Goal: Task Accomplishment & Management: Manage account settings

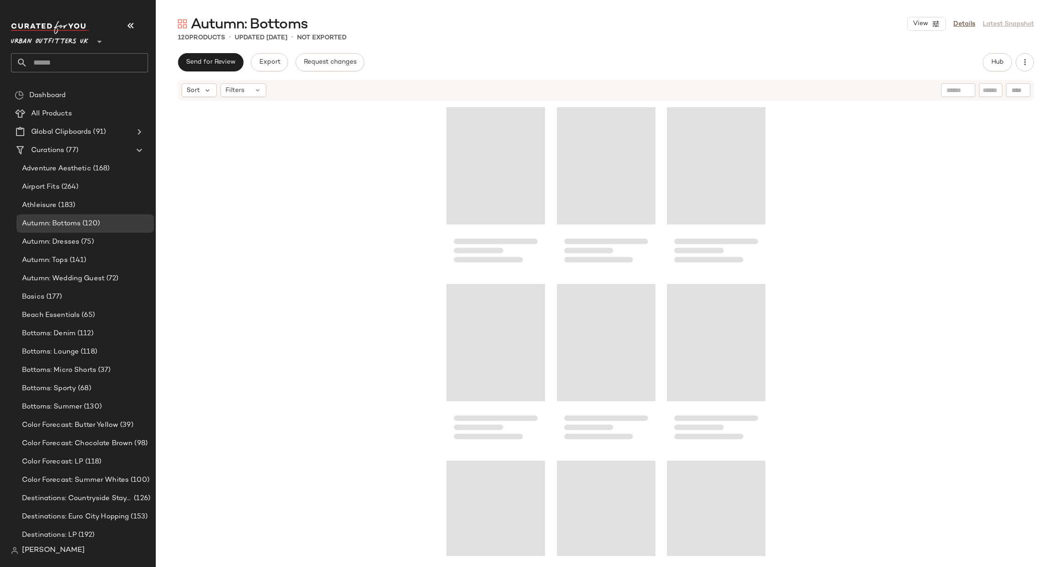
click at [78, 44] on span "Urban Outfitters UK" at bounding box center [49, 39] width 77 height 16
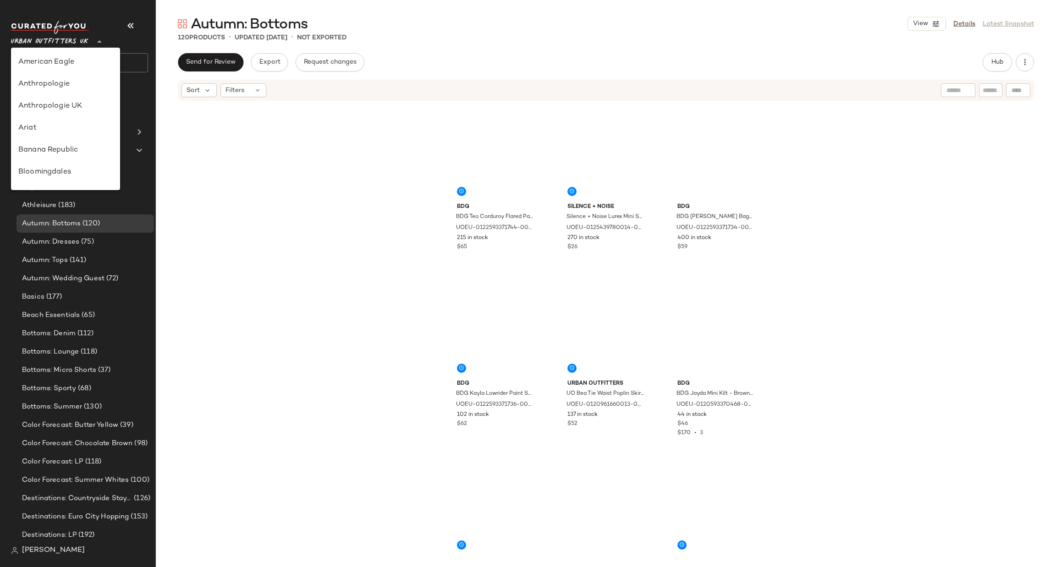
scroll to position [524, 0]
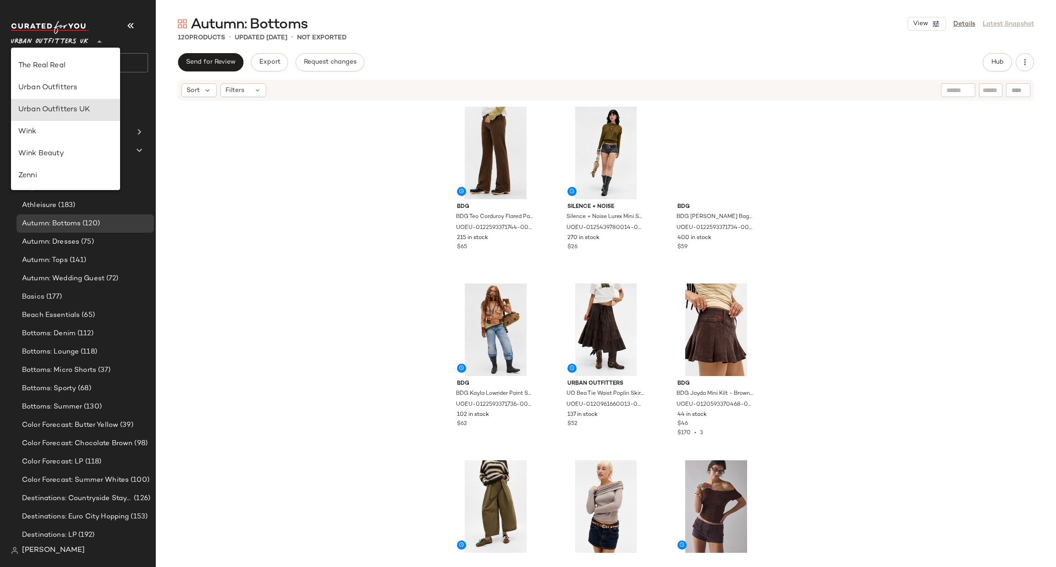
click at [74, 83] on div "Urban Outfitters" at bounding box center [65, 87] width 94 height 11
type input "**"
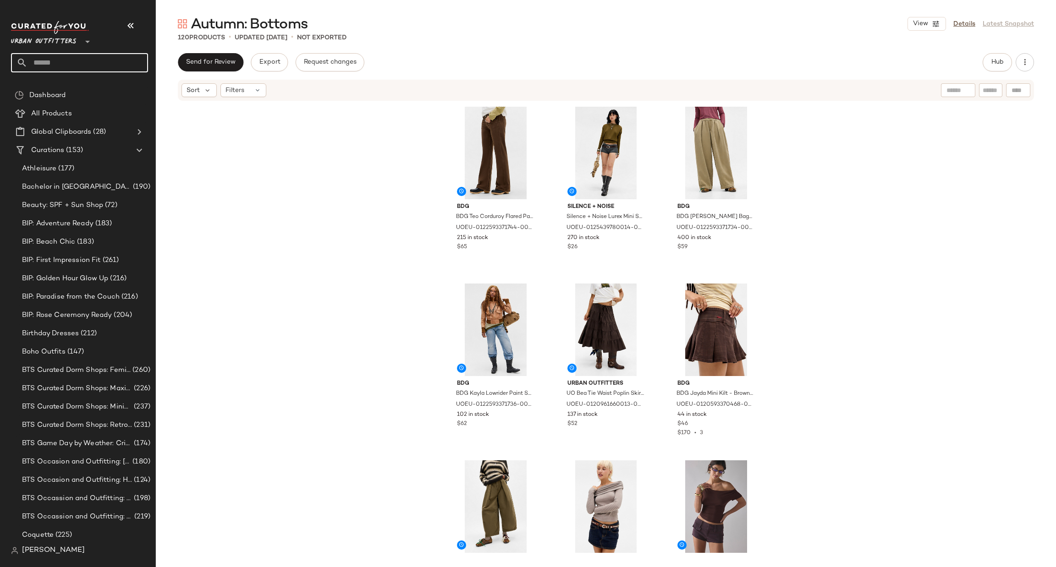
drag, startPoint x: 92, startPoint y: 66, endPoint x: 97, endPoint y: 66, distance: 5.5
click at [92, 66] on input "text" at bounding box center [87, 62] width 120 height 19
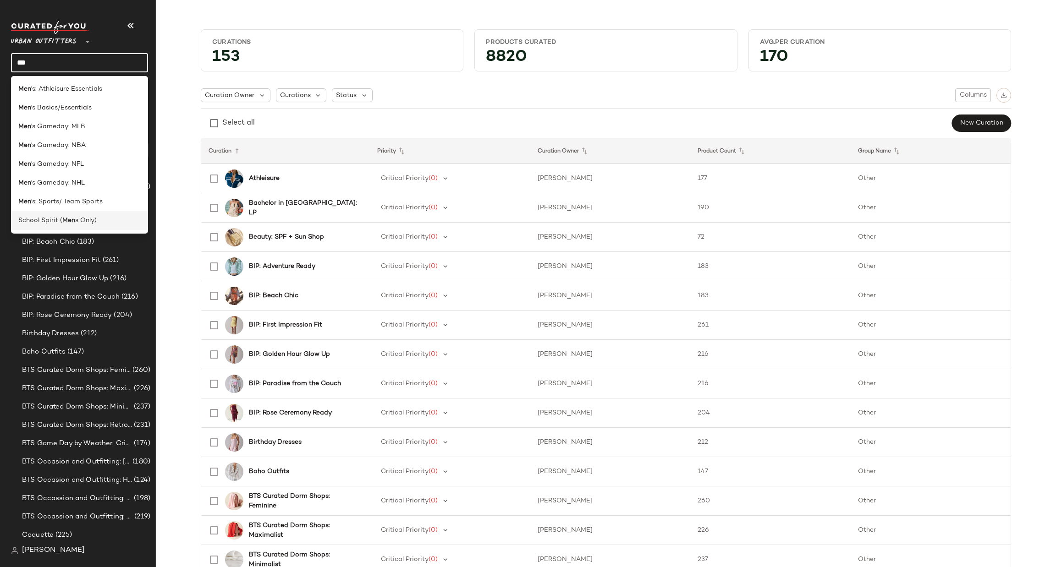
type input "***"
click at [98, 218] on div "School Spirit ( Men s Only)" at bounding box center [79, 221] width 122 height 10
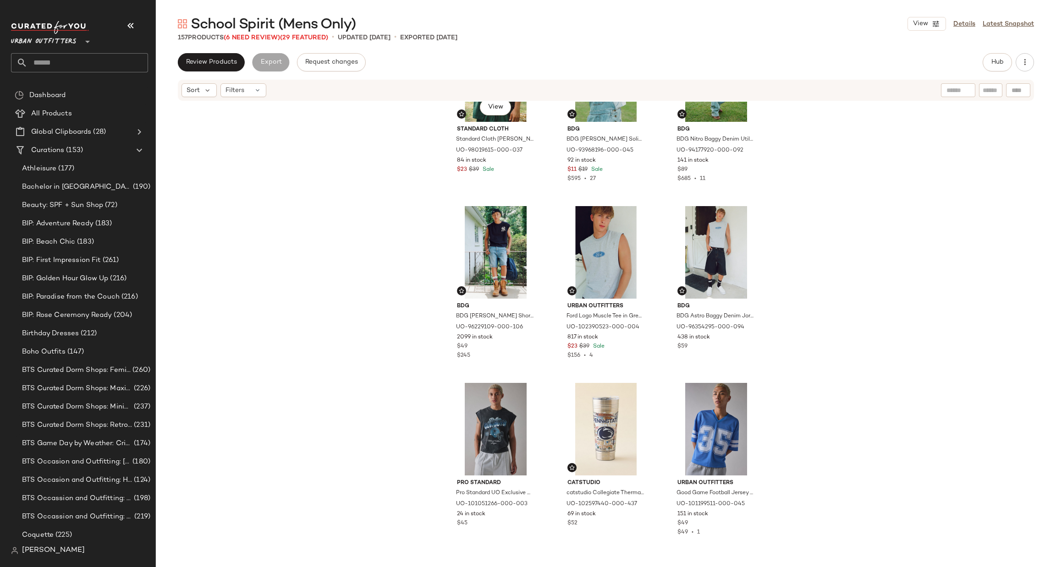
scroll to position [419, 0]
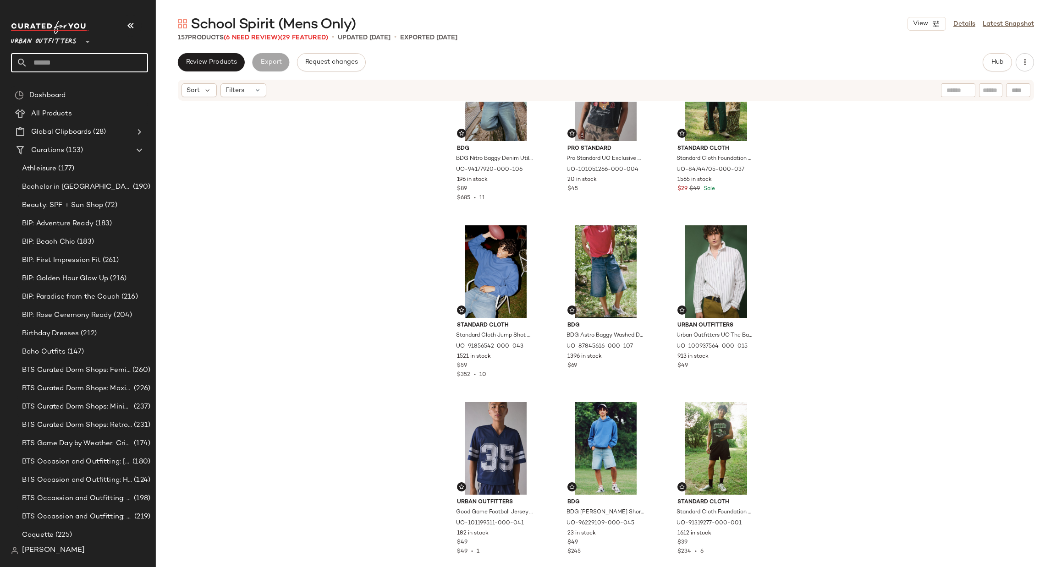
click at [51, 70] on input "text" at bounding box center [87, 62] width 120 height 19
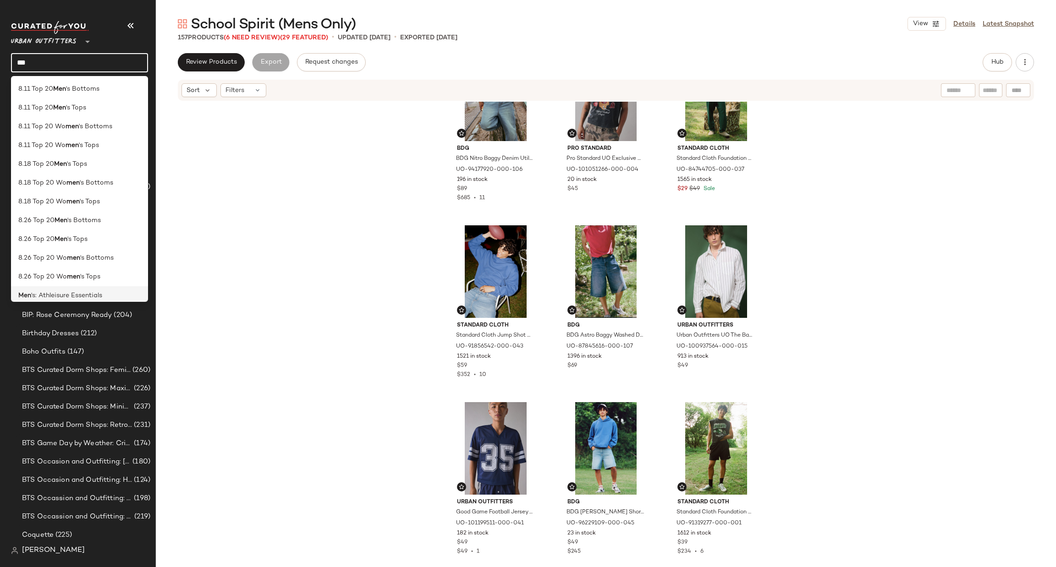
type input "***"
click at [134, 289] on div "Men 's: Athleisure Essentials" at bounding box center [79, 295] width 137 height 19
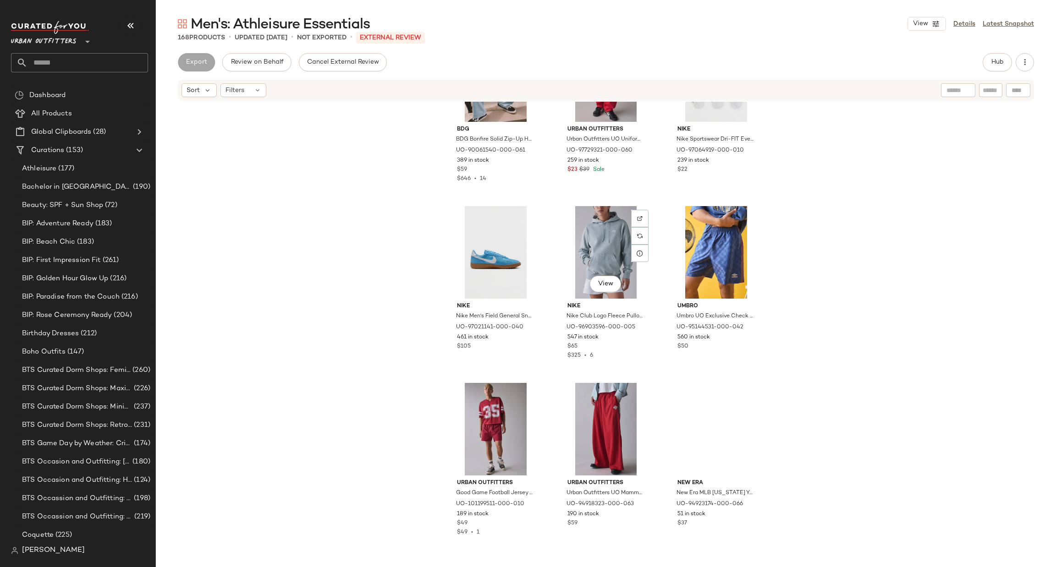
scroll to position [282, 0]
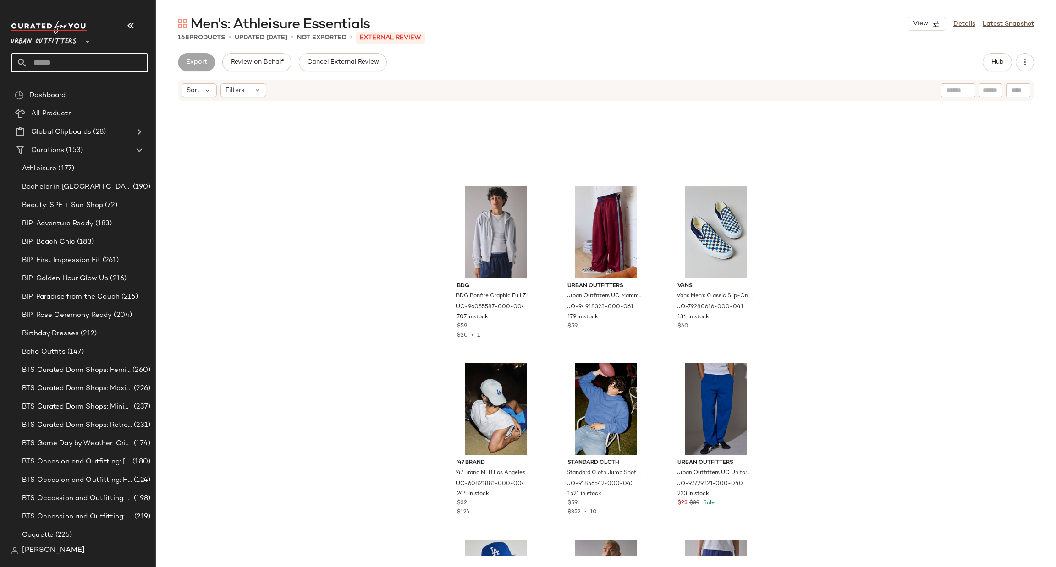
click at [91, 61] on input "text" at bounding box center [87, 62] width 120 height 19
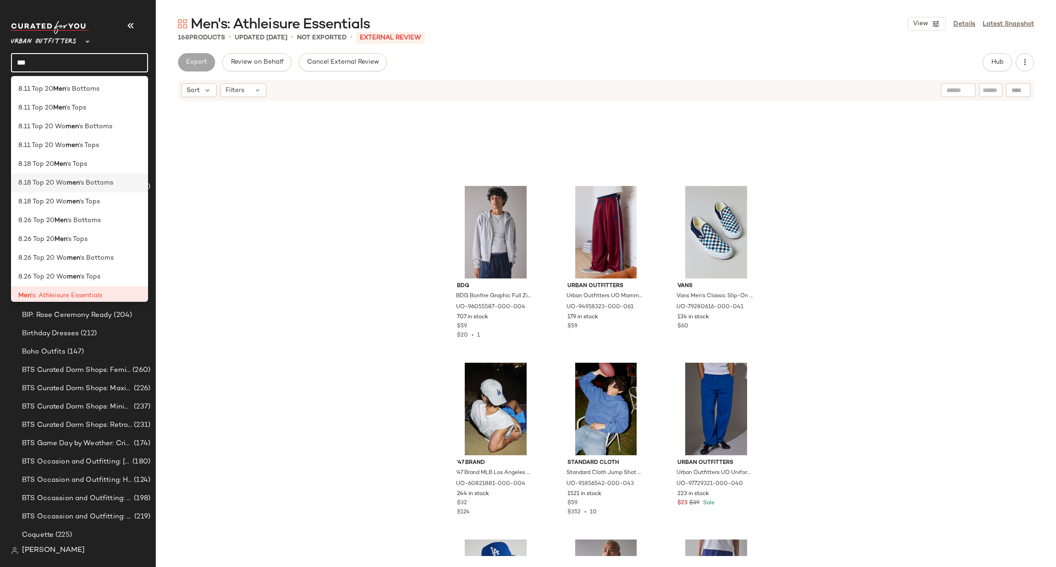
scroll to position [137, 0]
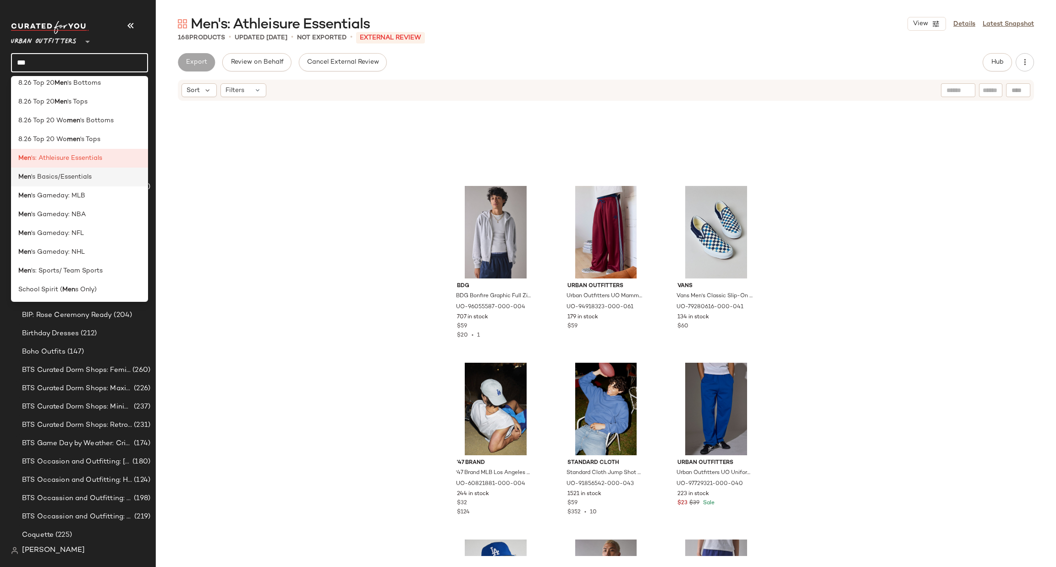
type input "***"
drag, startPoint x: 101, startPoint y: 177, endPoint x: 100, endPoint y: 185, distance: 7.3
click at [100, 185] on div "Men 's Basics/Essentials" at bounding box center [79, 177] width 137 height 19
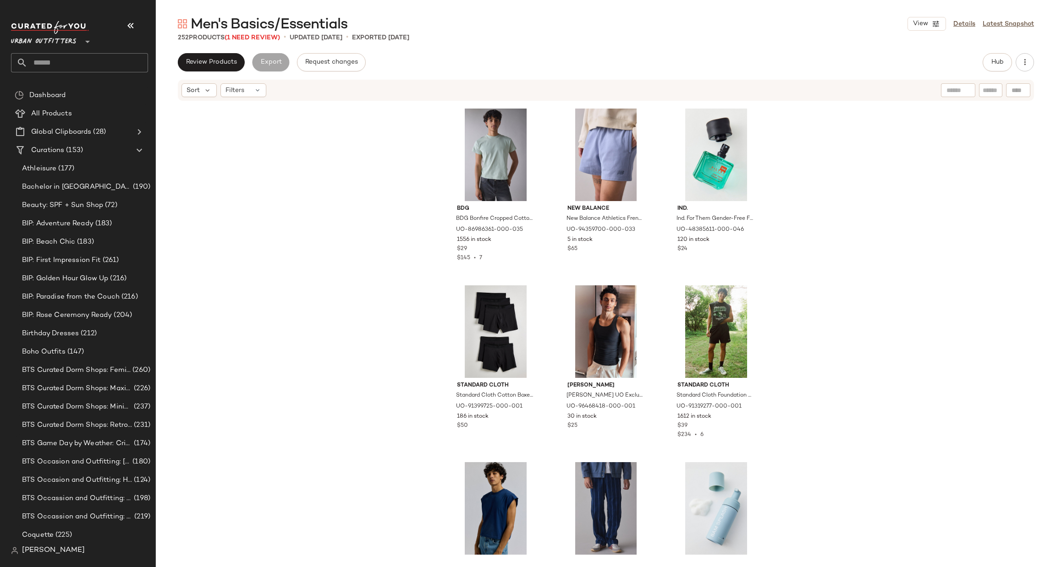
scroll to position [3169, 0]
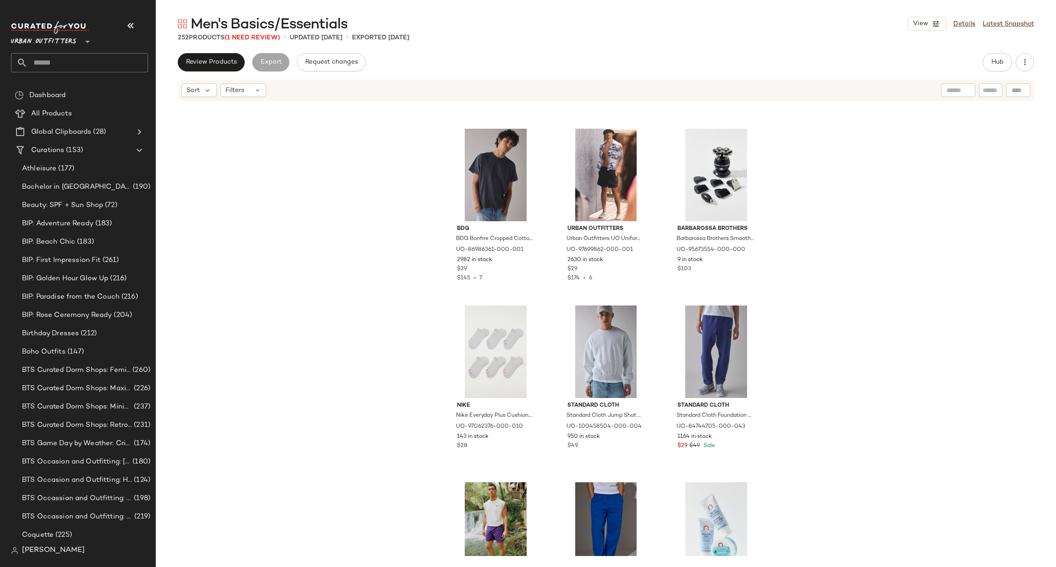
click at [249, 250] on div "Polo Ralph Lauren Polo Ralph Lauren Performance Crew Sock 6-Pack in Blue, Men's…" at bounding box center [606, 329] width 900 height 454
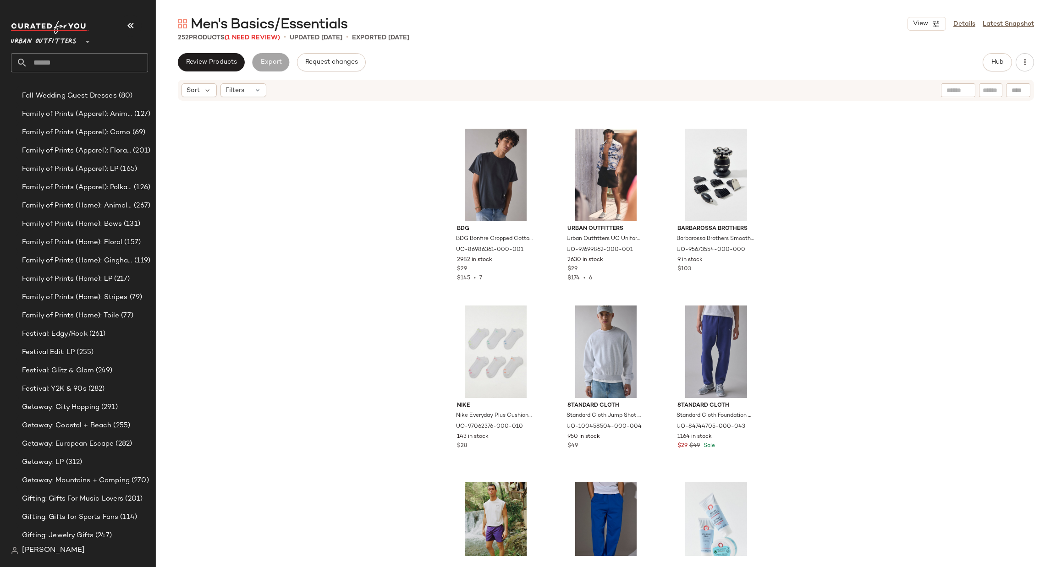
scroll to position [1100, 0]
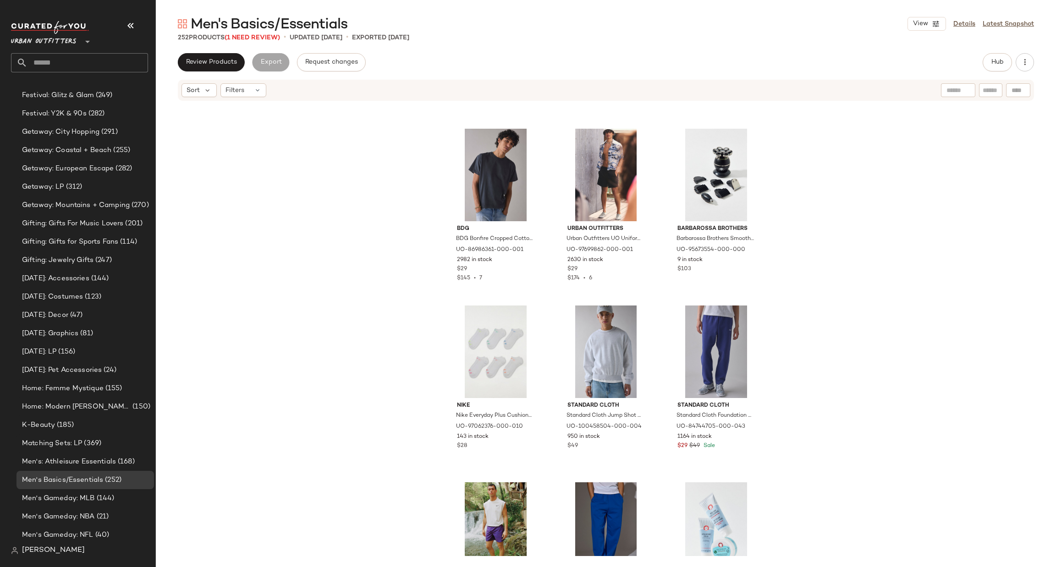
click at [105, 57] on input "text" at bounding box center [87, 62] width 120 height 19
click at [52, 29] on div "Urban Outfitters **" at bounding box center [45, 36] width 69 height 23
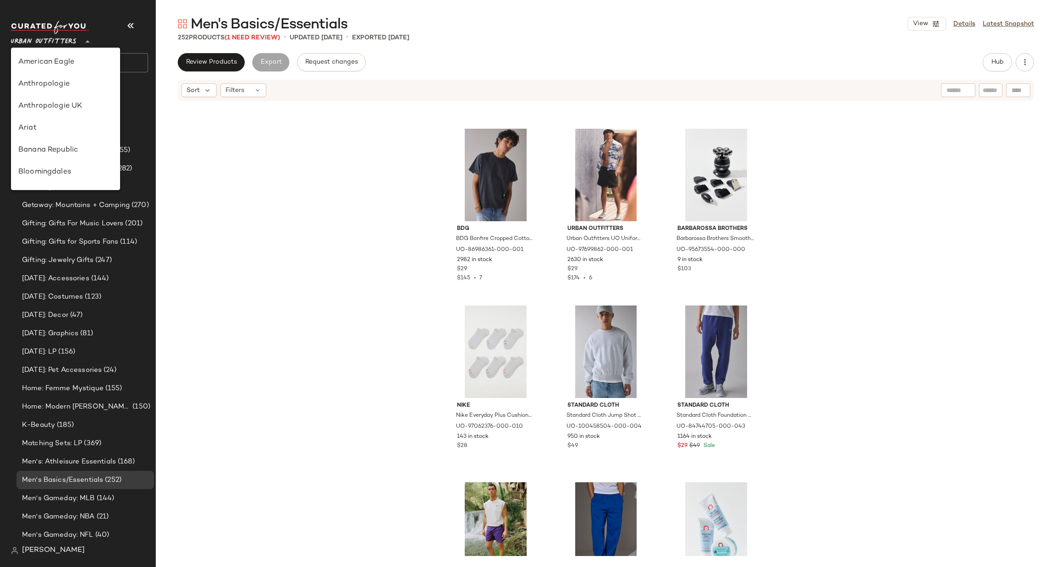
scroll to position [524, 0]
click at [81, 103] on div "Urban Outfitters UK" at bounding box center [65, 110] width 109 height 22
type input "**"
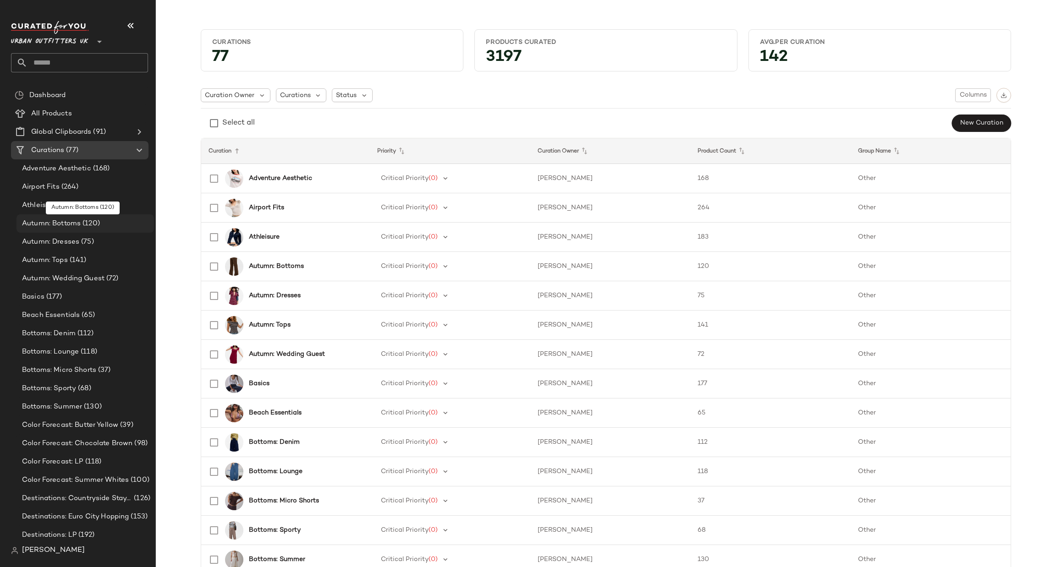
click at [100, 219] on div "Autumn: Bottoms (120)" at bounding box center [84, 224] width 131 height 11
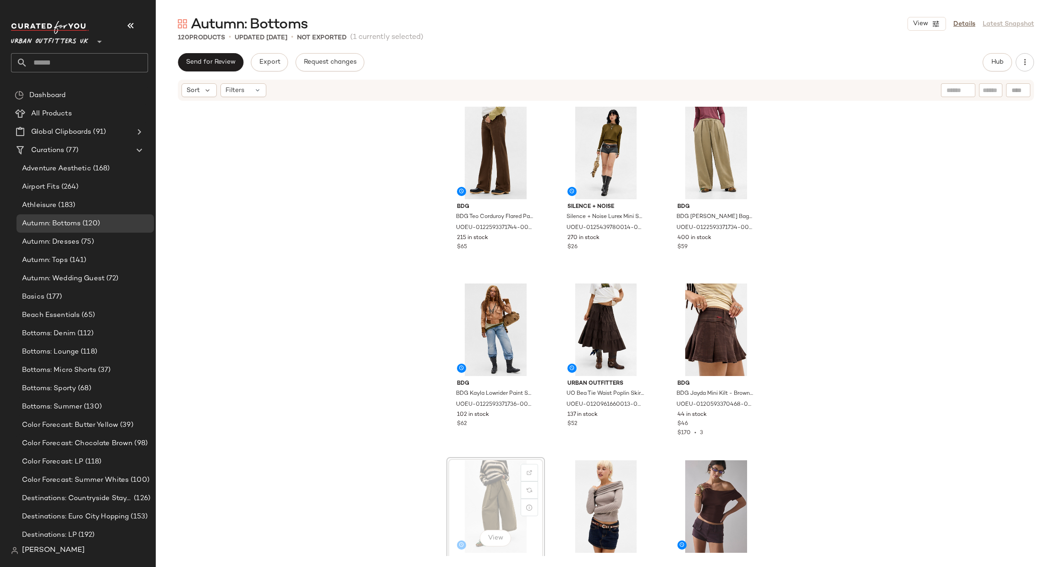
scroll to position [3, 0]
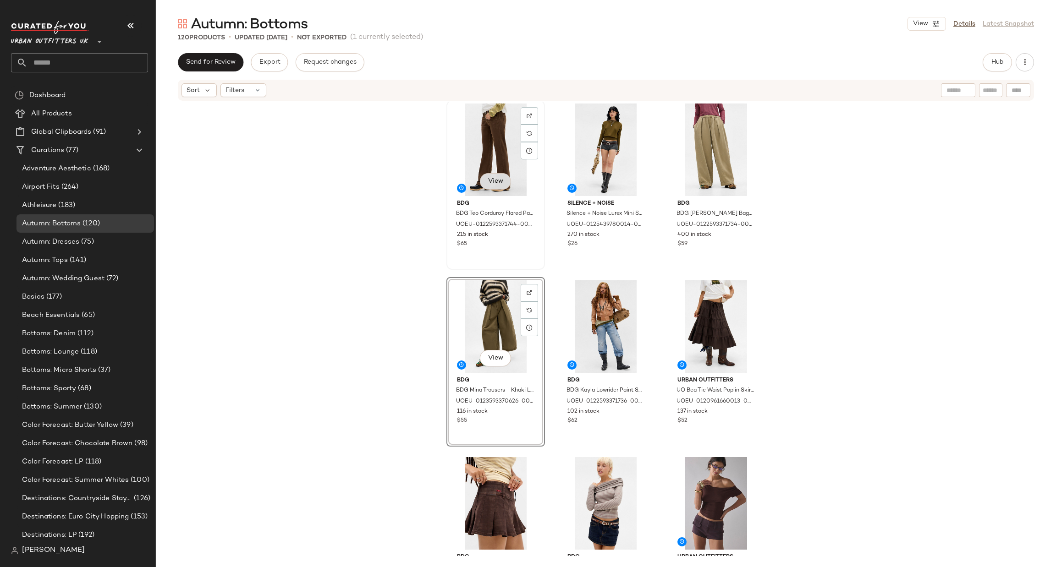
click at [493, 174] on button "View" at bounding box center [495, 181] width 31 height 16
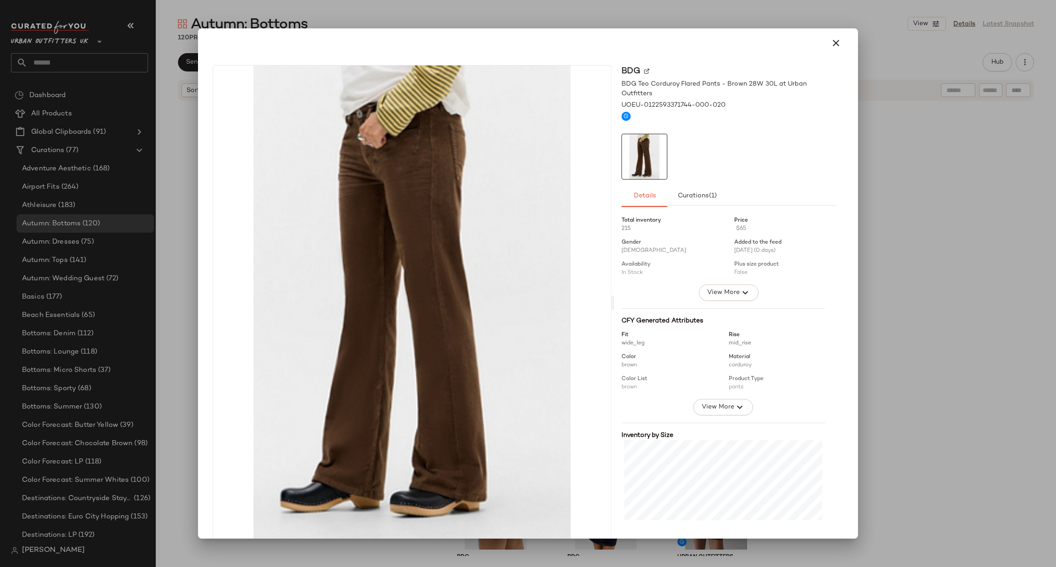
click at [963, 169] on div at bounding box center [528, 283] width 1056 height 567
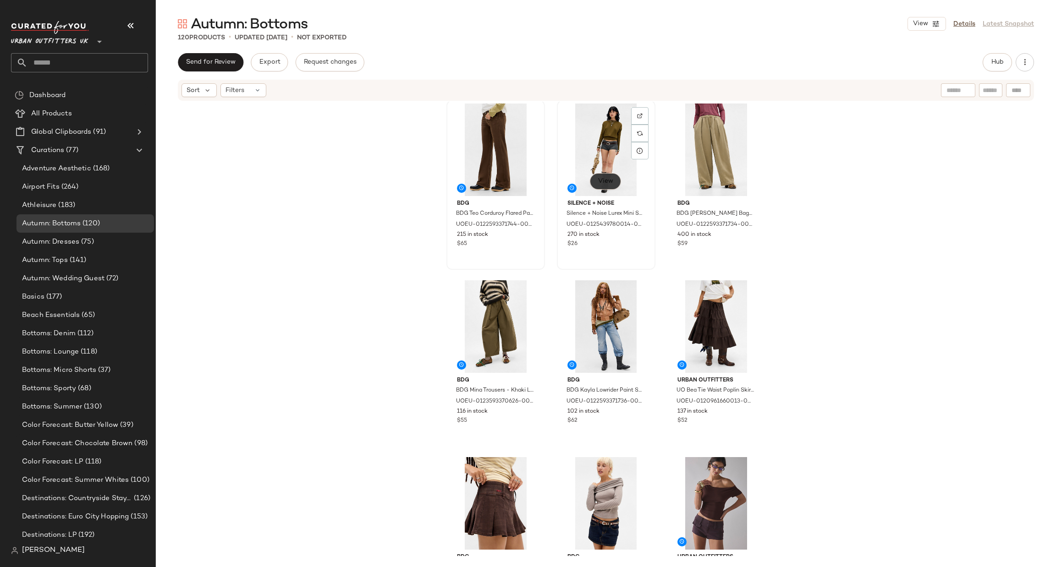
click at [599, 184] on span "View" at bounding box center [605, 181] width 16 height 7
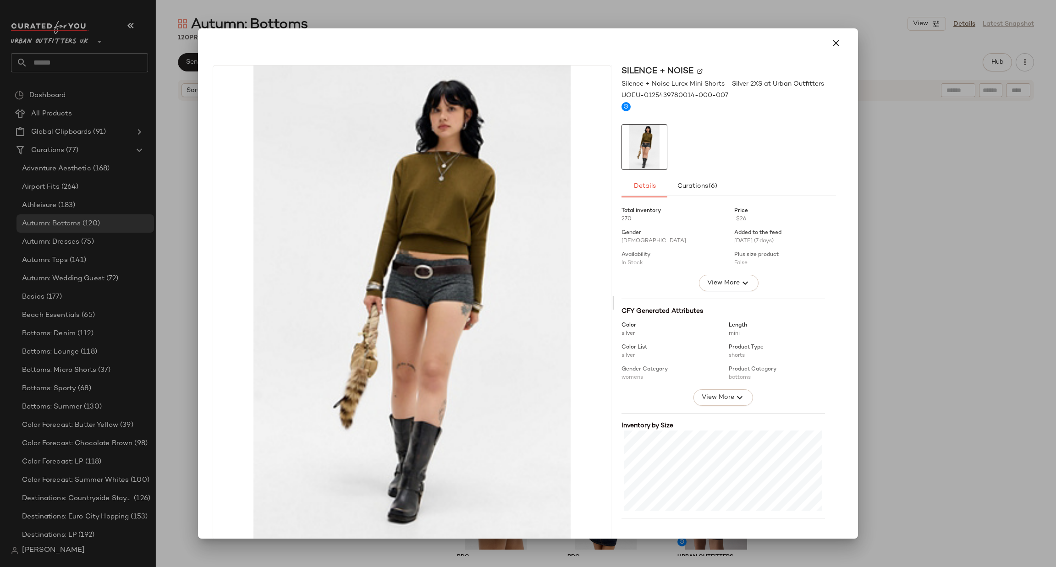
click at [868, 206] on div at bounding box center [528, 283] width 1056 height 567
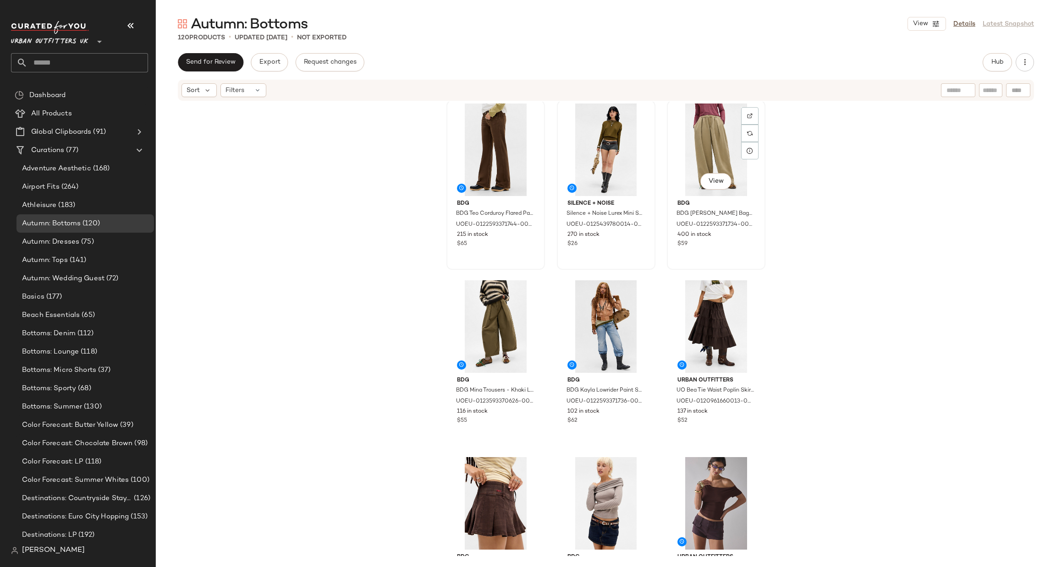
click at [724, 173] on div "View" at bounding box center [715, 182] width 31 height 18
click at [700, 187] on button "View" at bounding box center [715, 181] width 31 height 16
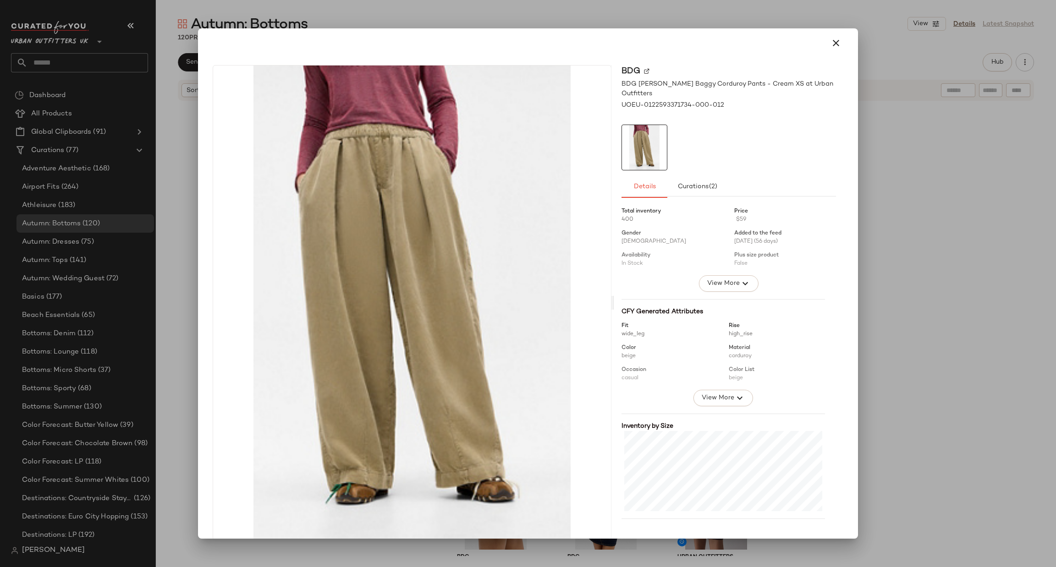
click at [886, 196] on div at bounding box center [528, 283] width 1056 height 567
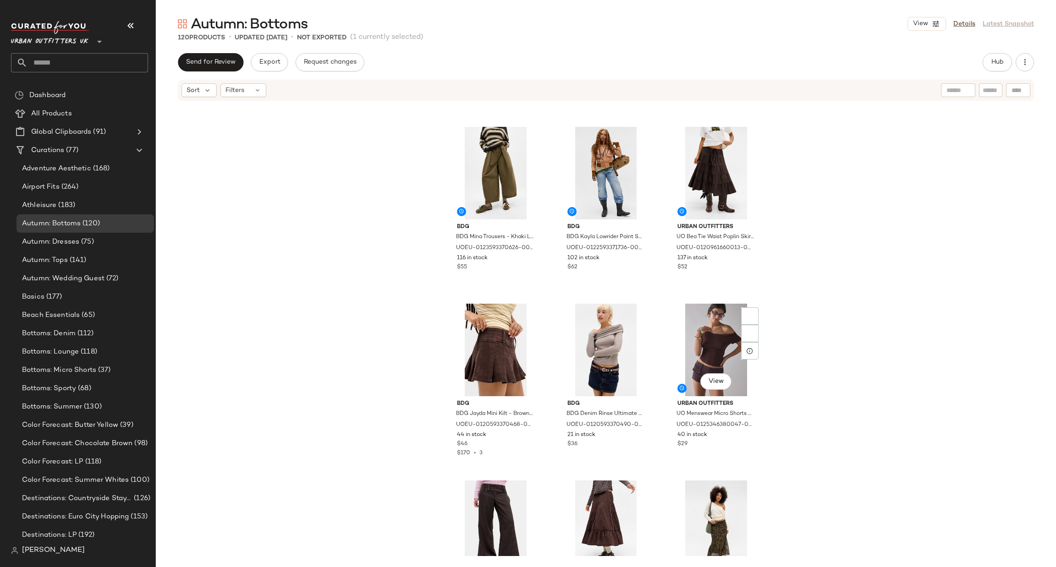
scroll to position [282, 0]
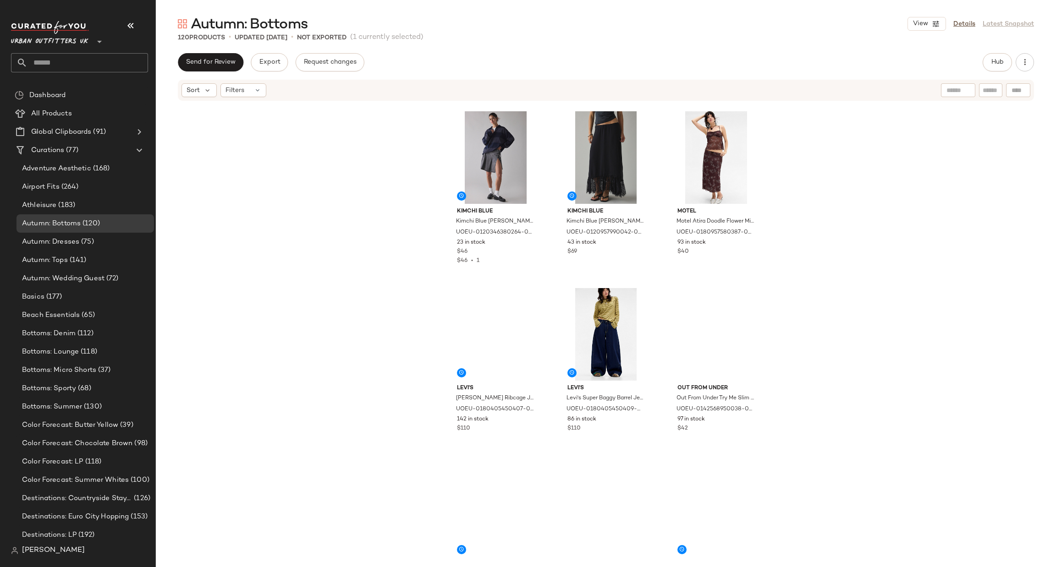
scroll to position [1244, 0]
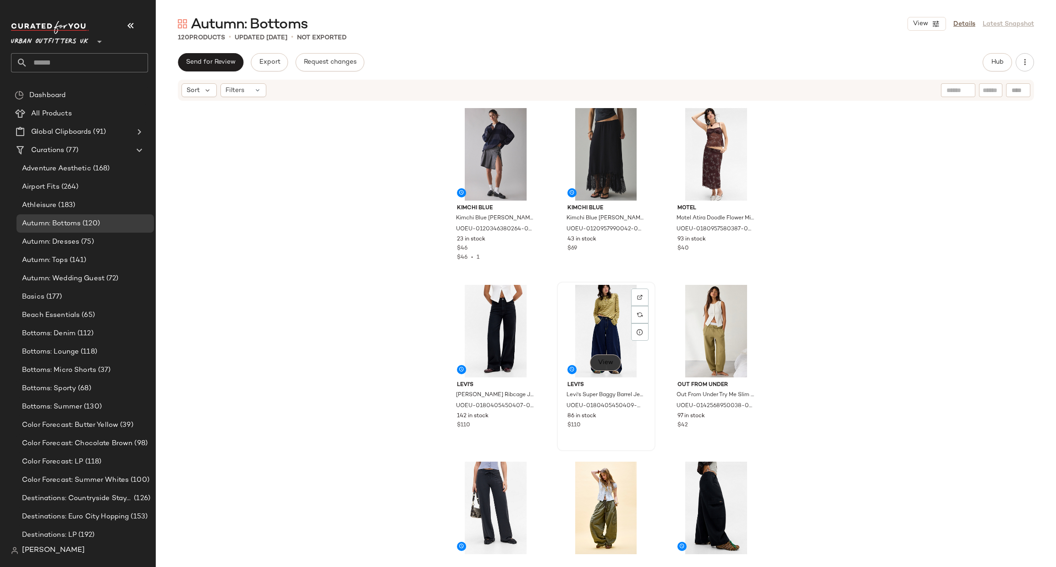
click at [604, 364] on span "View" at bounding box center [605, 362] width 16 height 7
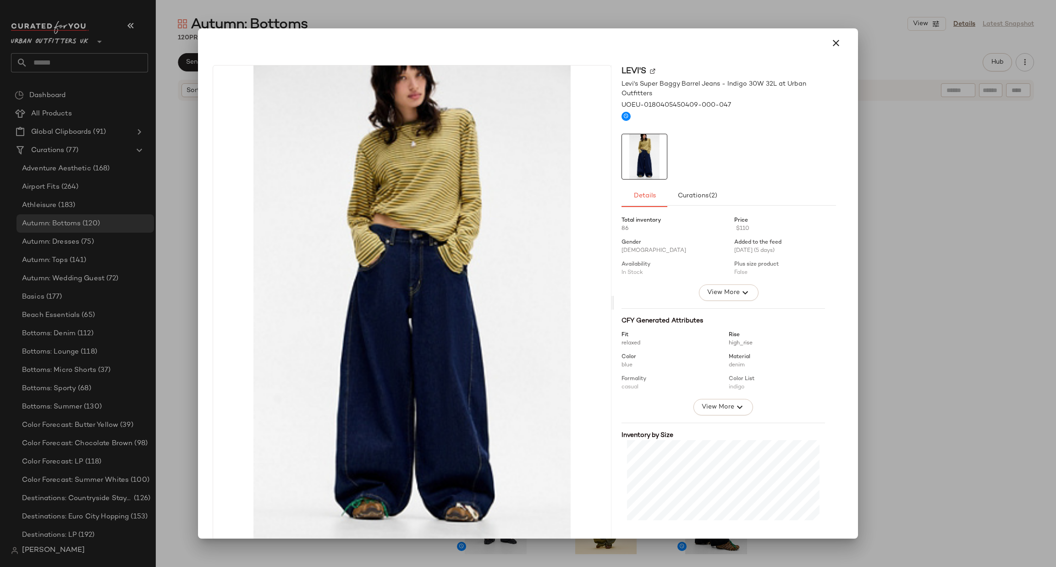
click at [886, 294] on div at bounding box center [528, 283] width 1056 height 567
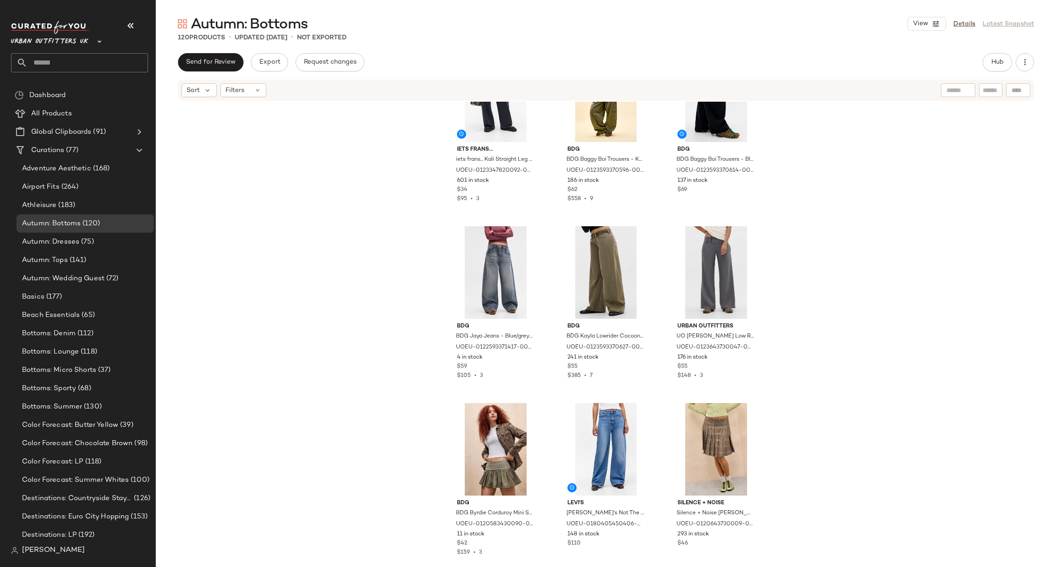
scroll to position [1931, 0]
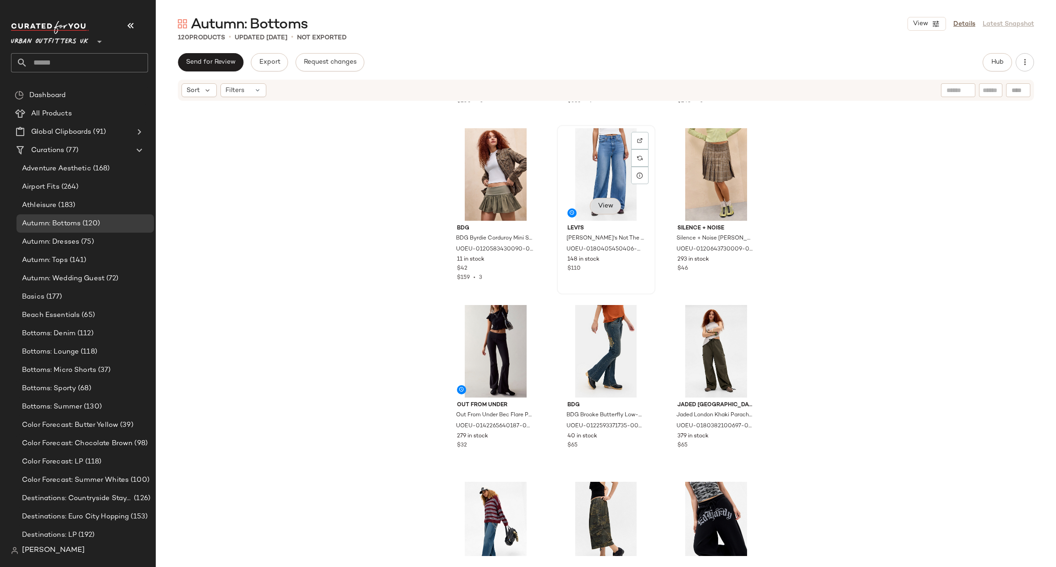
click at [613, 208] on button "View" at bounding box center [605, 206] width 31 height 16
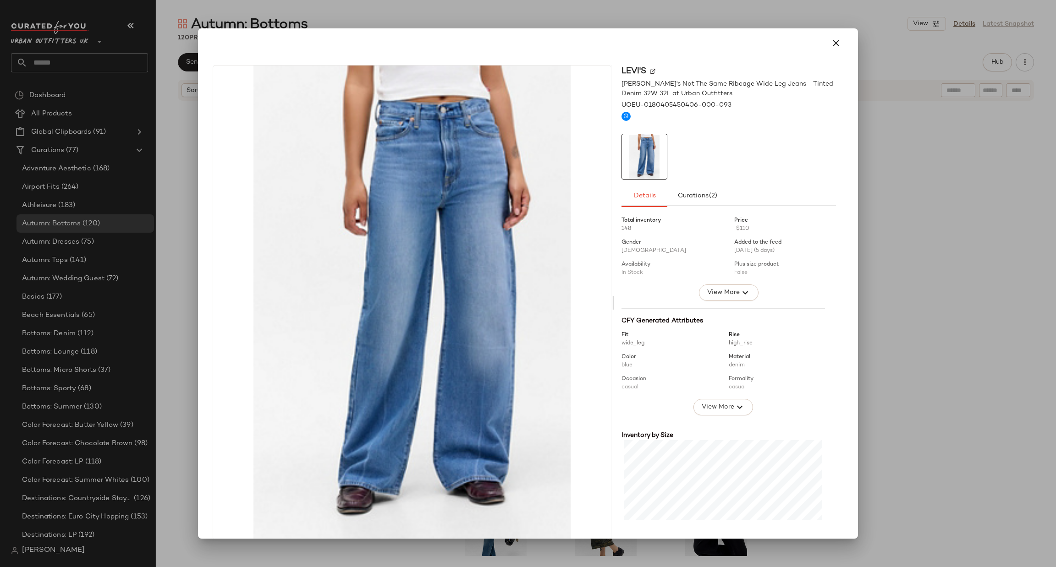
click at [887, 219] on div at bounding box center [528, 283] width 1056 height 567
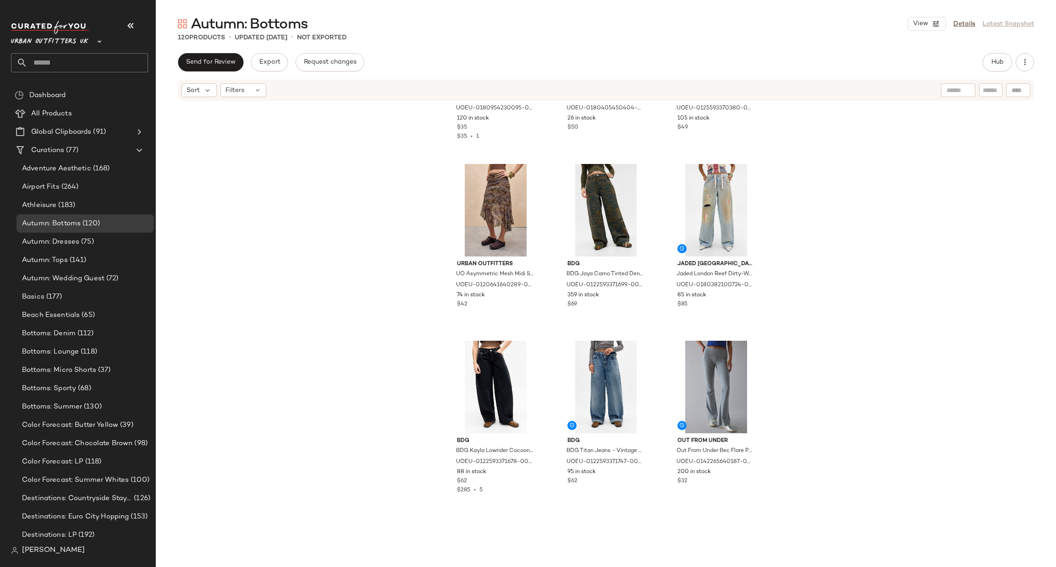
scroll to position [2893, 0]
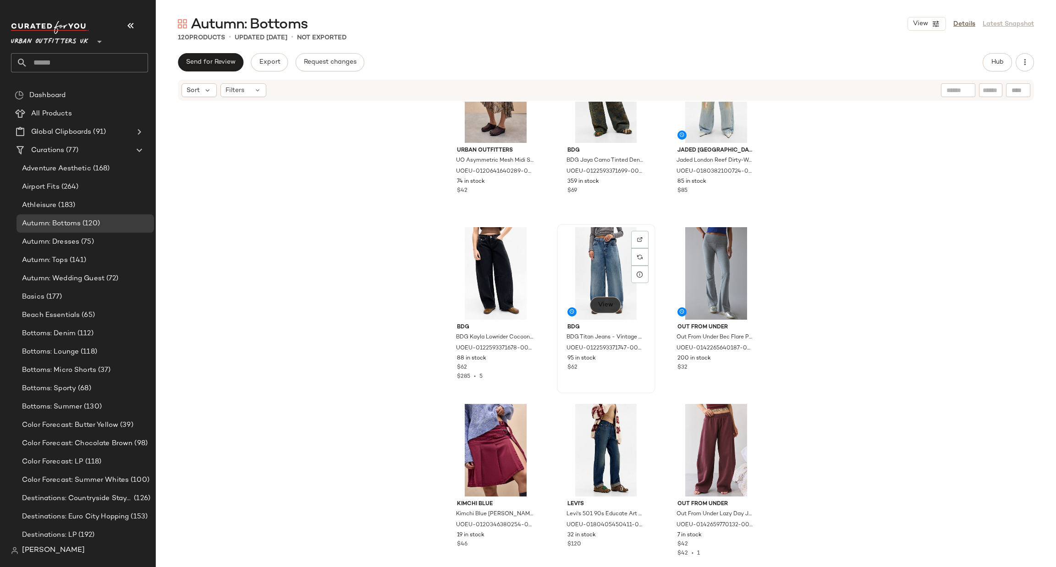
click at [616, 300] on button "View" at bounding box center [605, 305] width 31 height 16
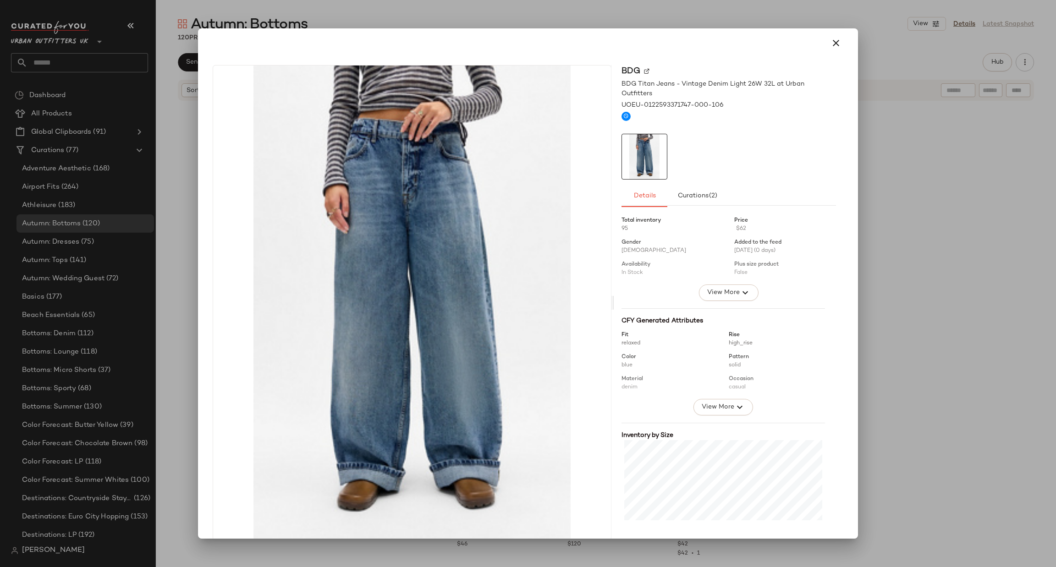
click at [905, 250] on div at bounding box center [528, 283] width 1056 height 567
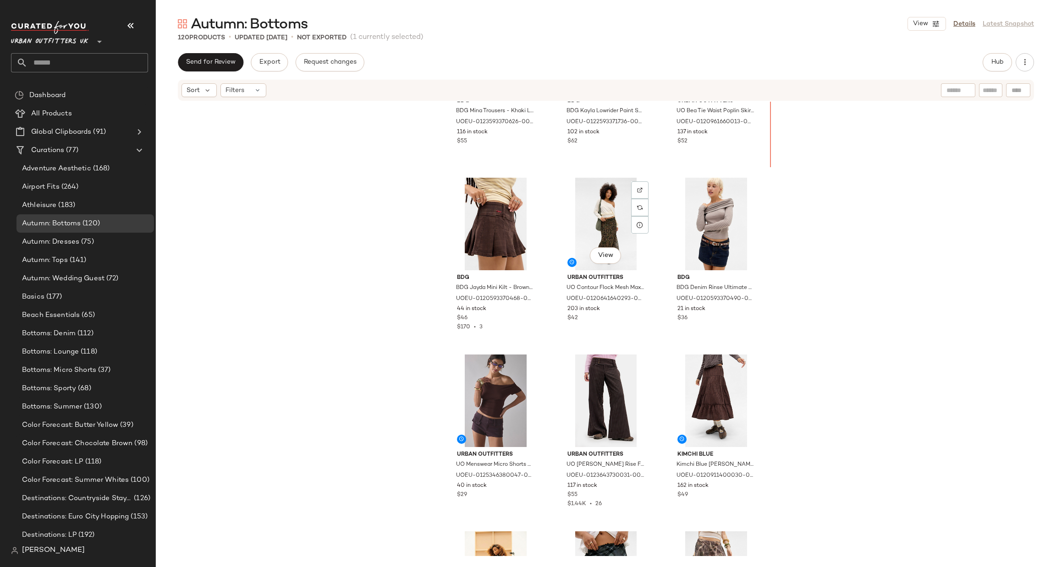
scroll to position [230, 0]
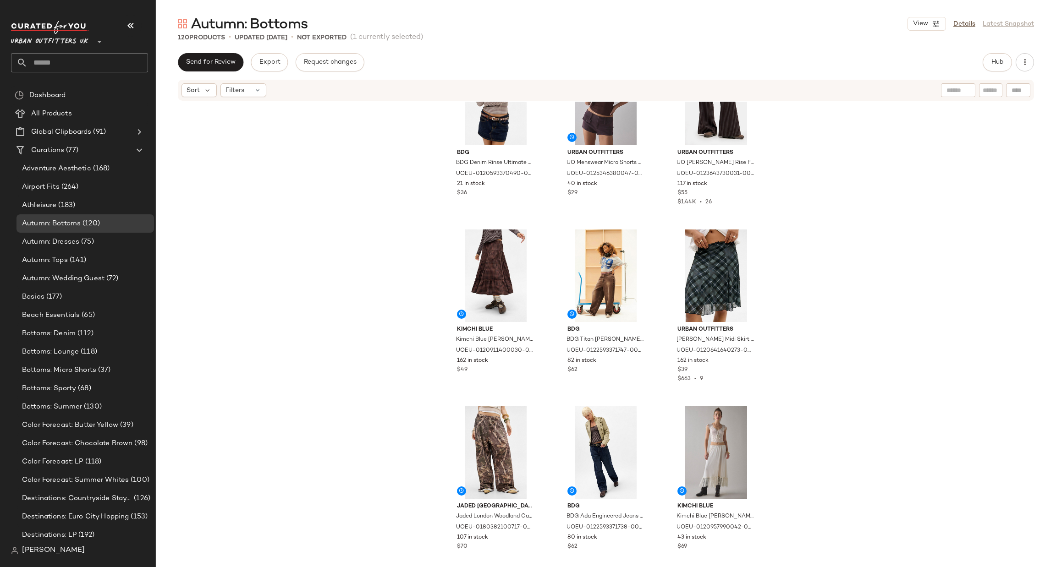
scroll to position [694, 0]
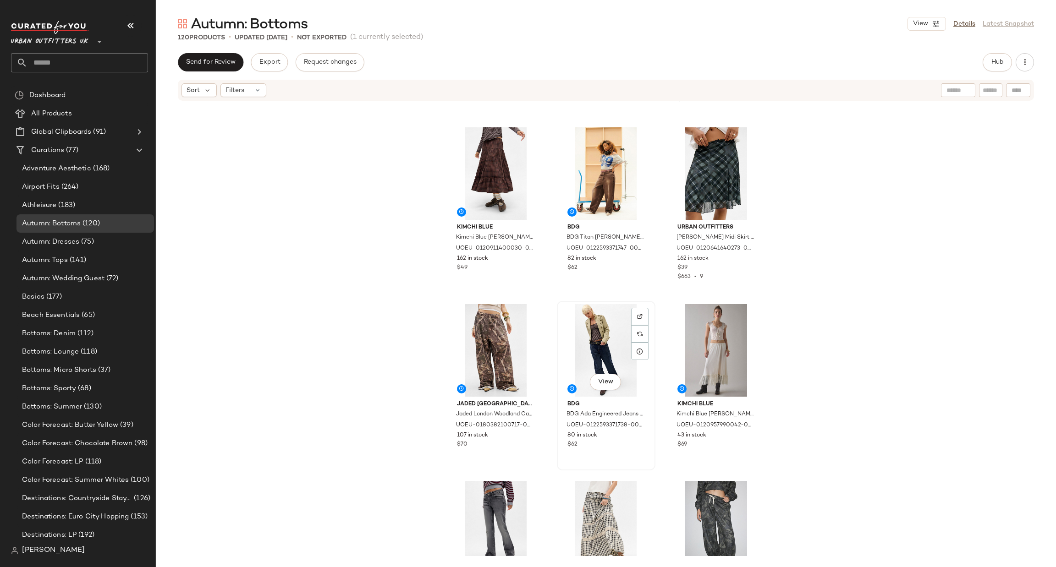
click at [598, 367] on div "View" at bounding box center [606, 350] width 92 height 93
click at [604, 376] on button "View" at bounding box center [605, 382] width 31 height 16
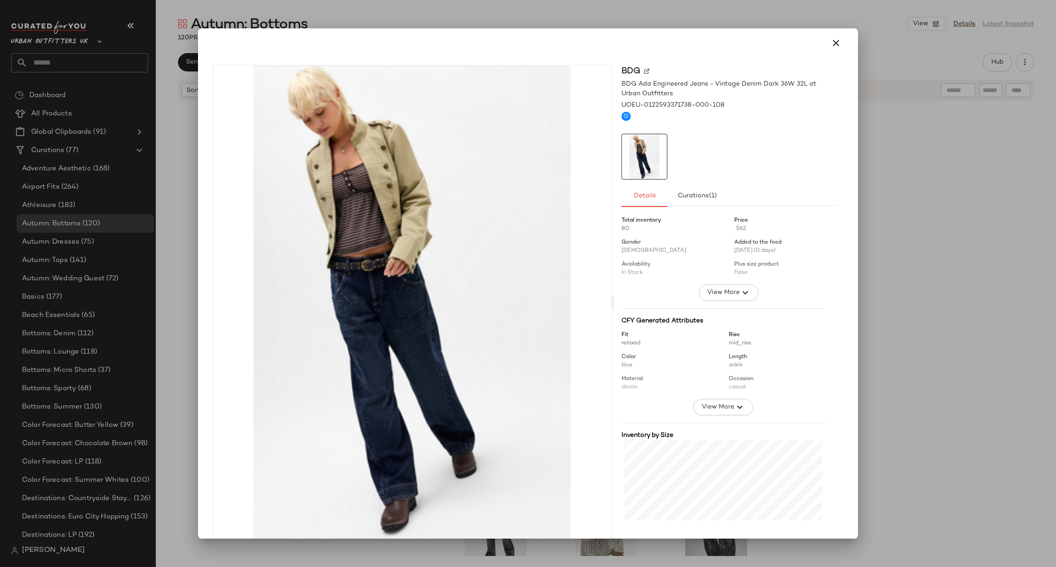
click at [880, 256] on div at bounding box center [528, 283] width 1056 height 567
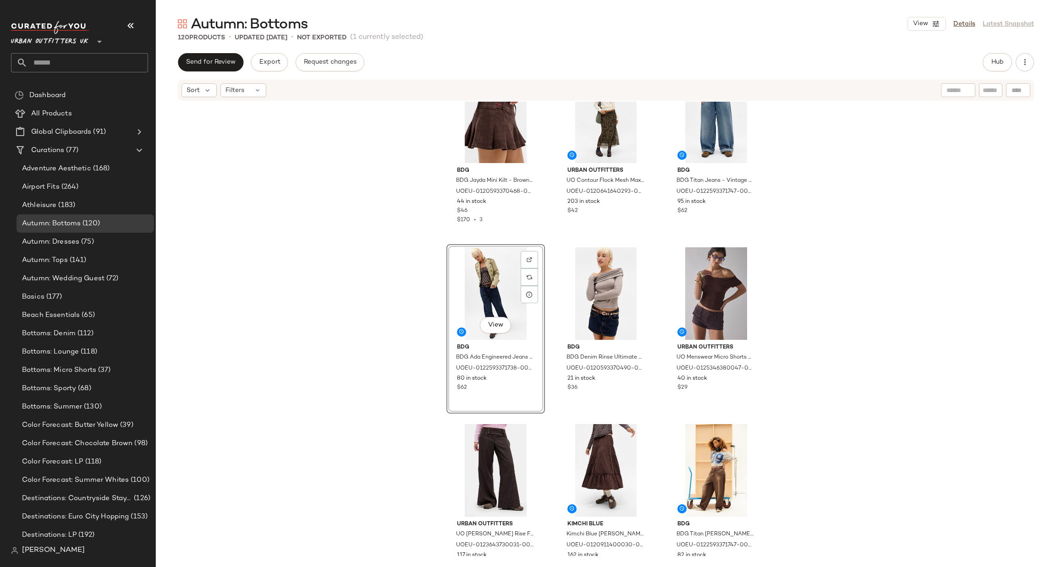
scroll to position [419, 0]
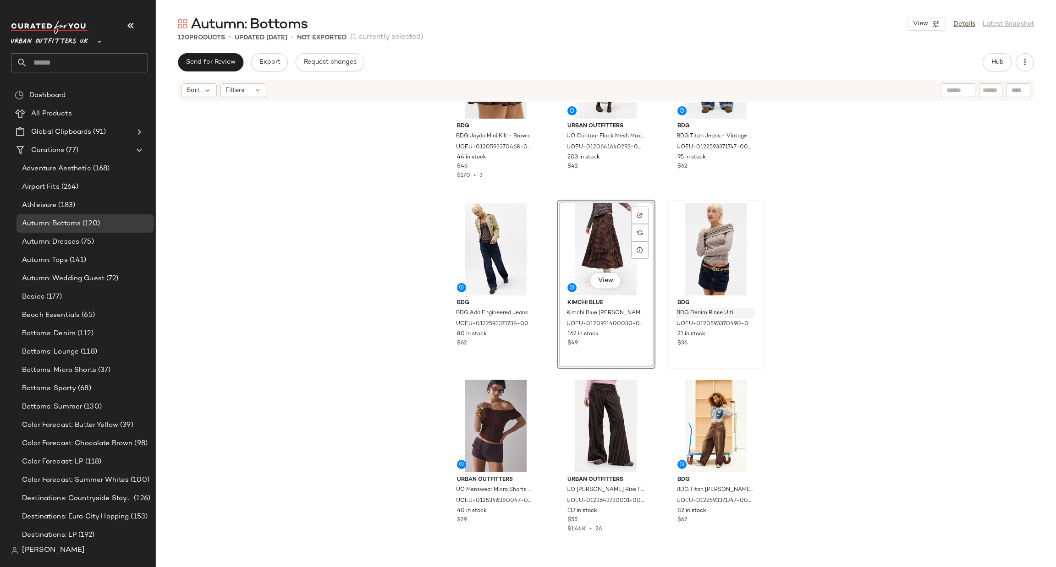
scroll to position [419, 0]
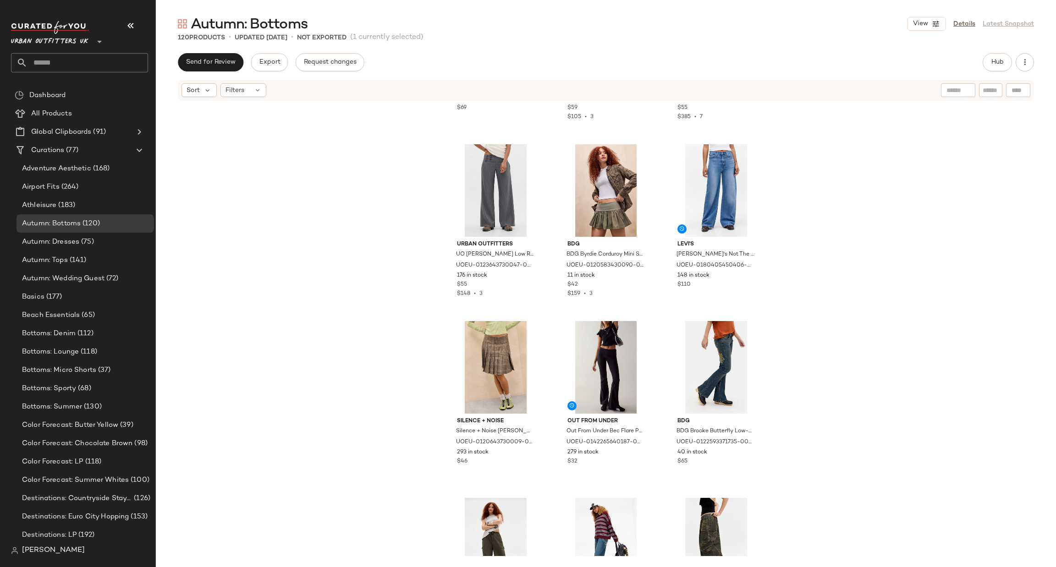
scroll to position [1932, 0]
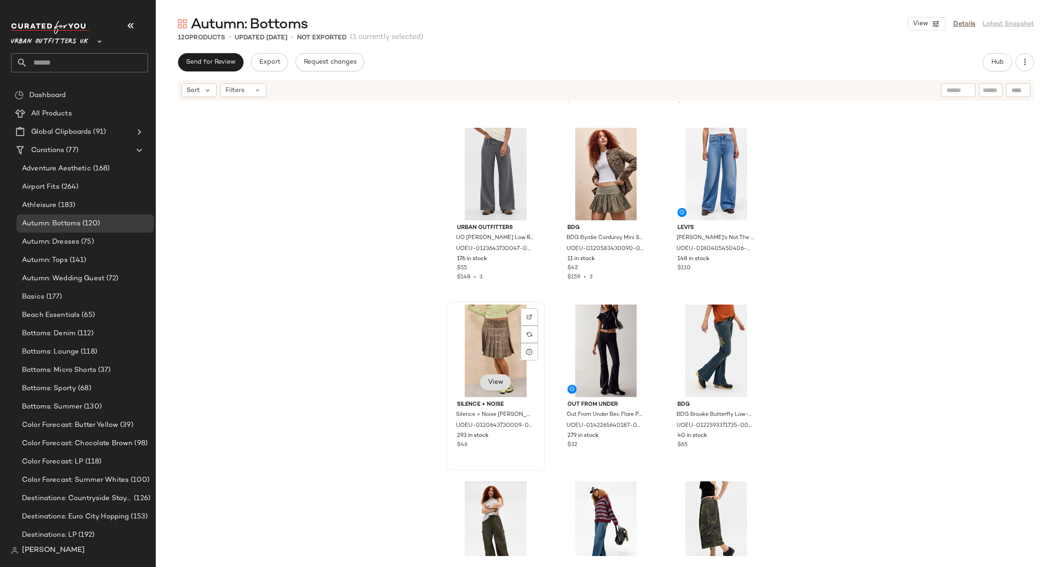
click at [500, 379] on span "View" at bounding box center [495, 382] width 16 height 7
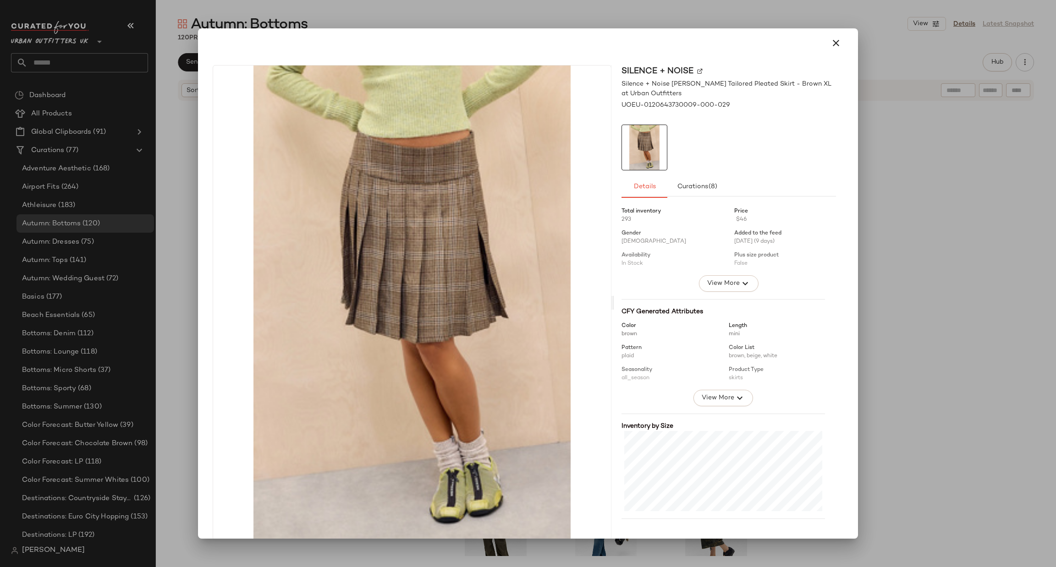
click at [982, 253] on div at bounding box center [528, 283] width 1056 height 567
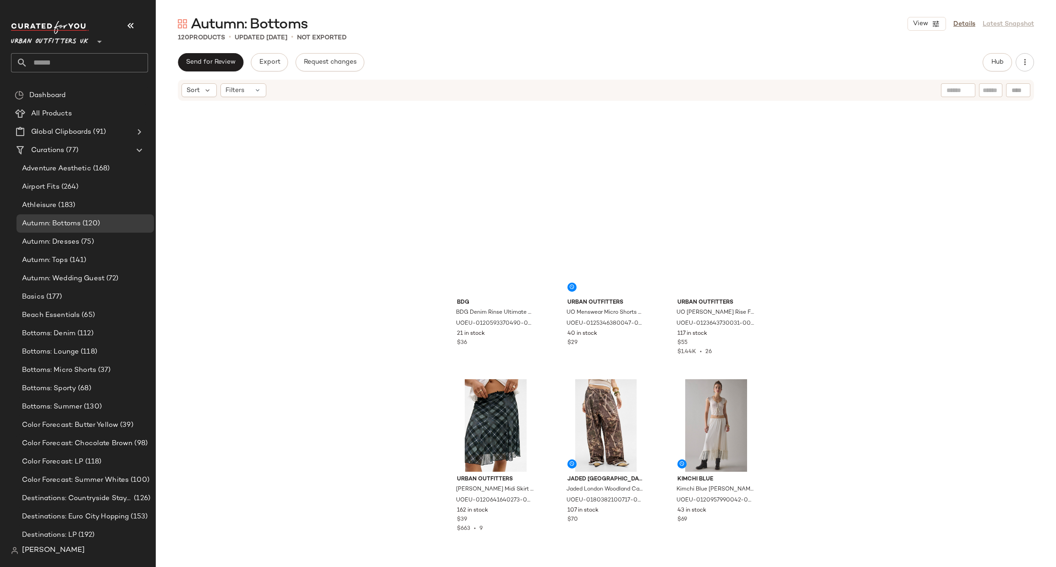
scroll to position [557, 0]
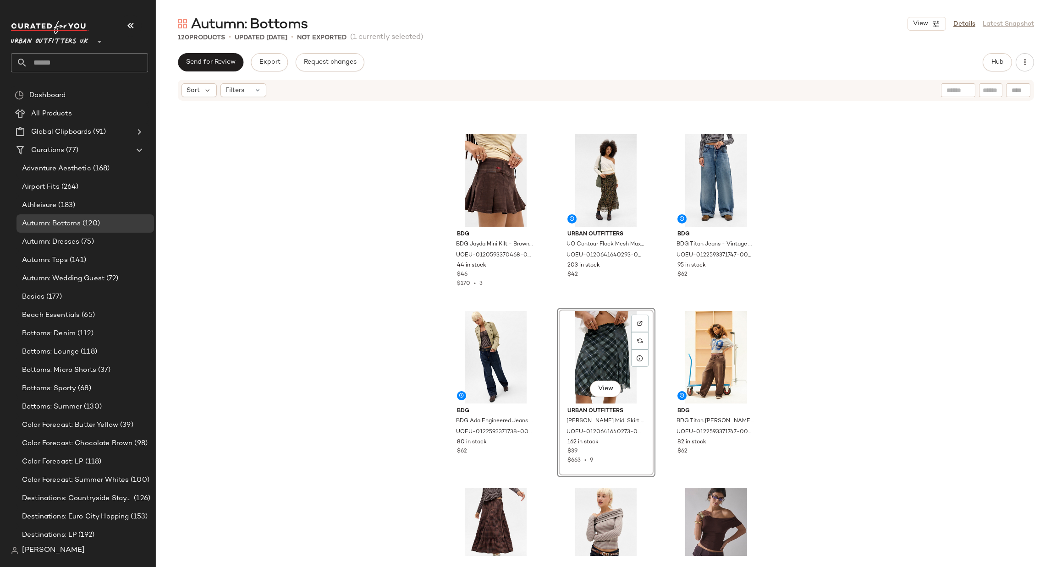
scroll to position [419, 0]
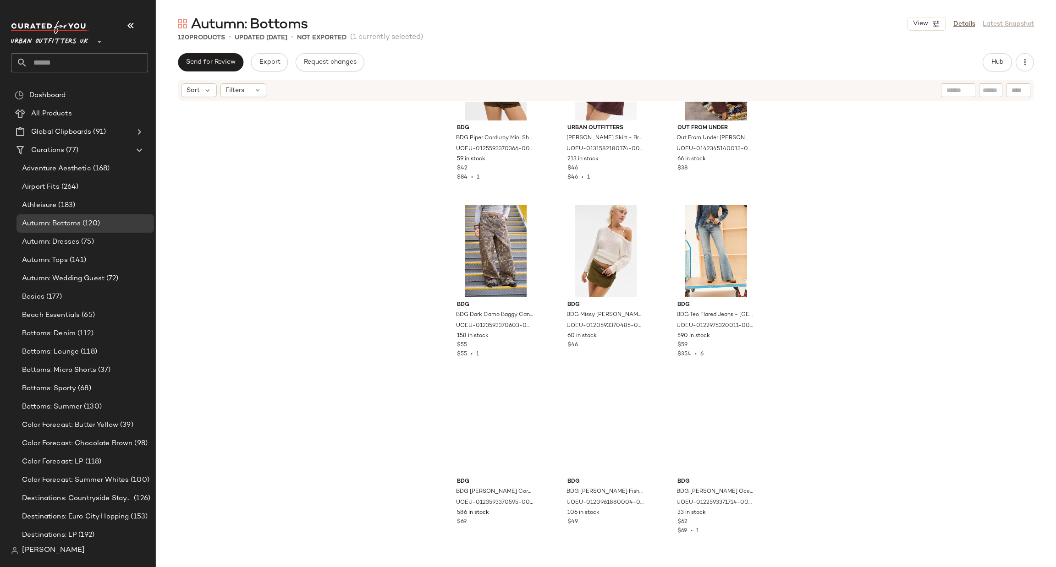
scroll to position [4817, 0]
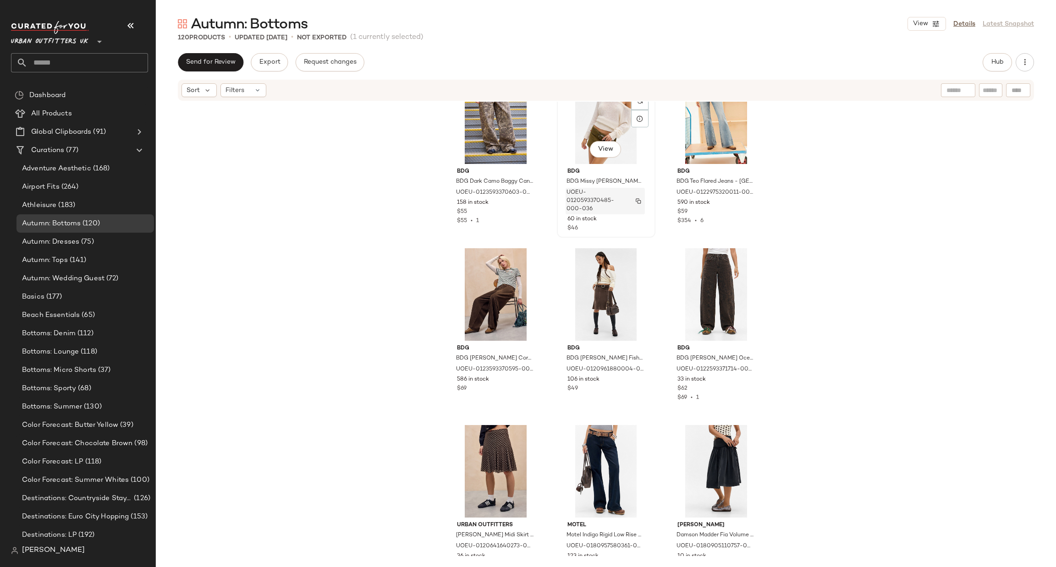
click at [627, 192] on div "UOEU-0120593370485-000-036" at bounding box center [604, 201] width 79 height 27
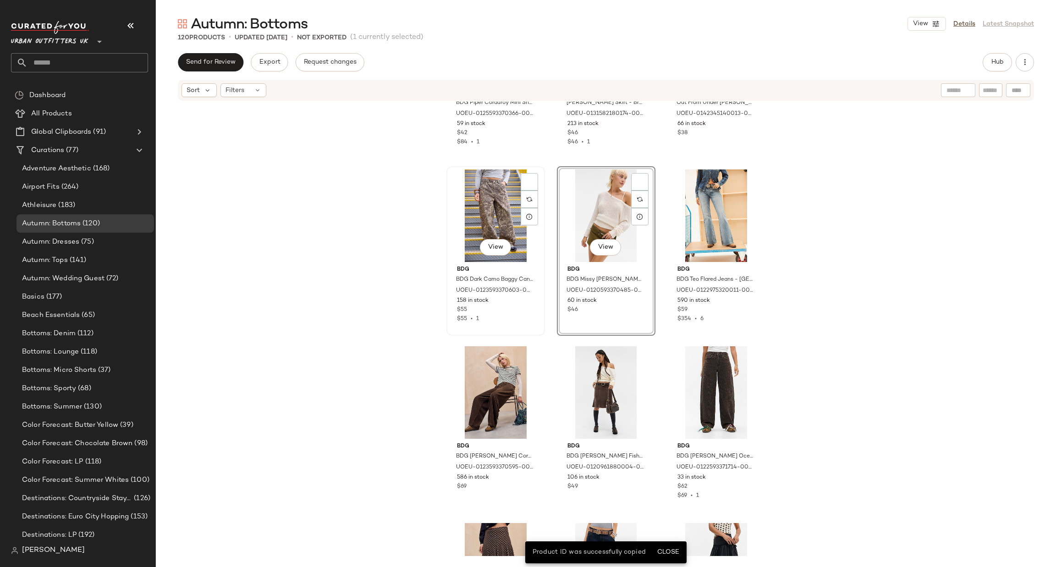
scroll to position [4680, 0]
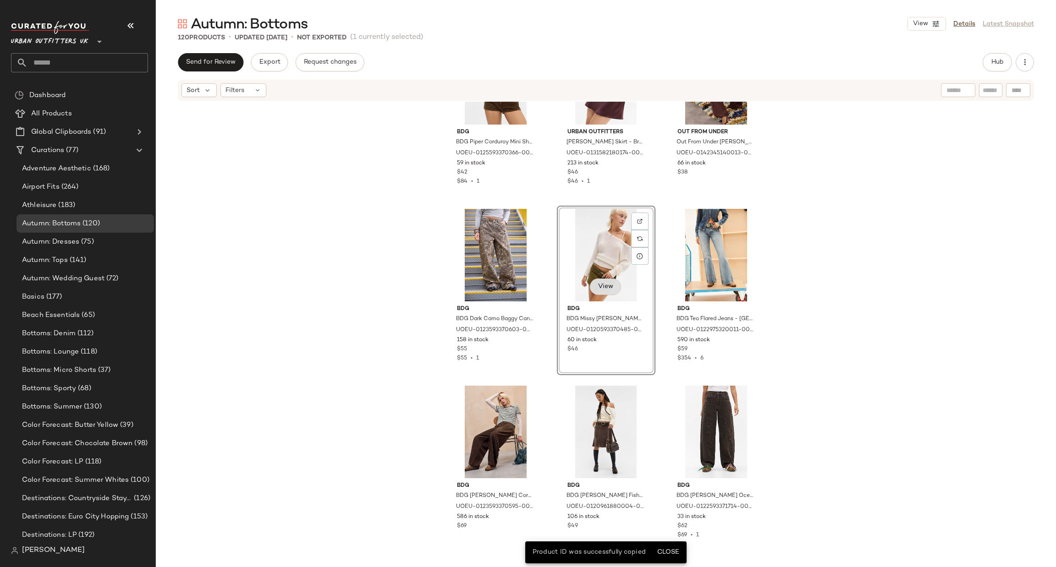
click at [608, 283] on span "View" at bounding box center [605, 286] width 16 height 7
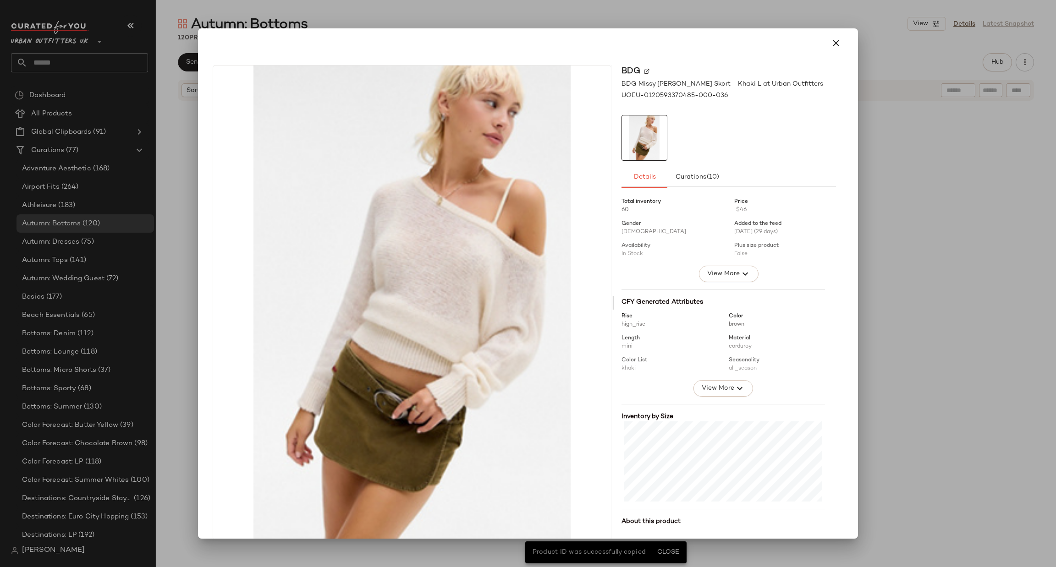
click at [887, 266] on div at bounding box center [528, 283] width 1056 height 567
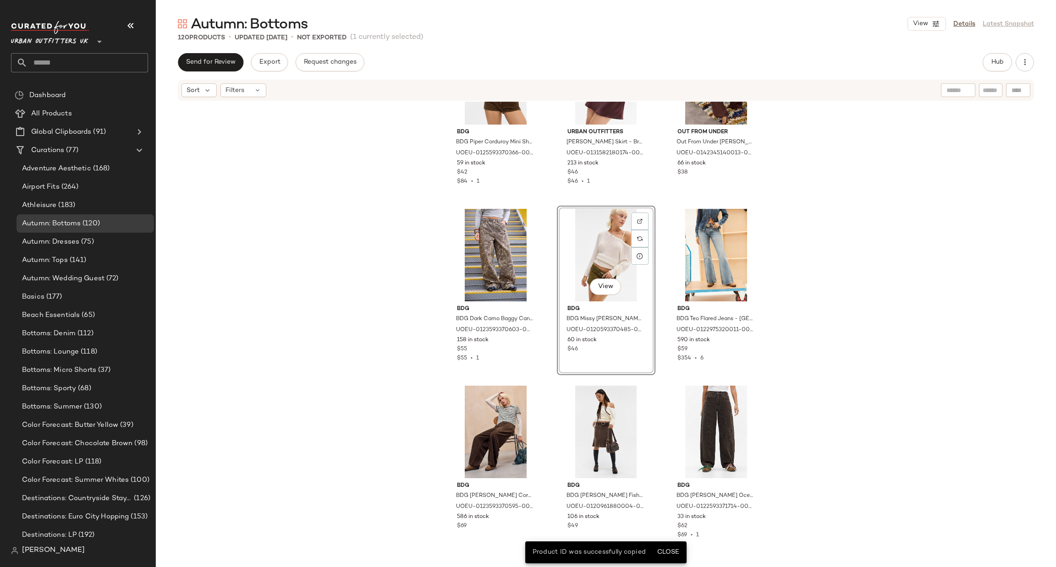
click at [593, 248] on div "View" at bounding box center [606, 255] width 92 height 93
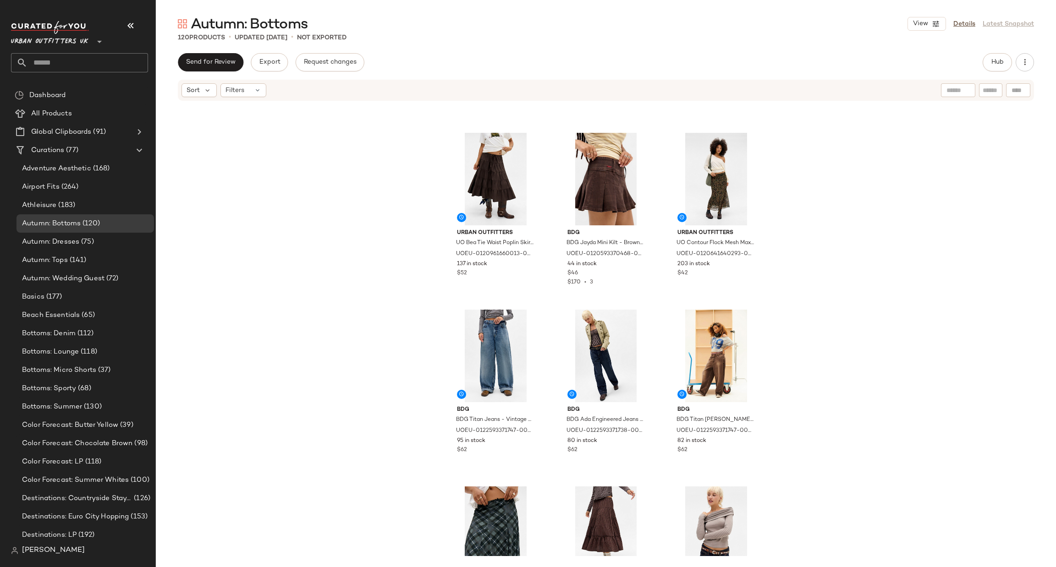
scroll to position [0, 0]
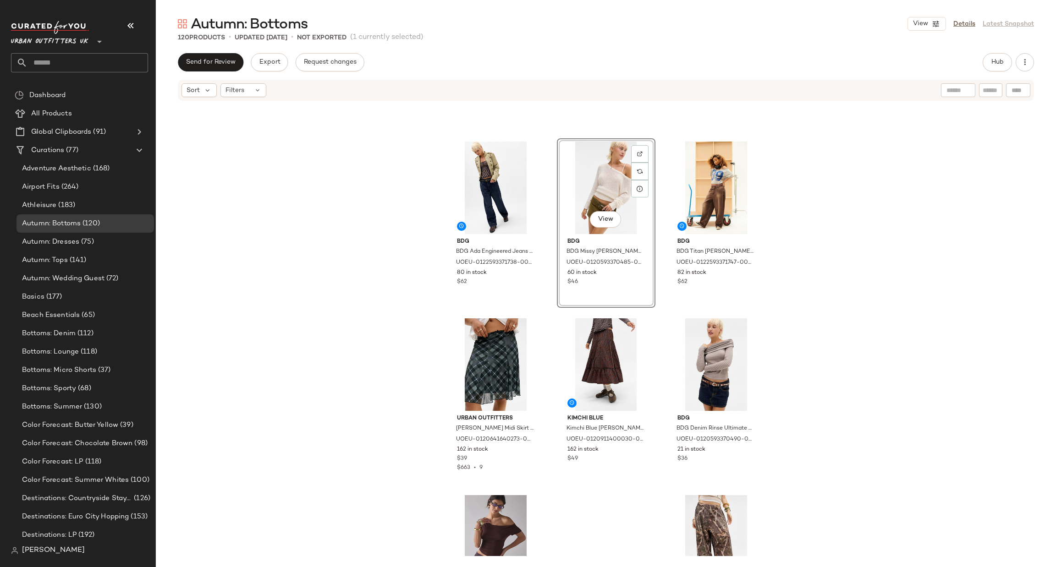
scroll to position [589, 0]
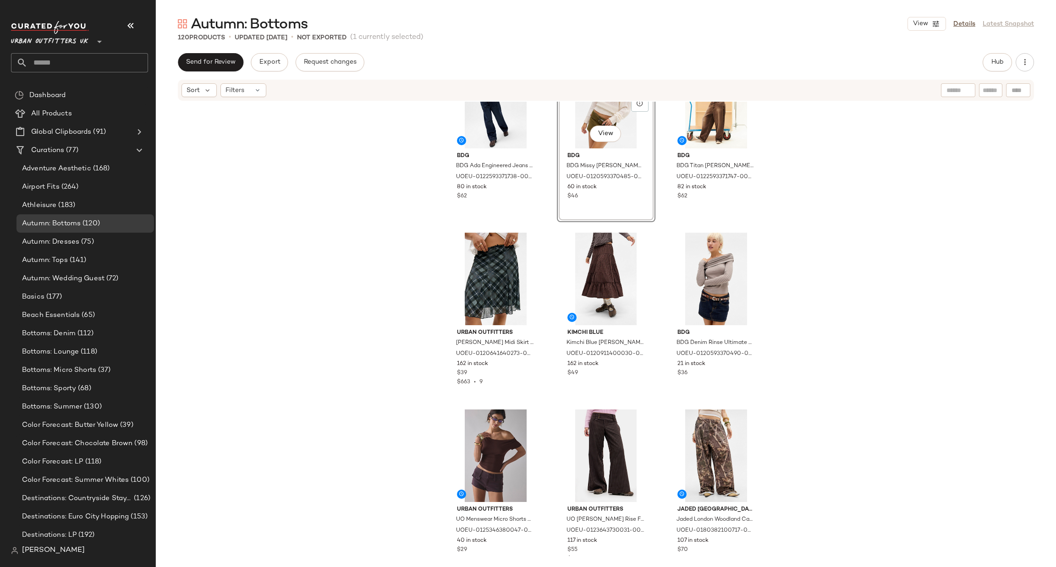
click at [789, 289] on div "BDG BDG Ada Engineered Jeans - Vintage Denim Dark 36W 32L at Urban Outfitters U…" at bounding box center [606, 329] width 900 height 454
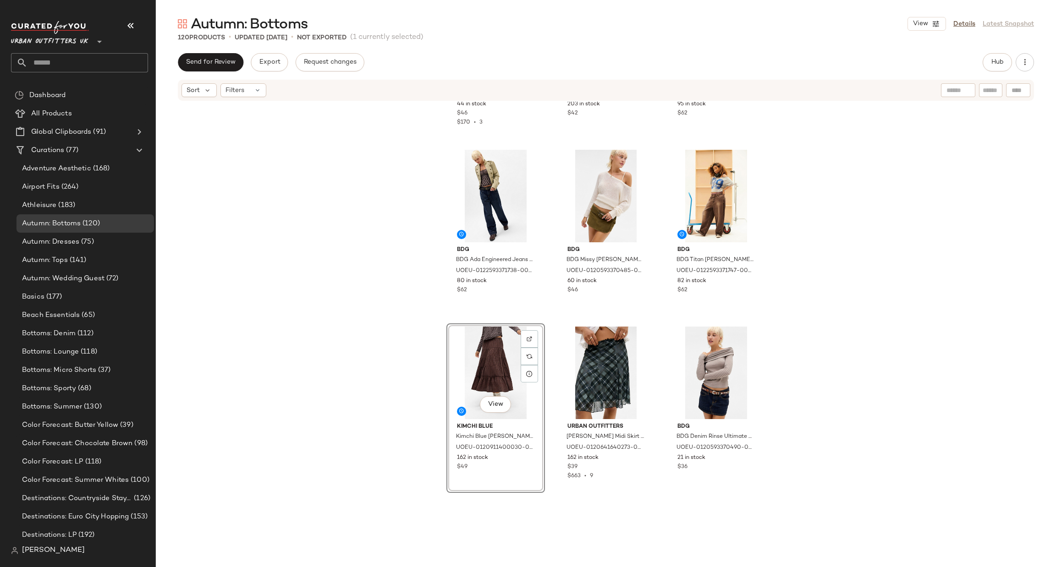
scroll to position [557, 0]
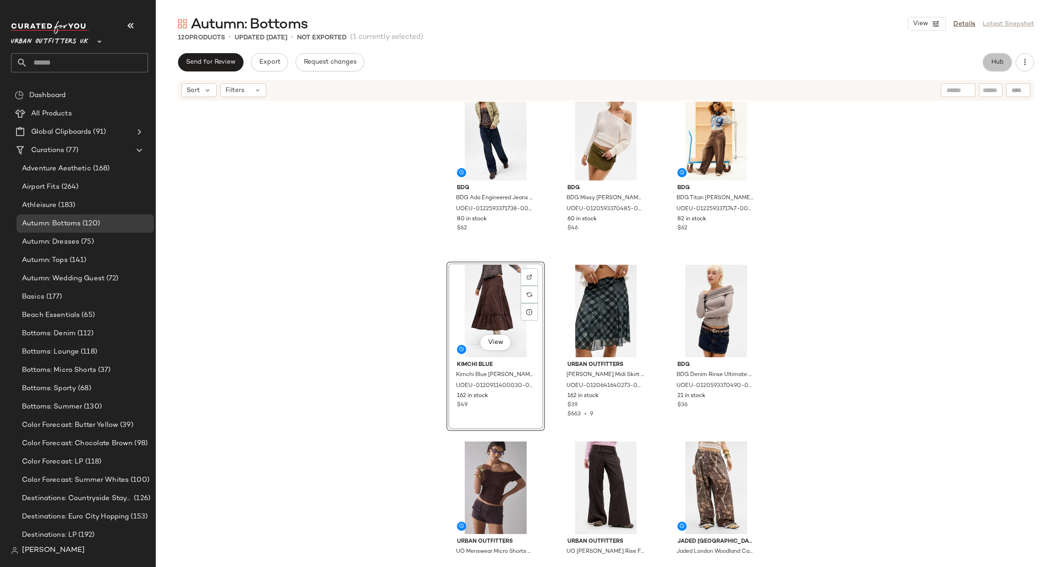
click at [983, 64] on button "Hub" at bounding box center [996, 62] width 29 height 18
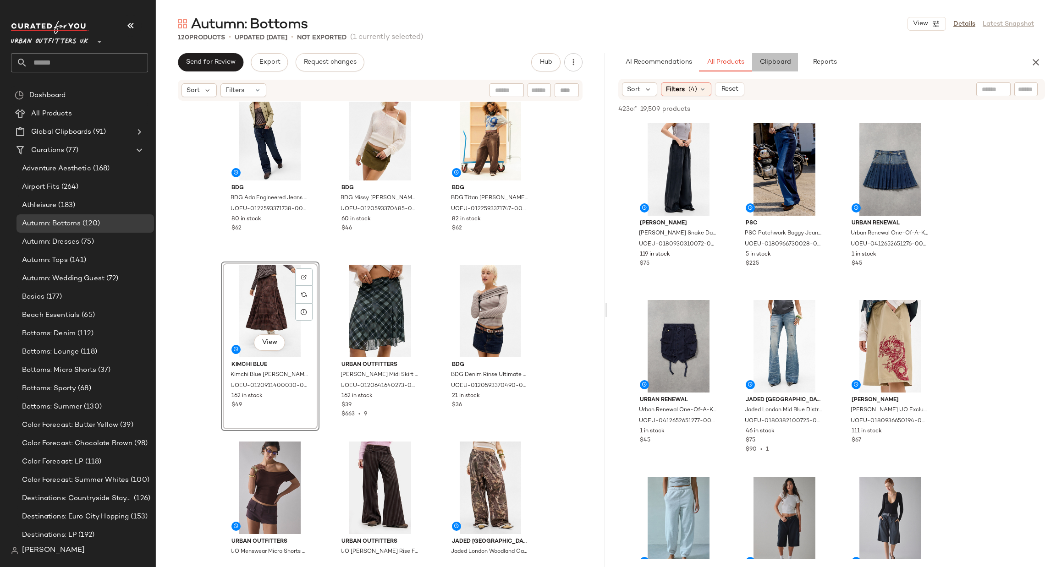
click at [769, 67] on button "Clipboard" at bounding box center [775, 62] width 46 height 18
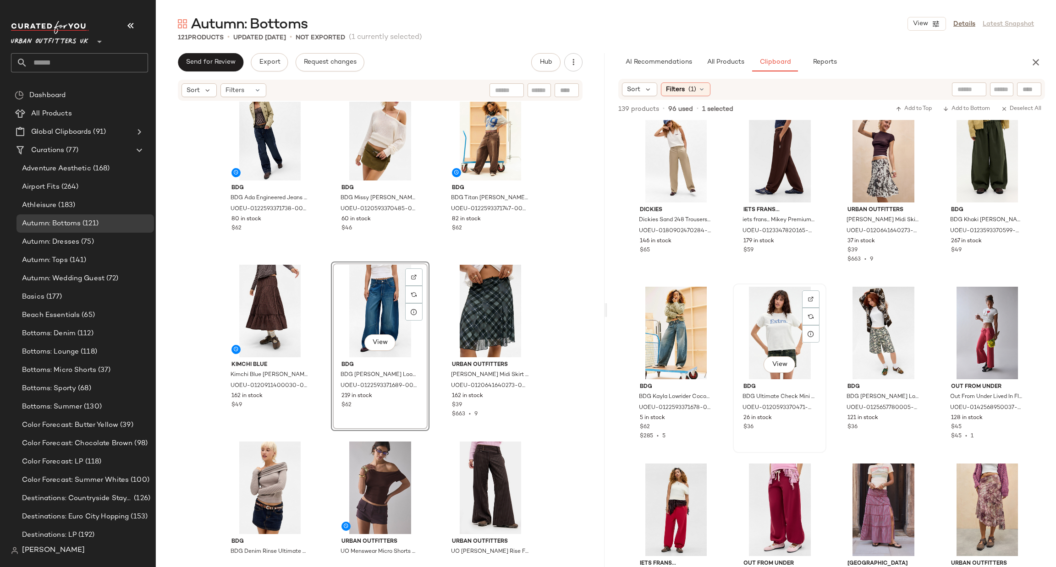
scroll to position [0, 0]
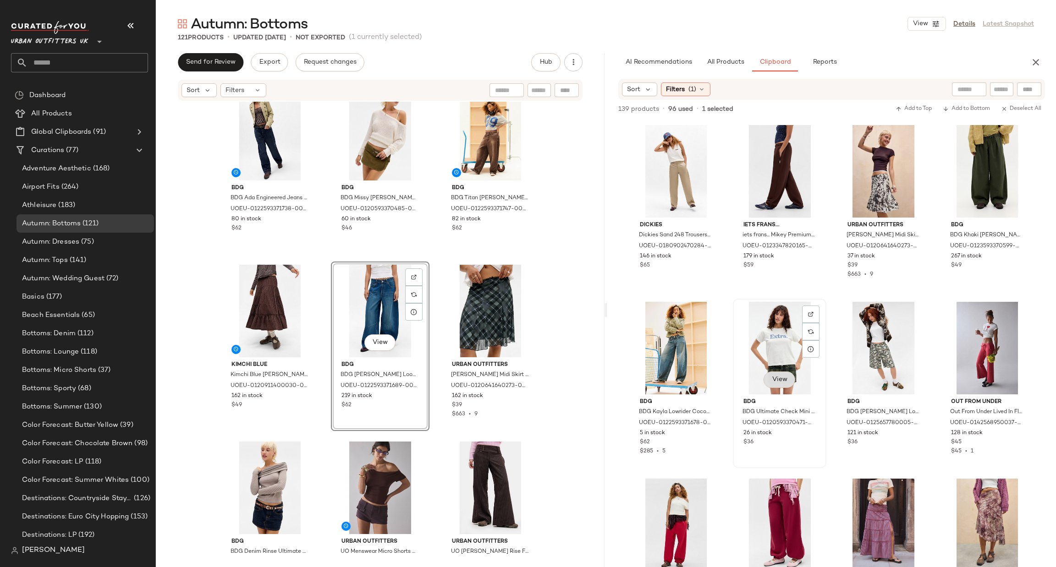
click at [791, 383] on button "View" at bounding box center [778, 380] width 31 height 16
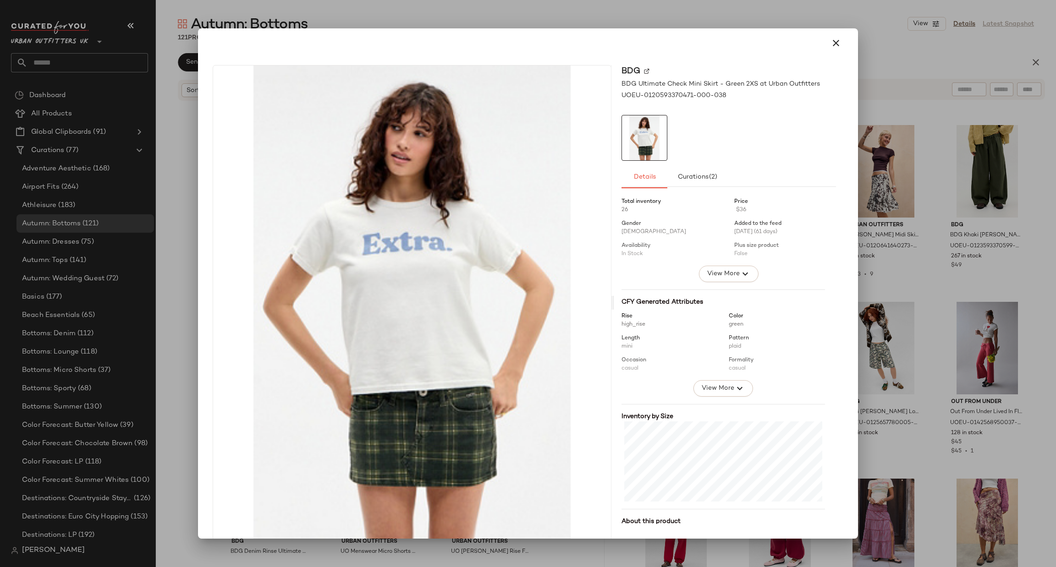
click at [986, 314] on div at bounding box center [528, 283] width 1056 height 567
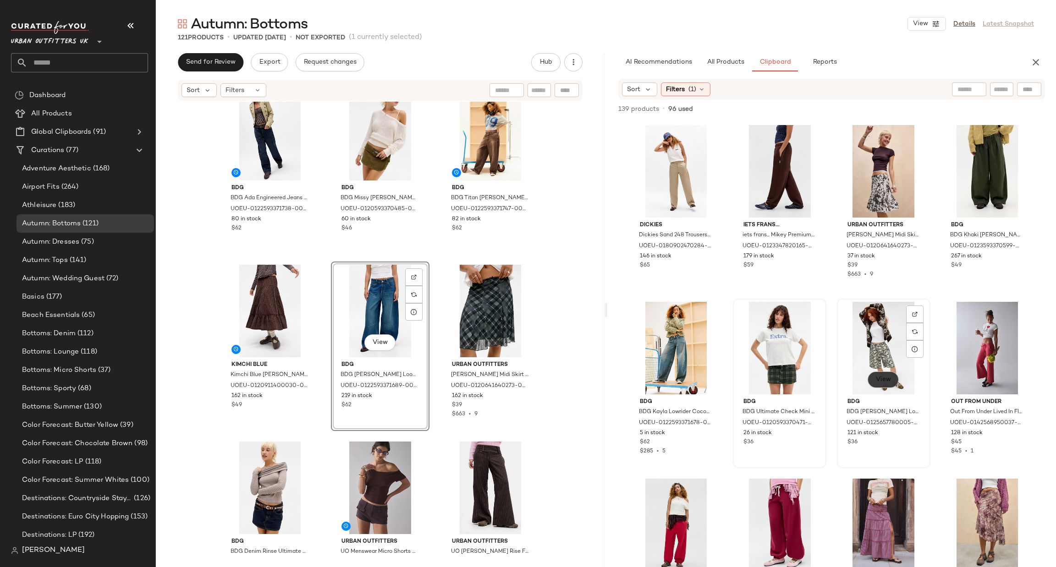
click at [878, 379] on span "View" at bounding box center [883, 379] width 16 height 7
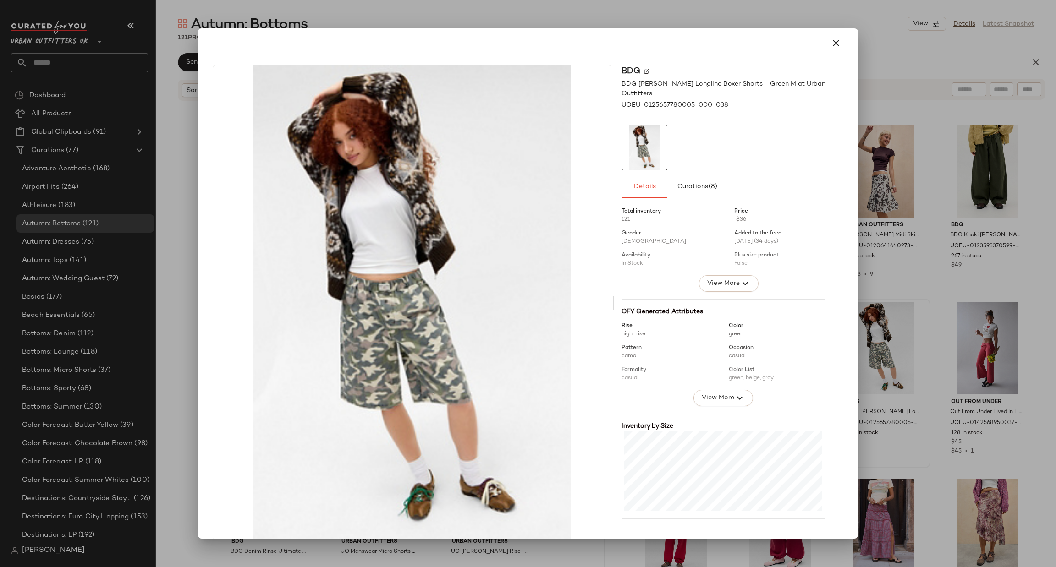
click at [1027, 309] on div at bounding box center [528, 283] width 1056 height 567
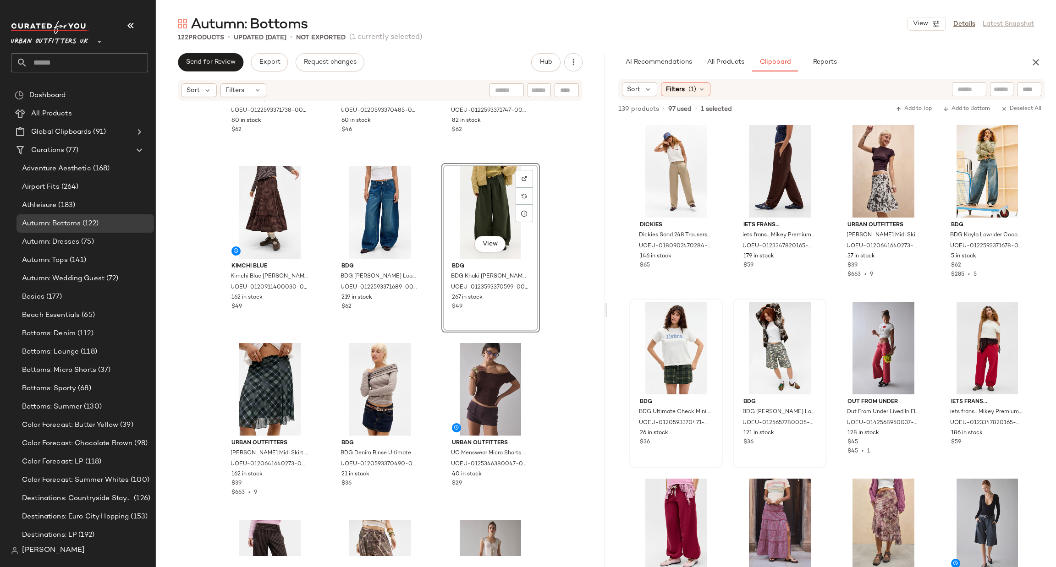
scroll to position [694, 0]
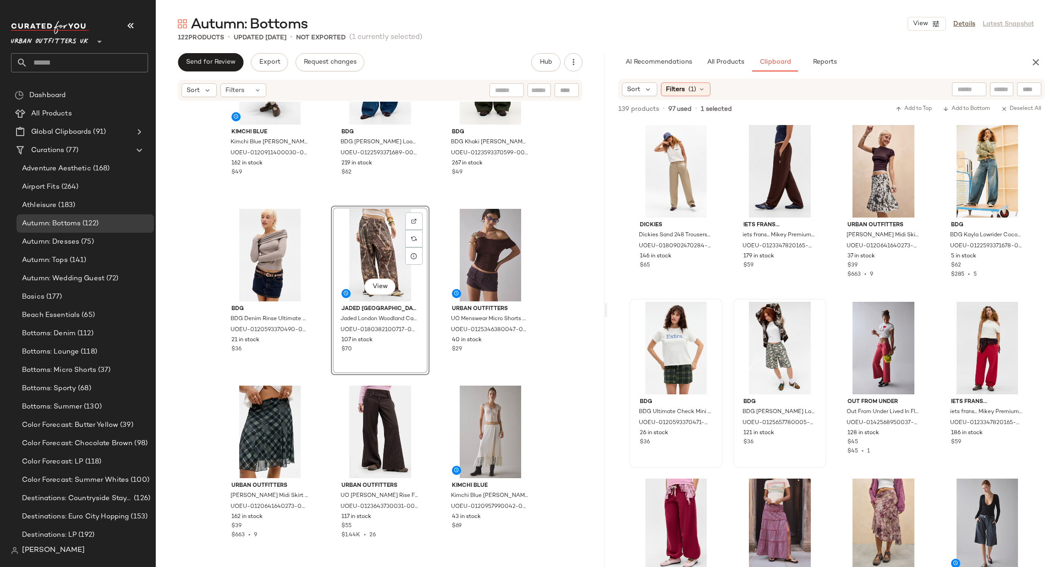
scroll to position [832, 0]
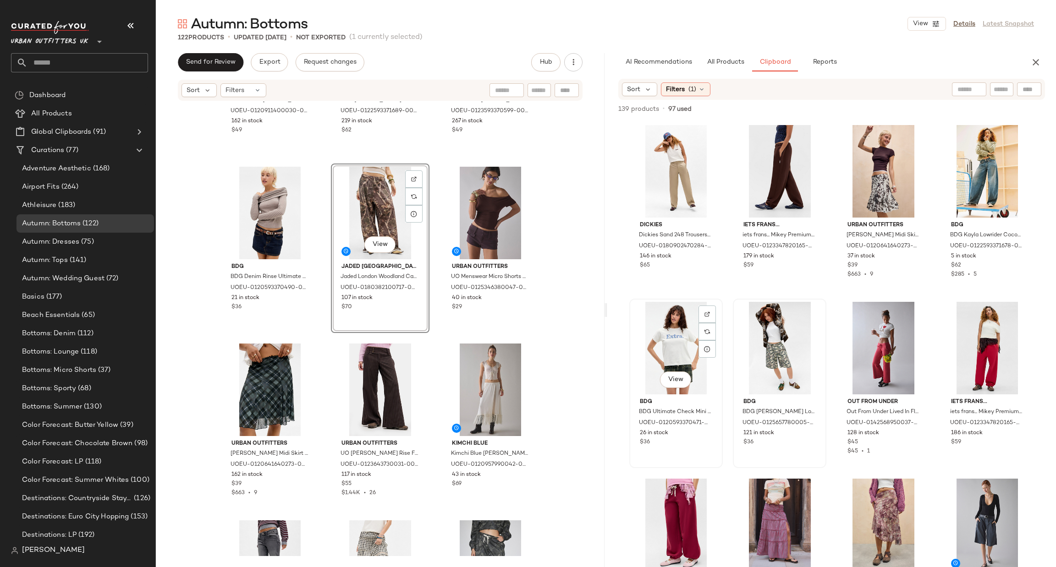
click at [677, 357] on div "View" at bounding box center [675, 348] width 87 height 93
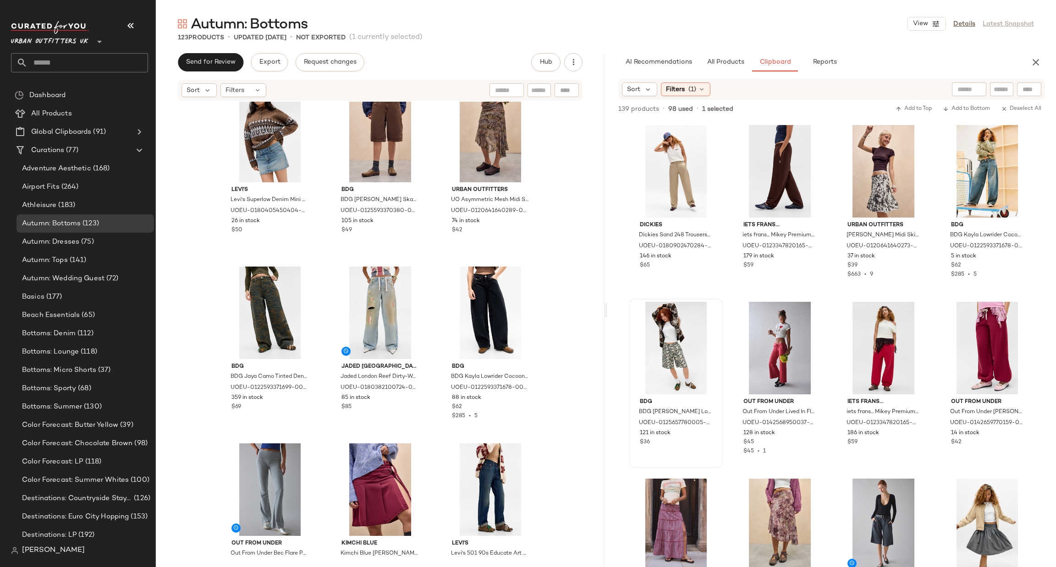
scroll to position [2756, 0]
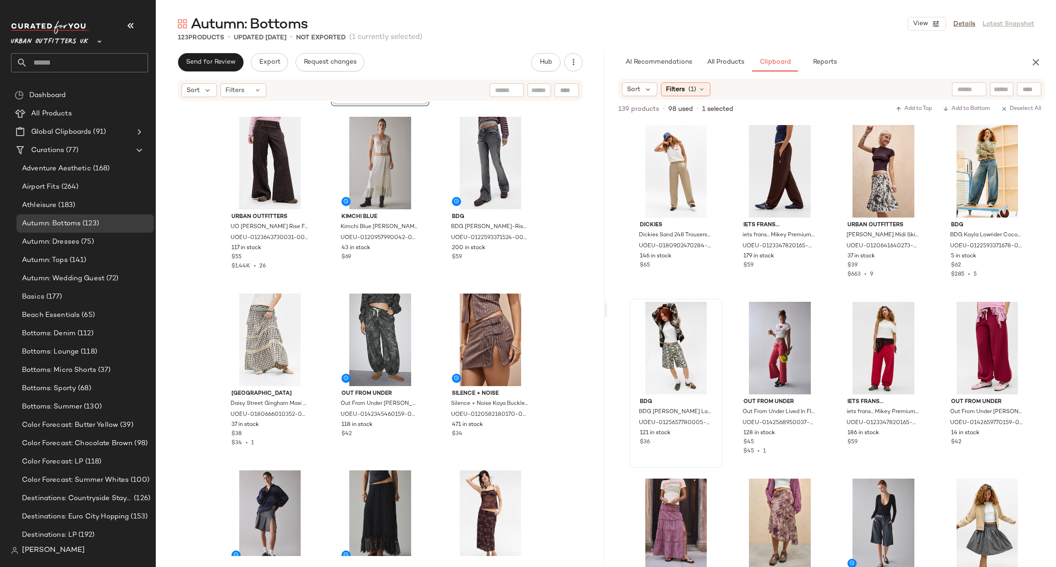
scroll to position [1469, 0]
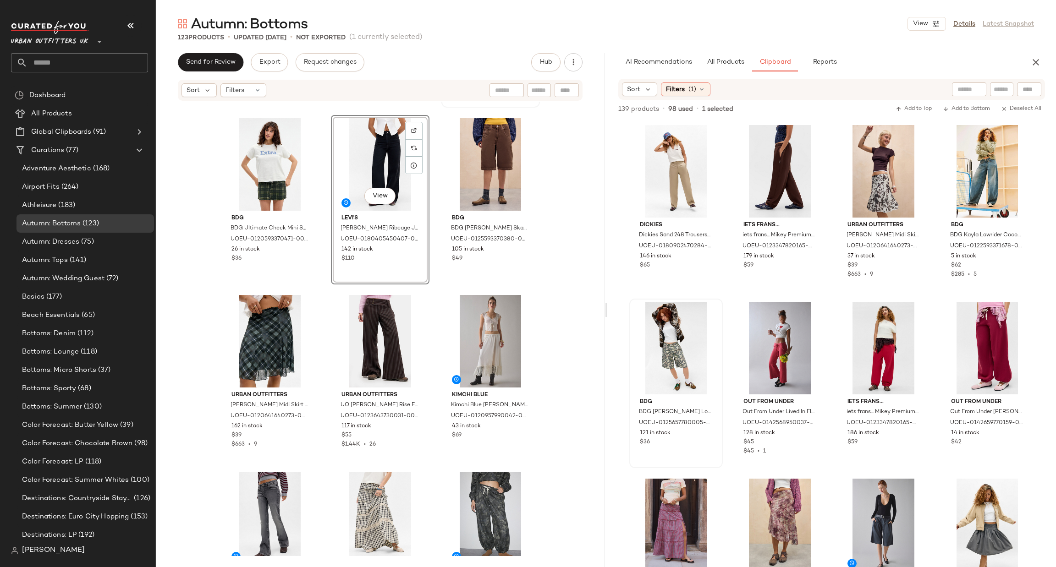
scroll to position [782, 0]
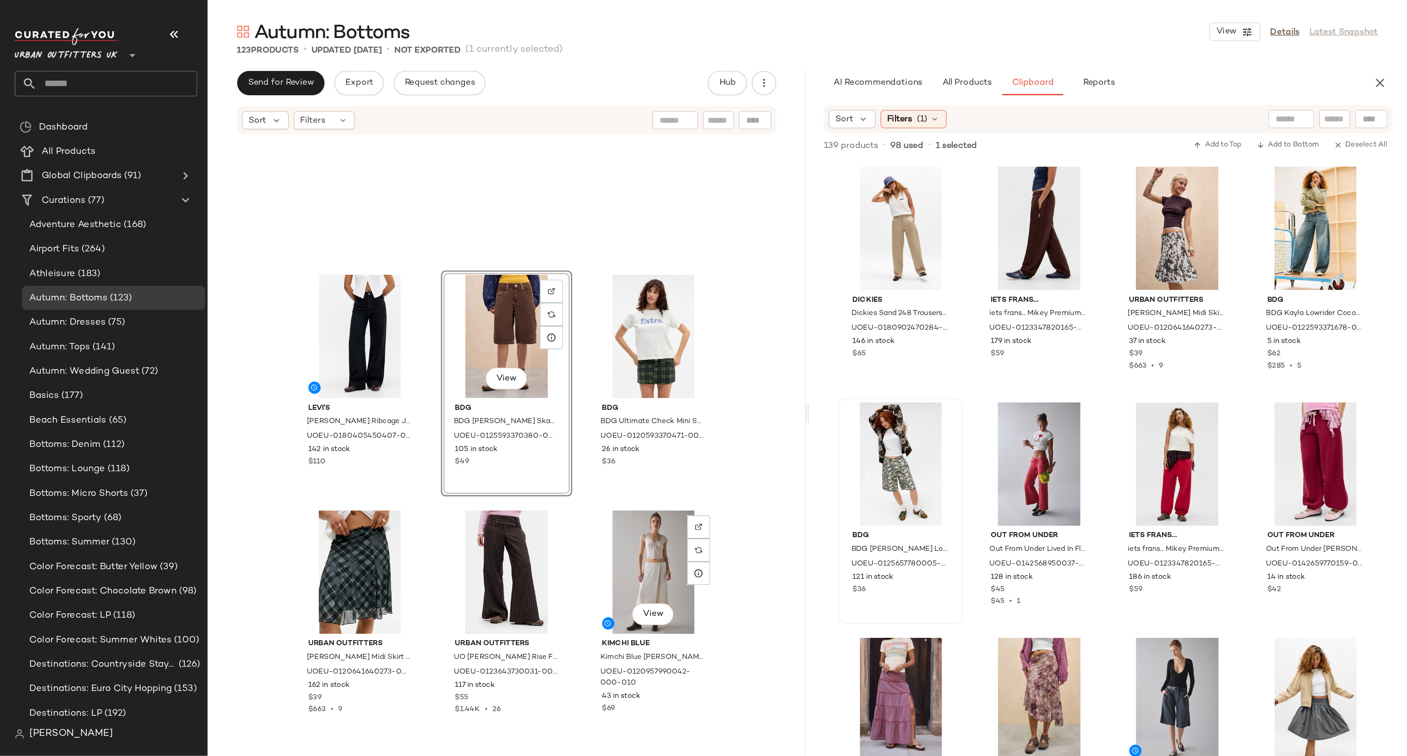
scroll to position [1106, 0]
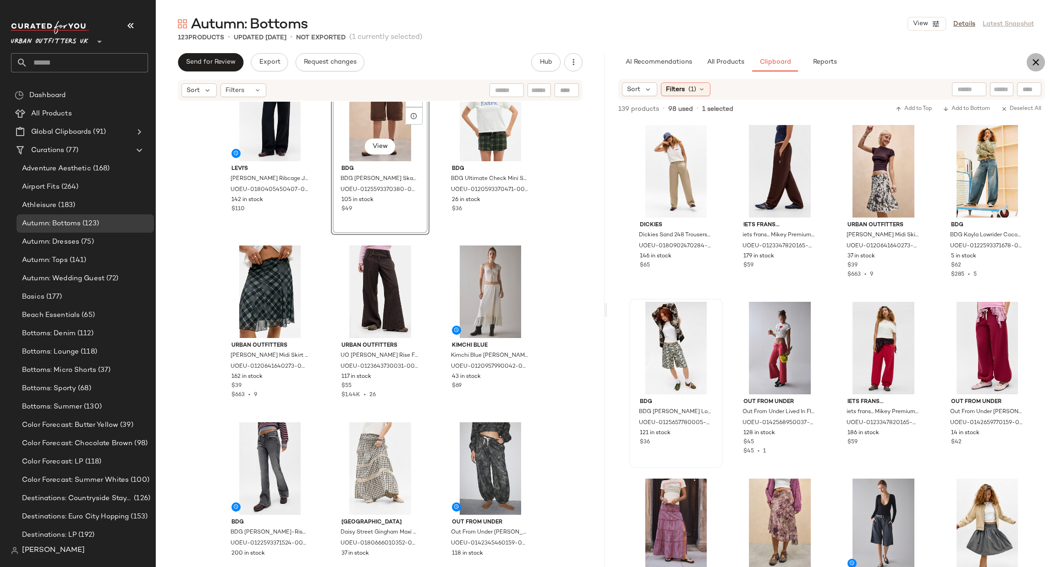
click at [1033, 62] on icon "button" at bounding box center [1035, 62] width 11 height 11
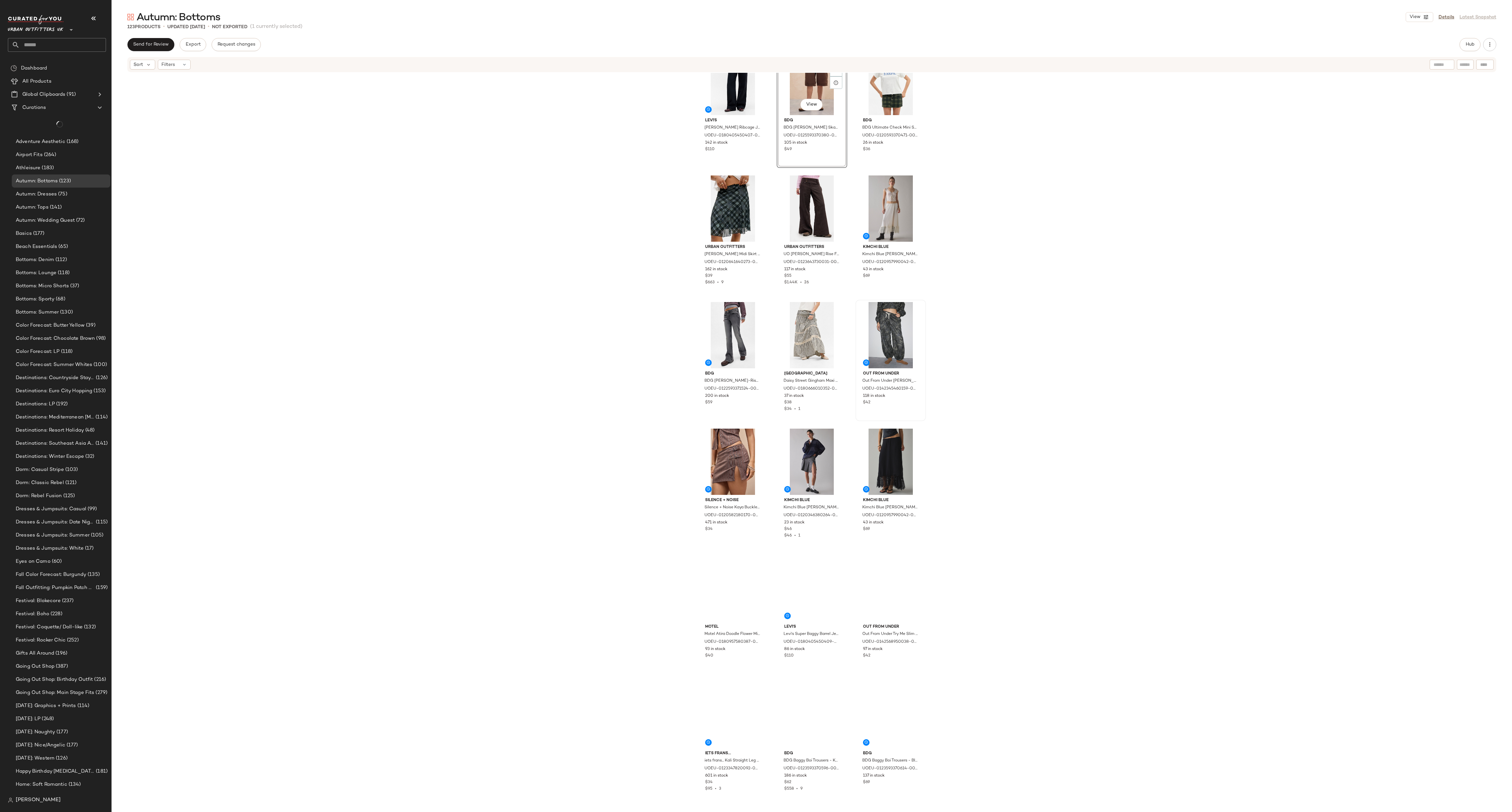
scroll to position [793, 0]
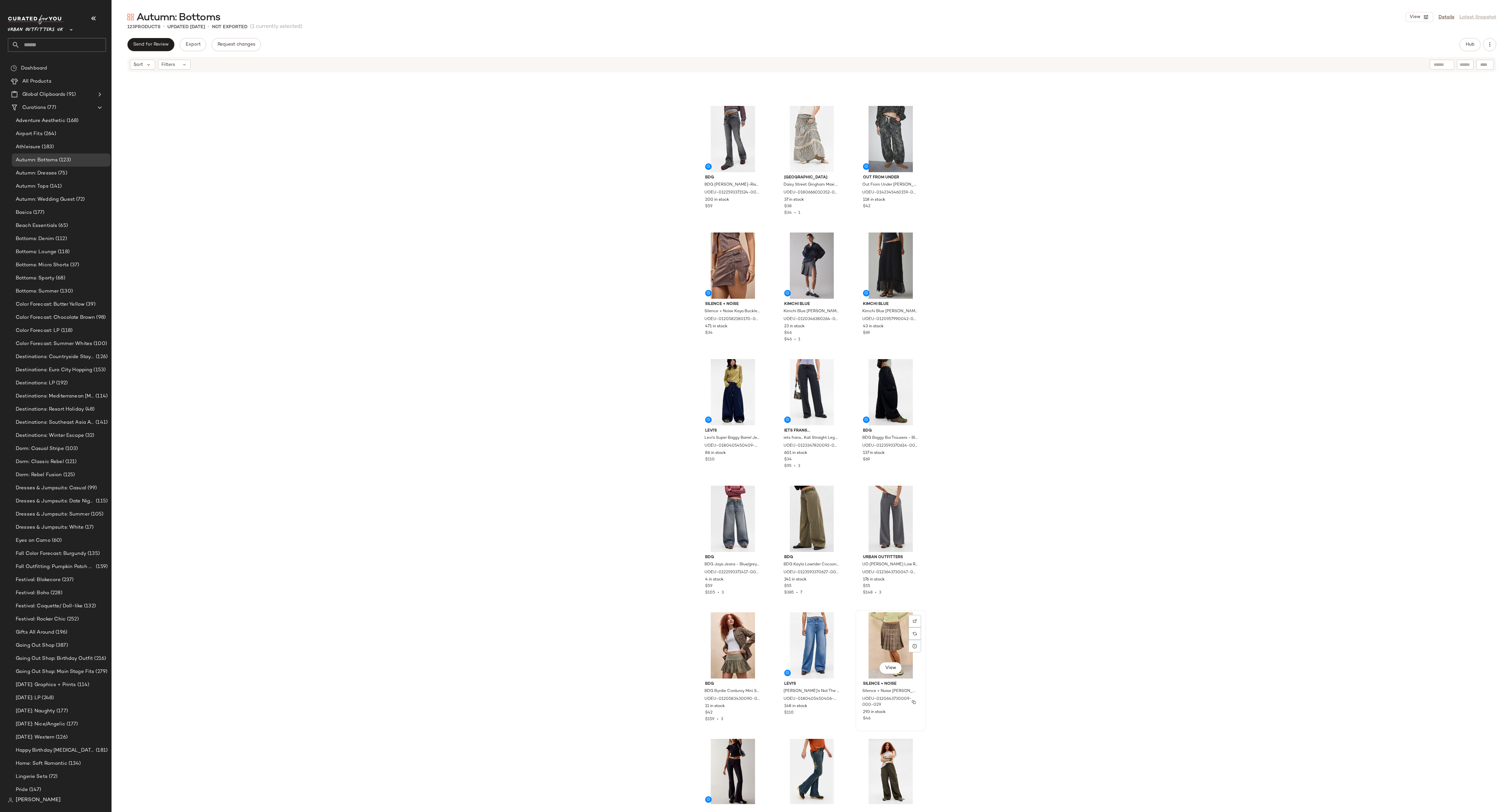
scroll to position [1186, 0]
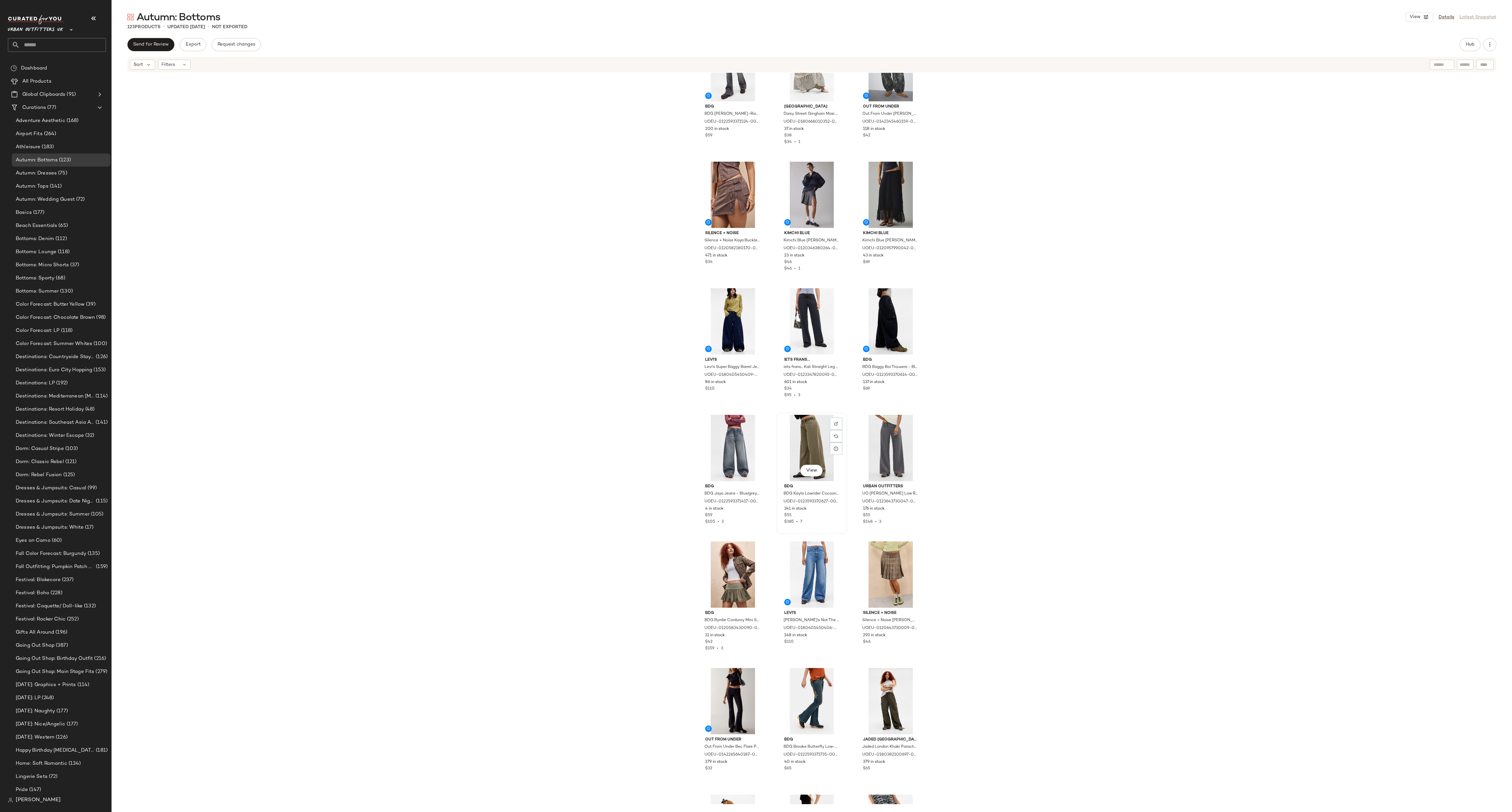
click at [756, 406] on div "View" at bounding box center [812, 448] width 66 height 67
click at [728, 406] on div "View" at bounding box center [733, 574] width 66 height 67
click at [756, 406] on div "View" at bounding box center [812, 574] width 66 height 67
click at [756, 406] on div "View" at bounding box center [891, 574] width 66 height 67
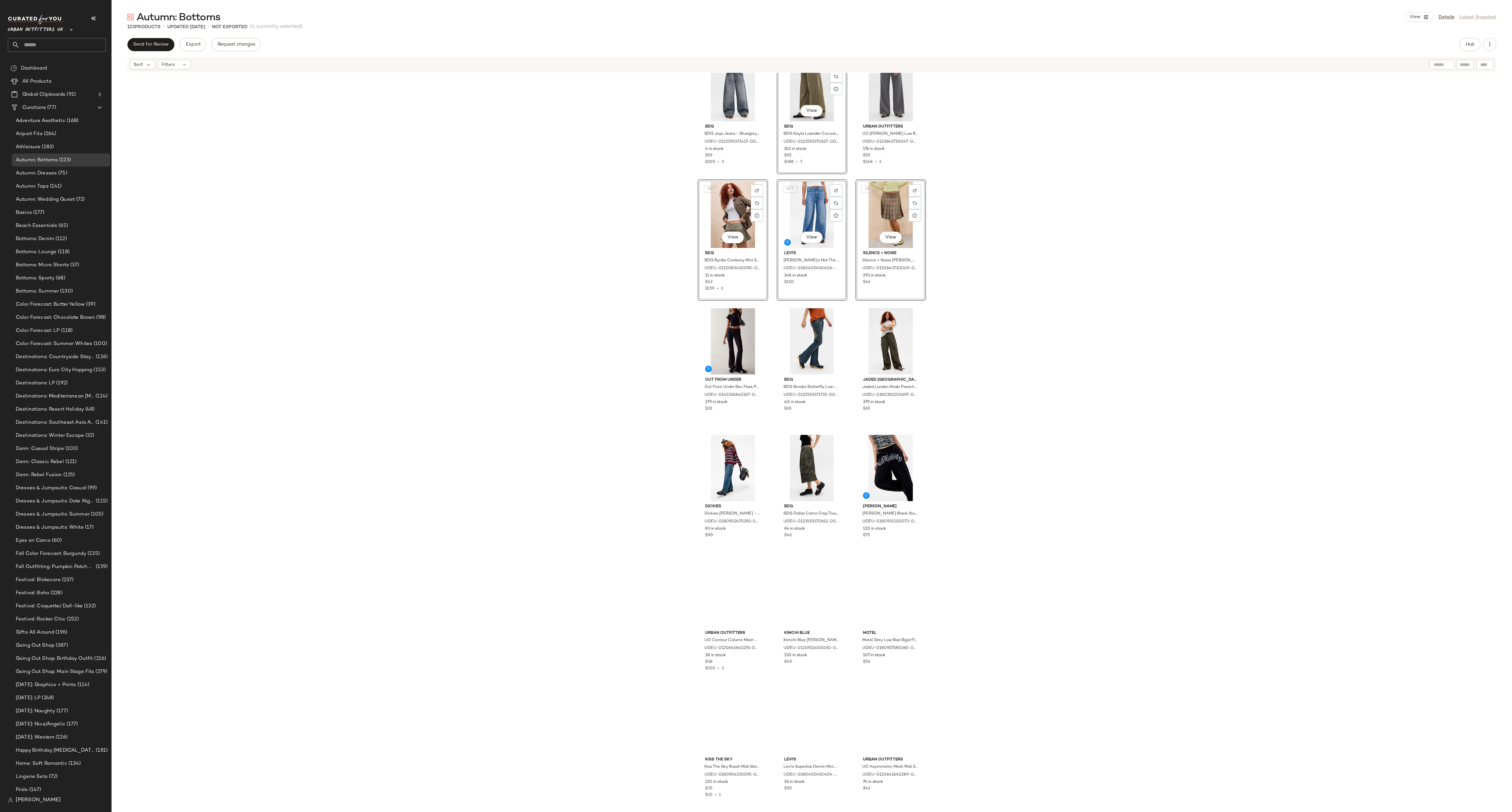
scroll to position [1580, 0]
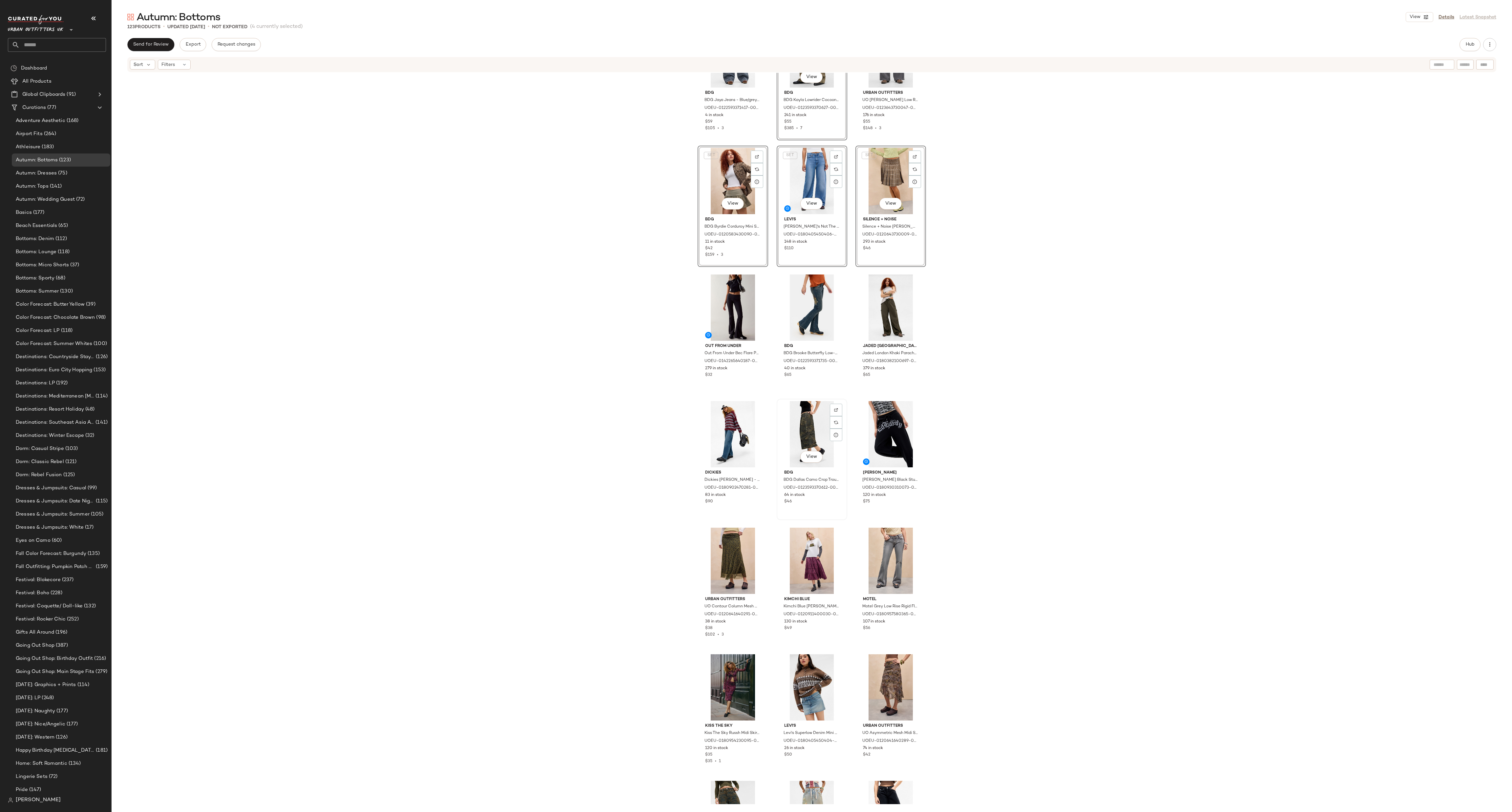
click at [756, 406] on div "View" at bounding box center [812, 434] width 66 height 67
click at [729, 406] on div "View" at bounding box center [733, 561] width 66 height 67
click at [756, 406] on div "View" at bounding box center [891, 687] width 66 height 67
click at [756, 406] on div "View" at bounding box center [812, 687] width 66 height 67
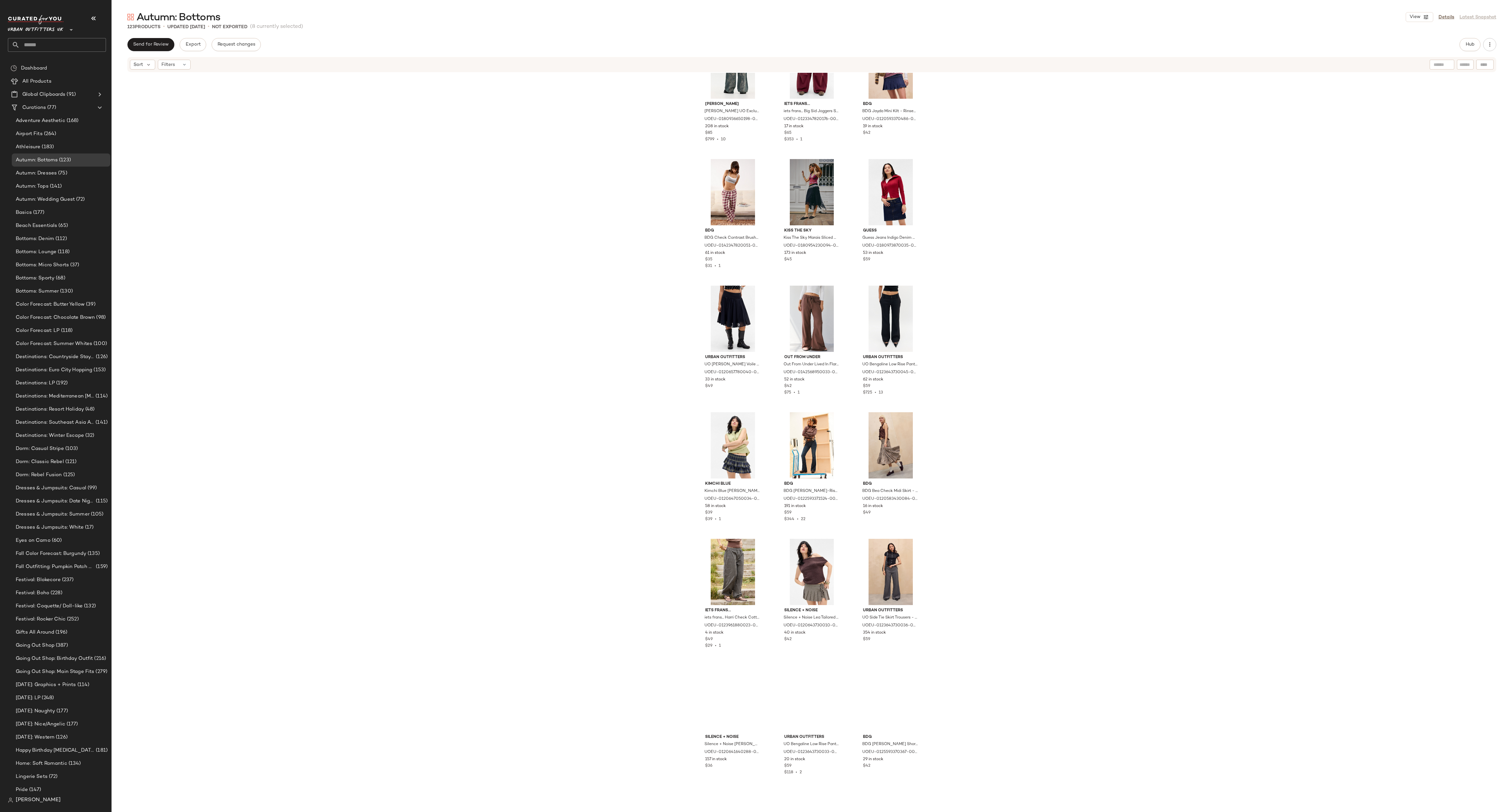
scroll to position [2761, 0]
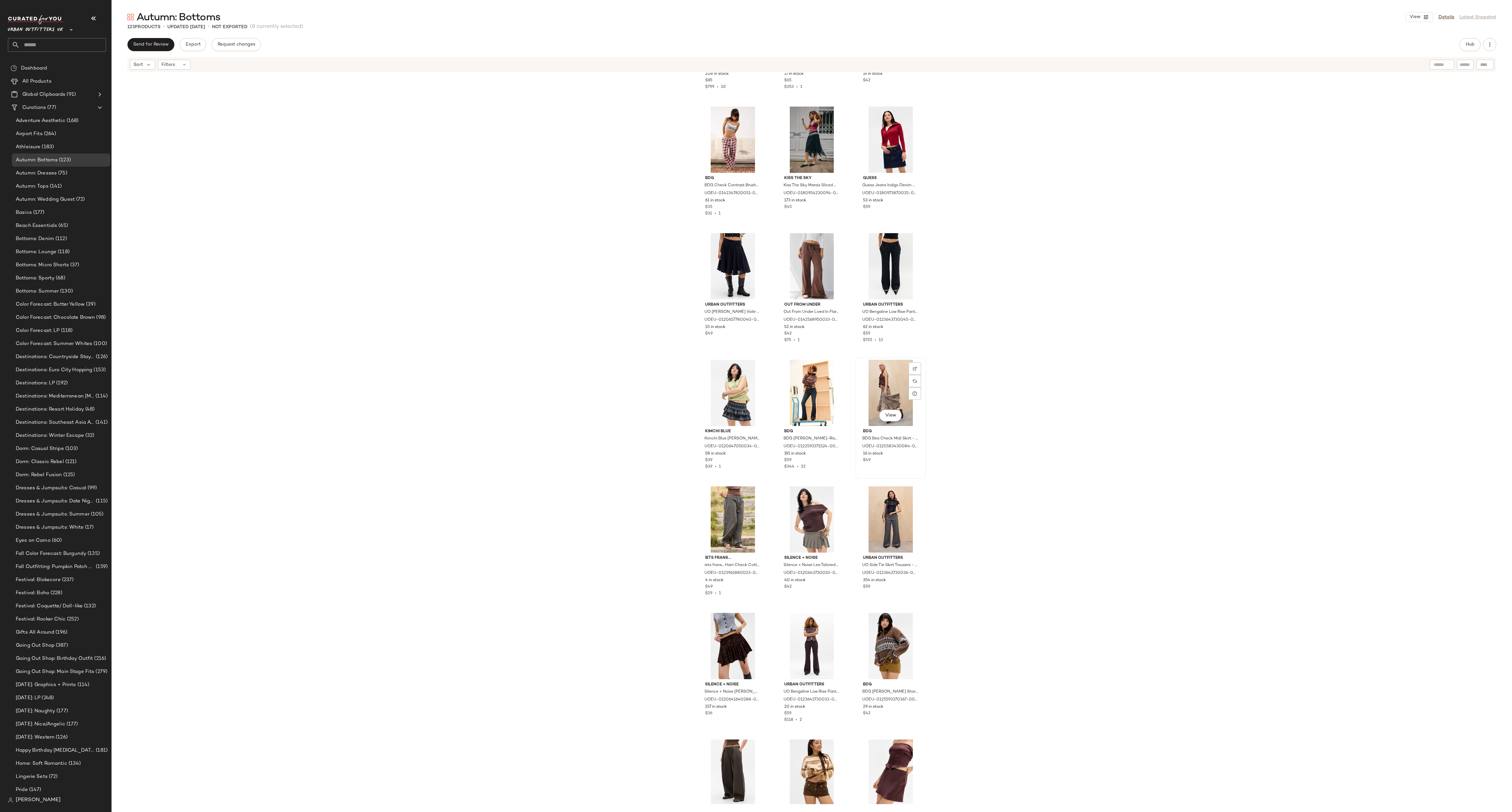
click at [756, 376] on div "View" at bounding box center [891, 393] width 66 height 67
click at [756, 406] on div "View" at bounding box center [891, 646] width 66 height 67
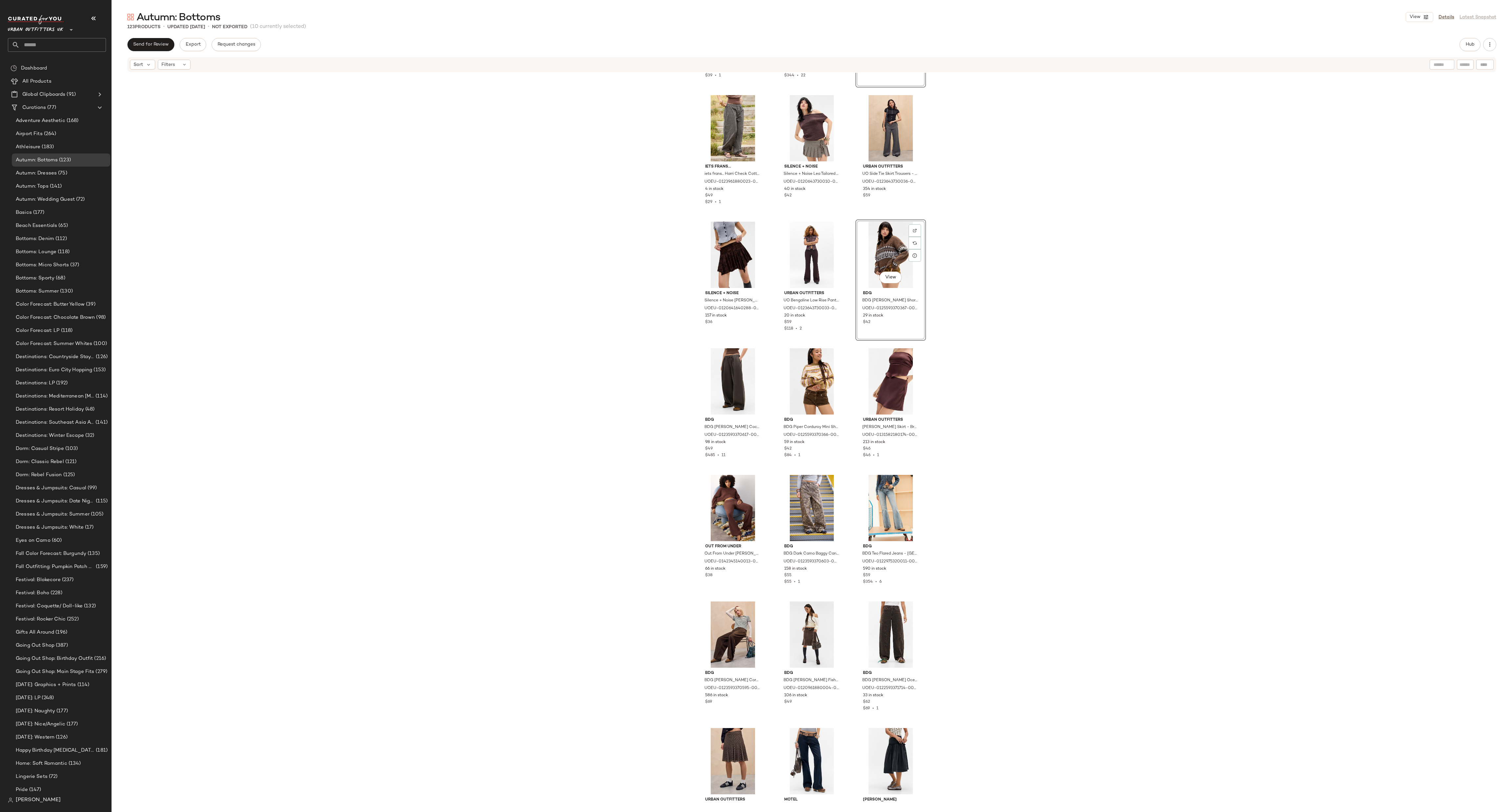
scroll to position [3155, 0]
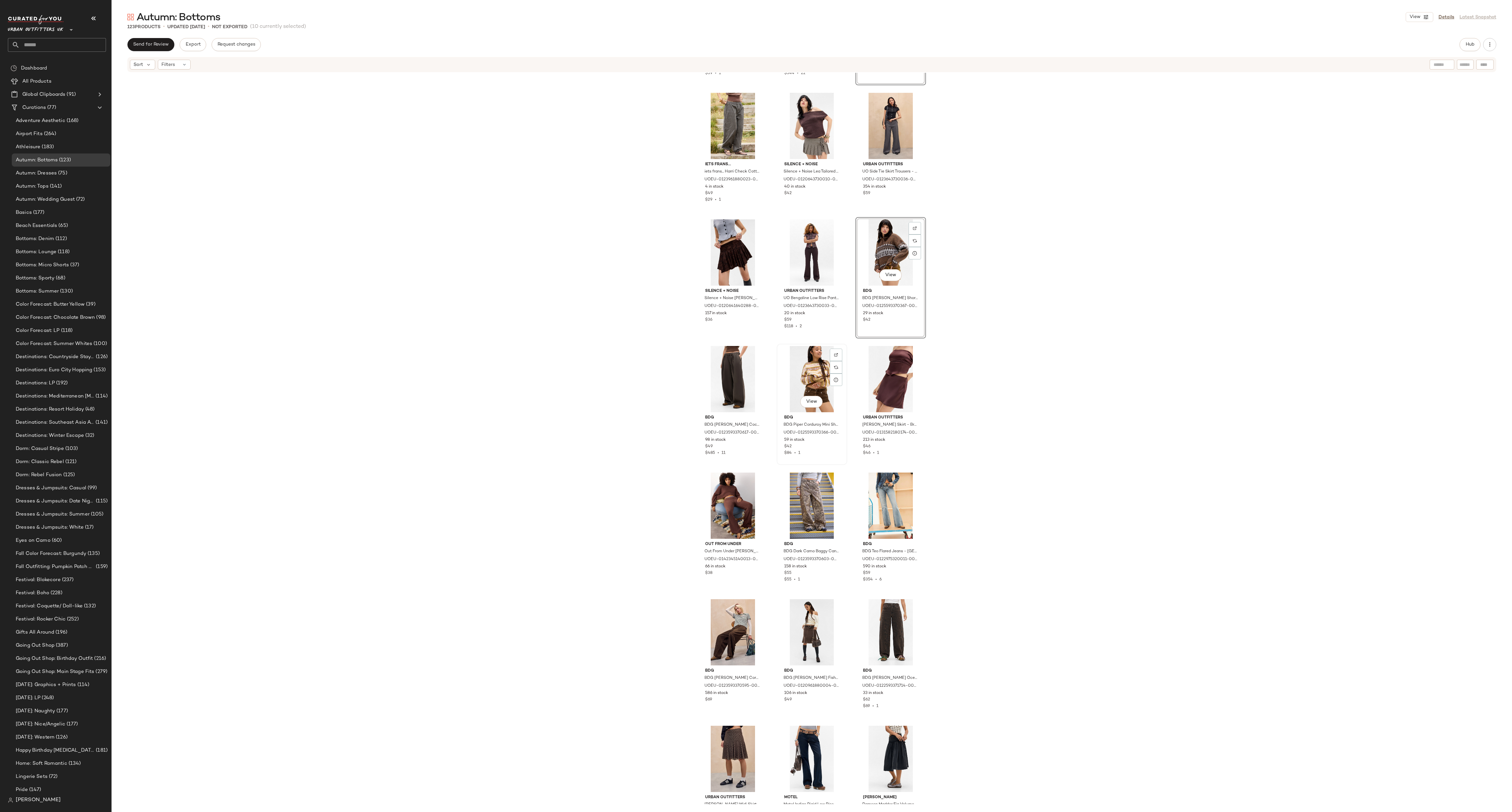
click at [756, 362] on div "View" at bounding box center [812, 379] width 66 height 67
click at [756, 369] on div "View" at bounding box center [891, 379] width 66 height 67
click at [756, 406] on div "View" at bounding box center [812, 506] width 66 height 67
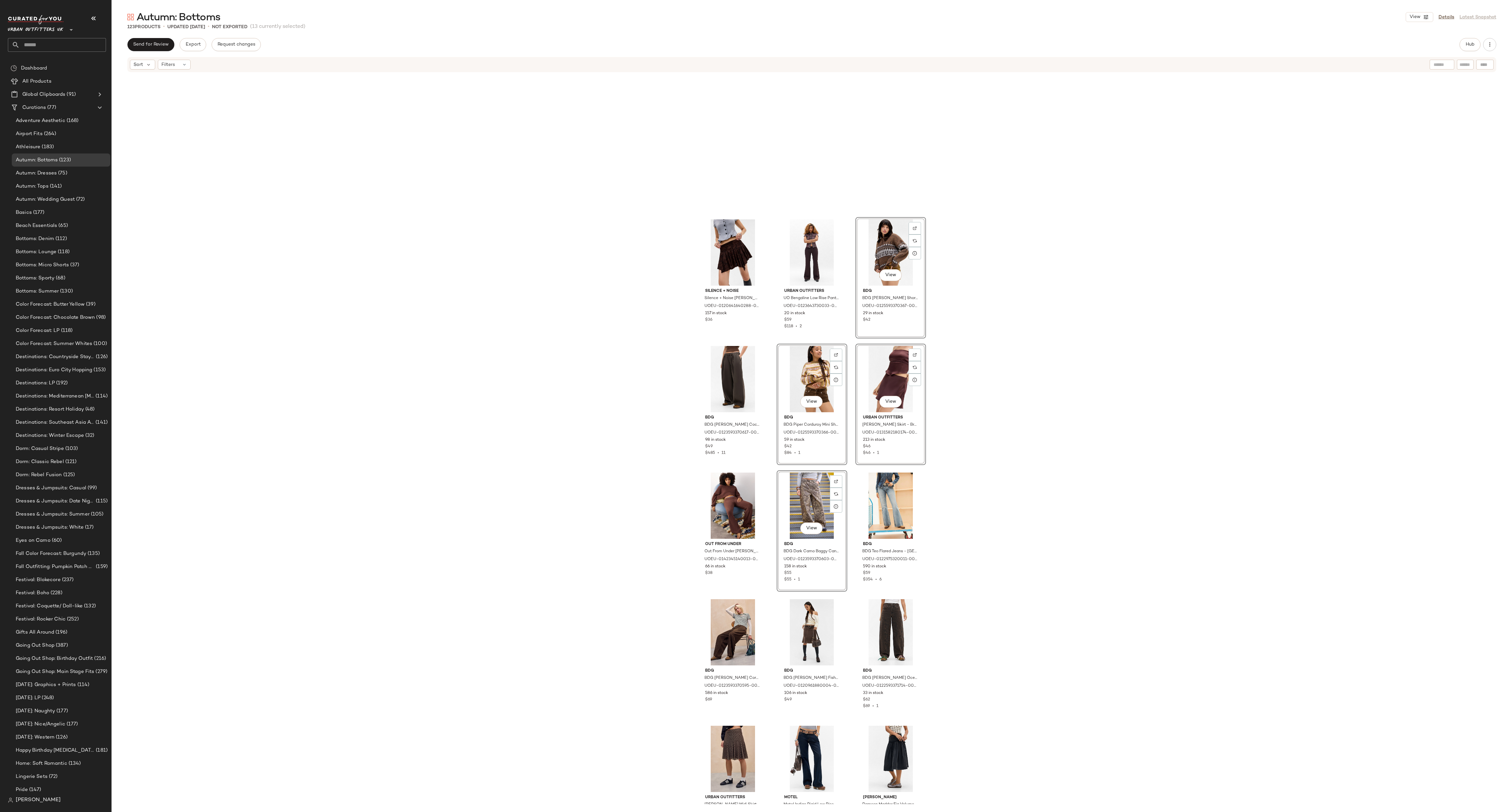
scroll to position [3548, 0]
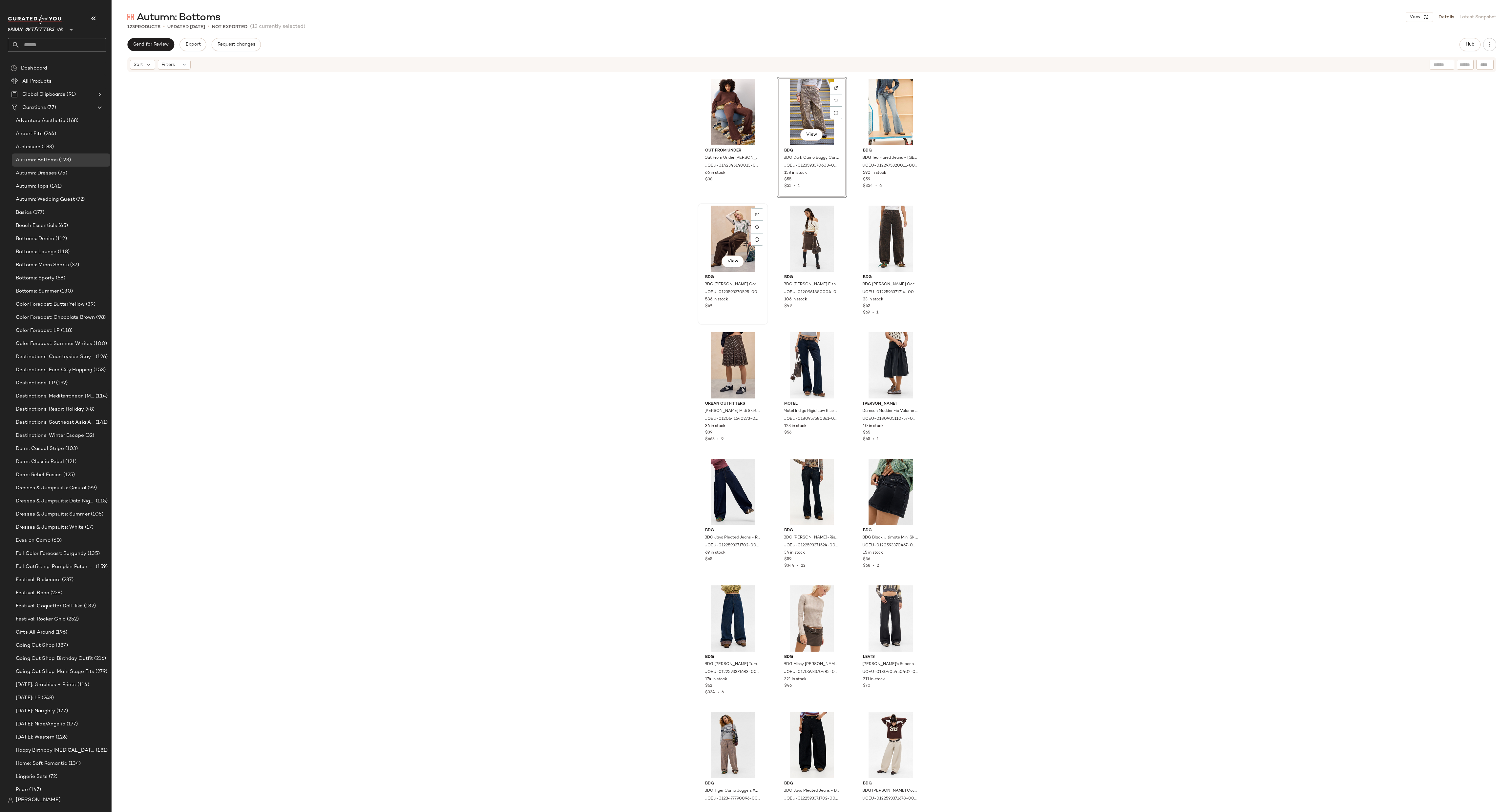
click at [722, 219] on div "View" at bounding box center [733, 238] width 66 height 67
click at [756, 223] on div "View" at bounding box center [812, 238] width 66 height 67
click at [723, 356] on div "View" at bounding box center [733, 365] width 66 height 67
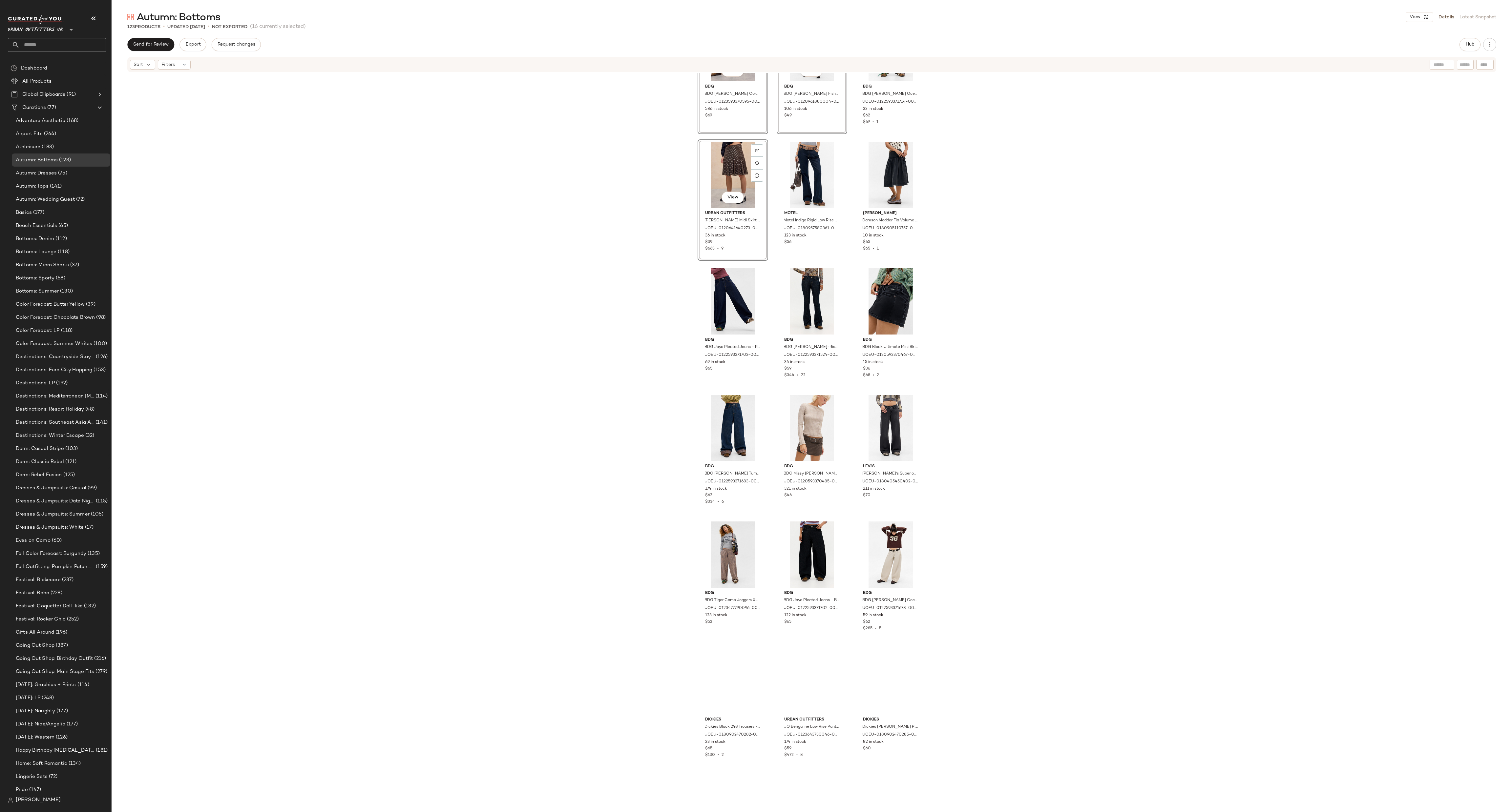
scroll to position [3745, 0]
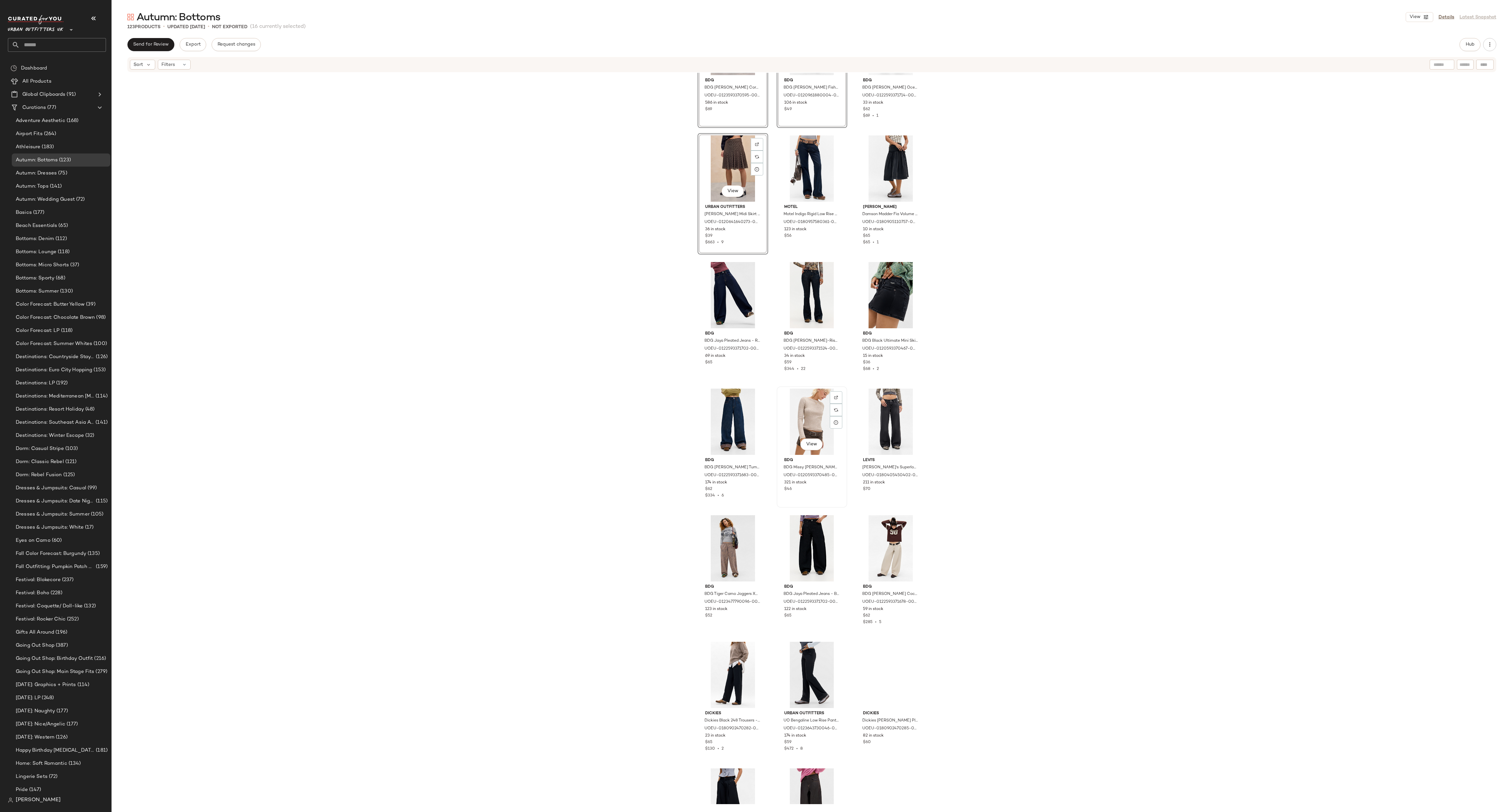
click at [756, 406] on div "View" at bounding box center [812, 422] width 66 height 67
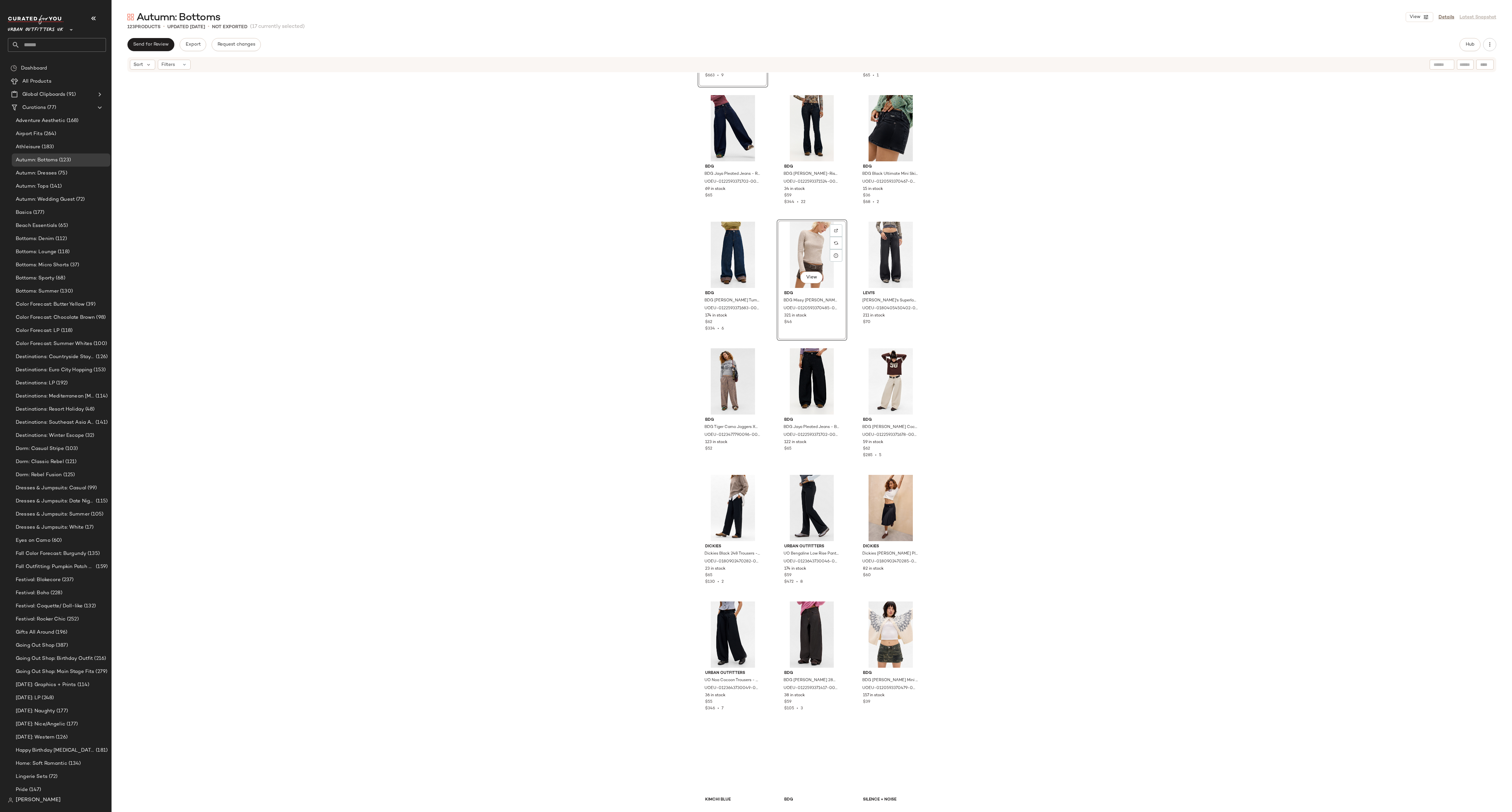
scroll to position [3942, 0]
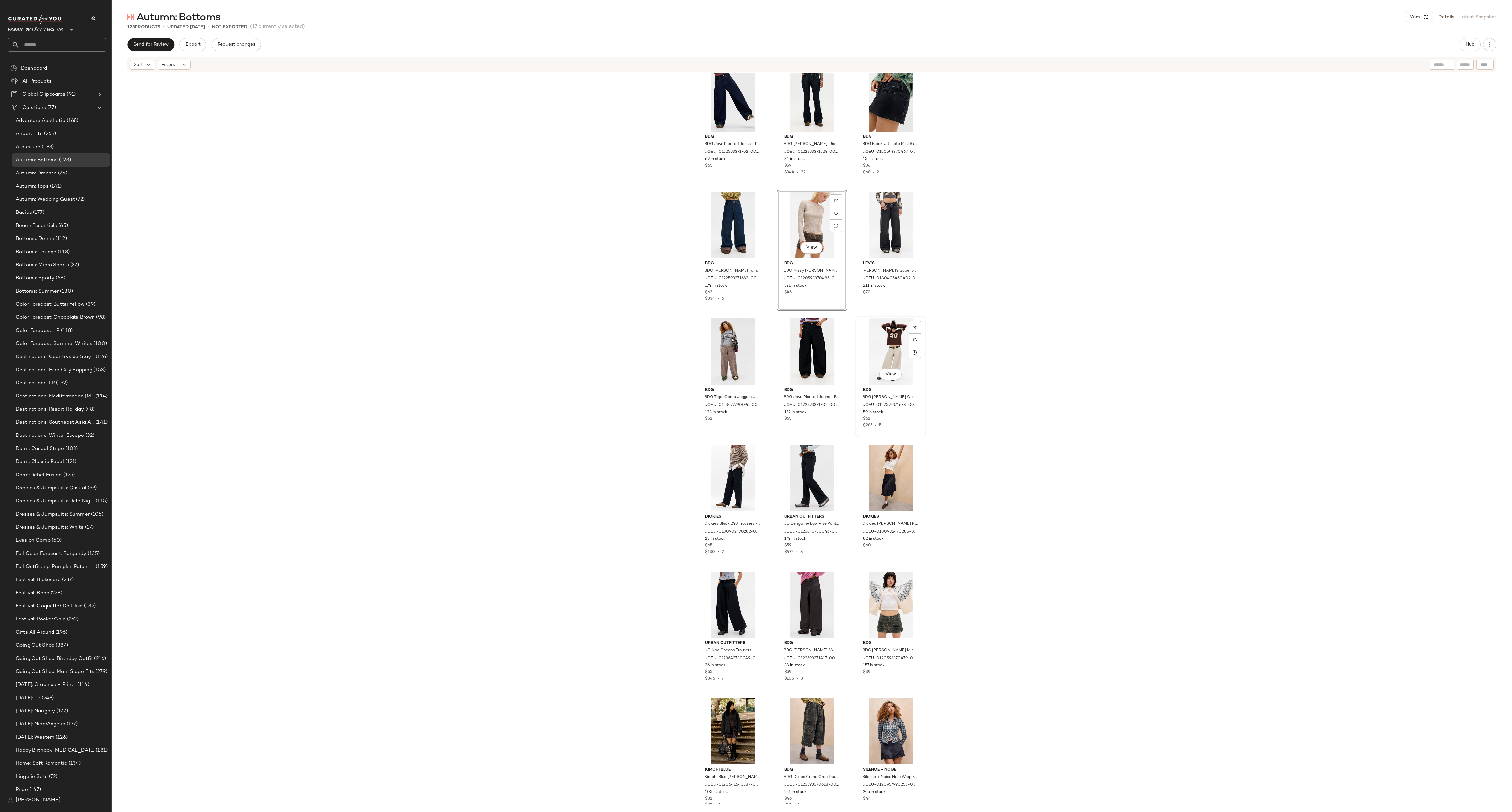
click at [756, 351] on div "View" at bounding box center [891, 352] width 66 height 67
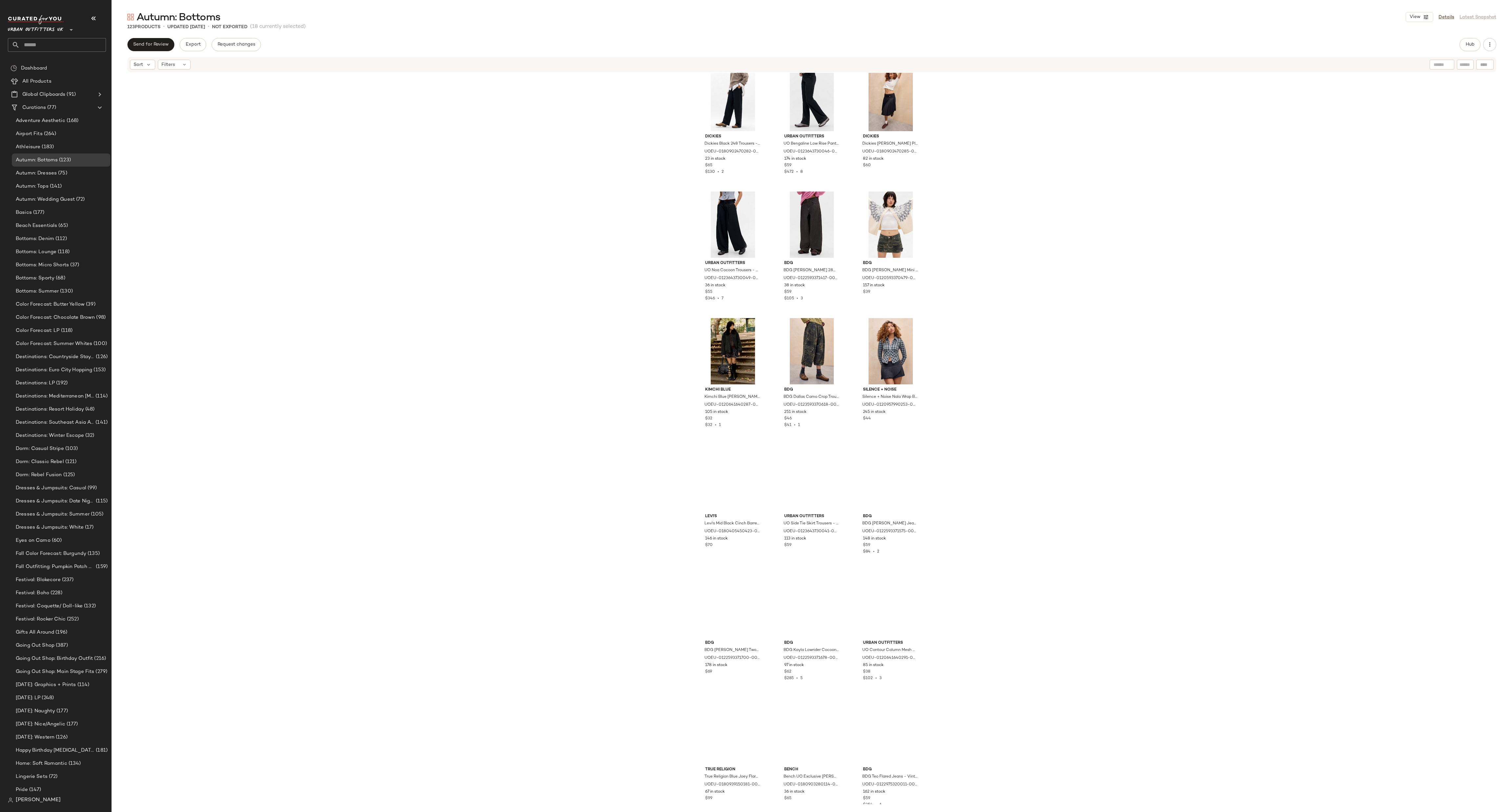
scroll to position [4336, 0]
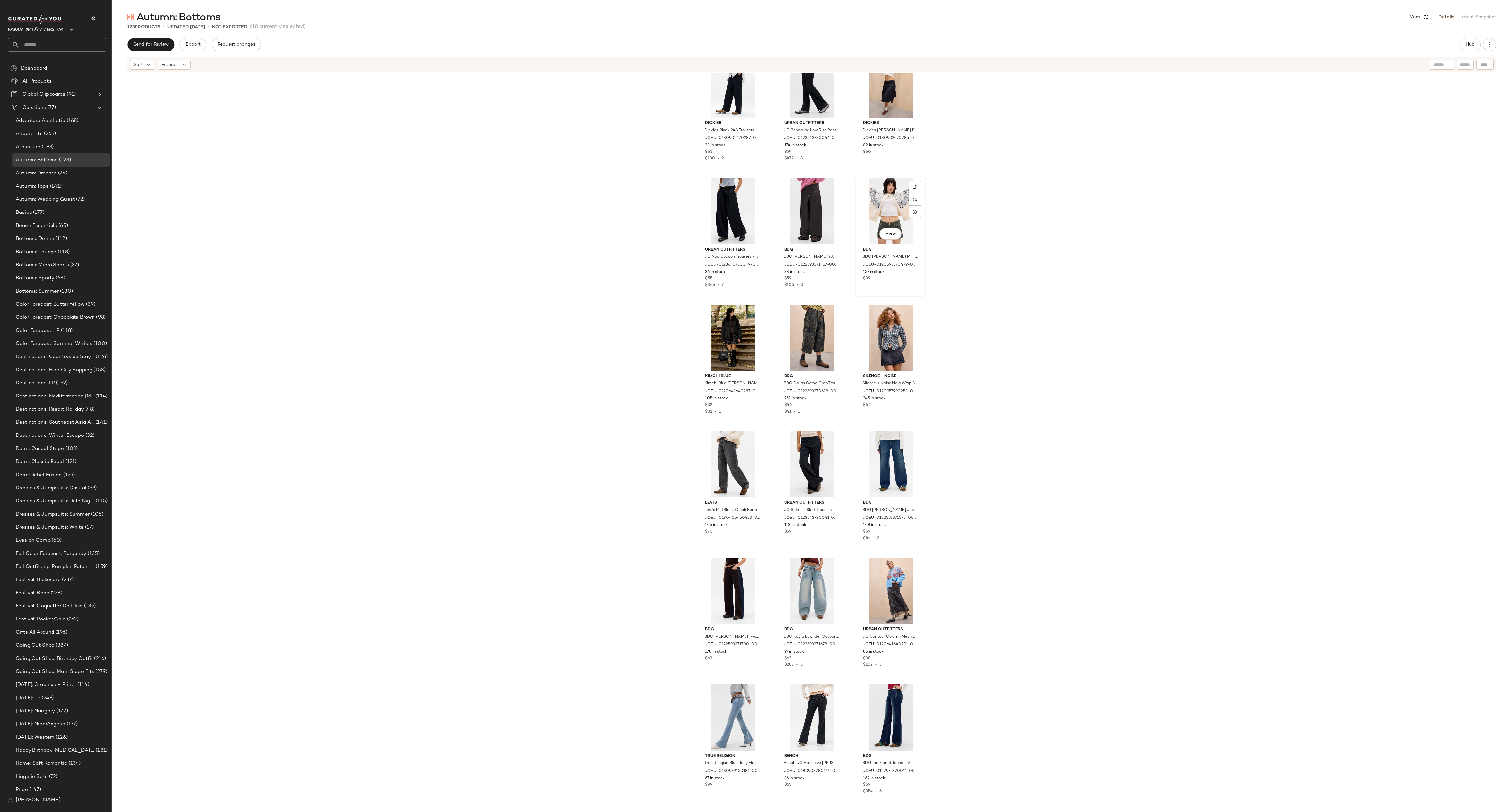
click at [756, 204] on div "View" at bounding box center [891, 211] width 66 height 67
click at [756, 322] on div "View" at bounding box center [812, 338] width 66 height 67
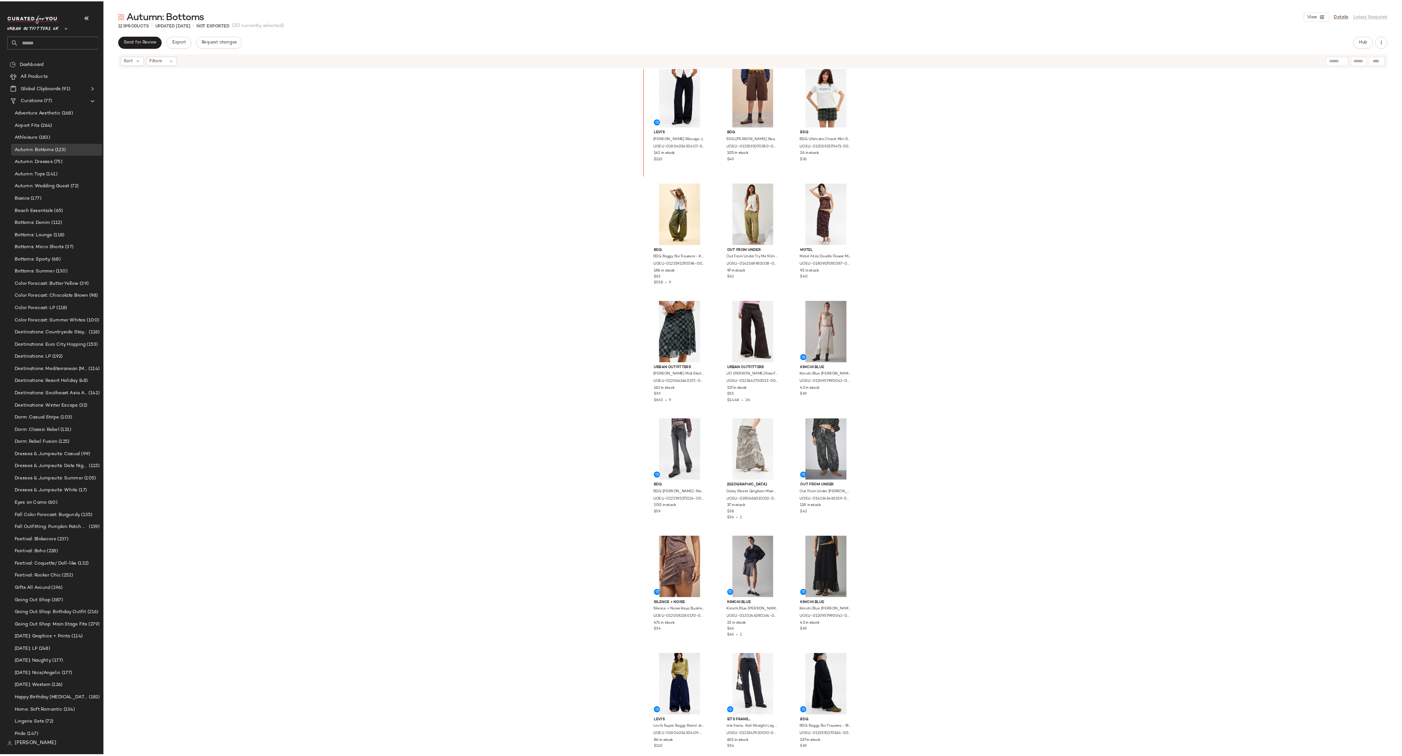
scroll to position [1068, 0]
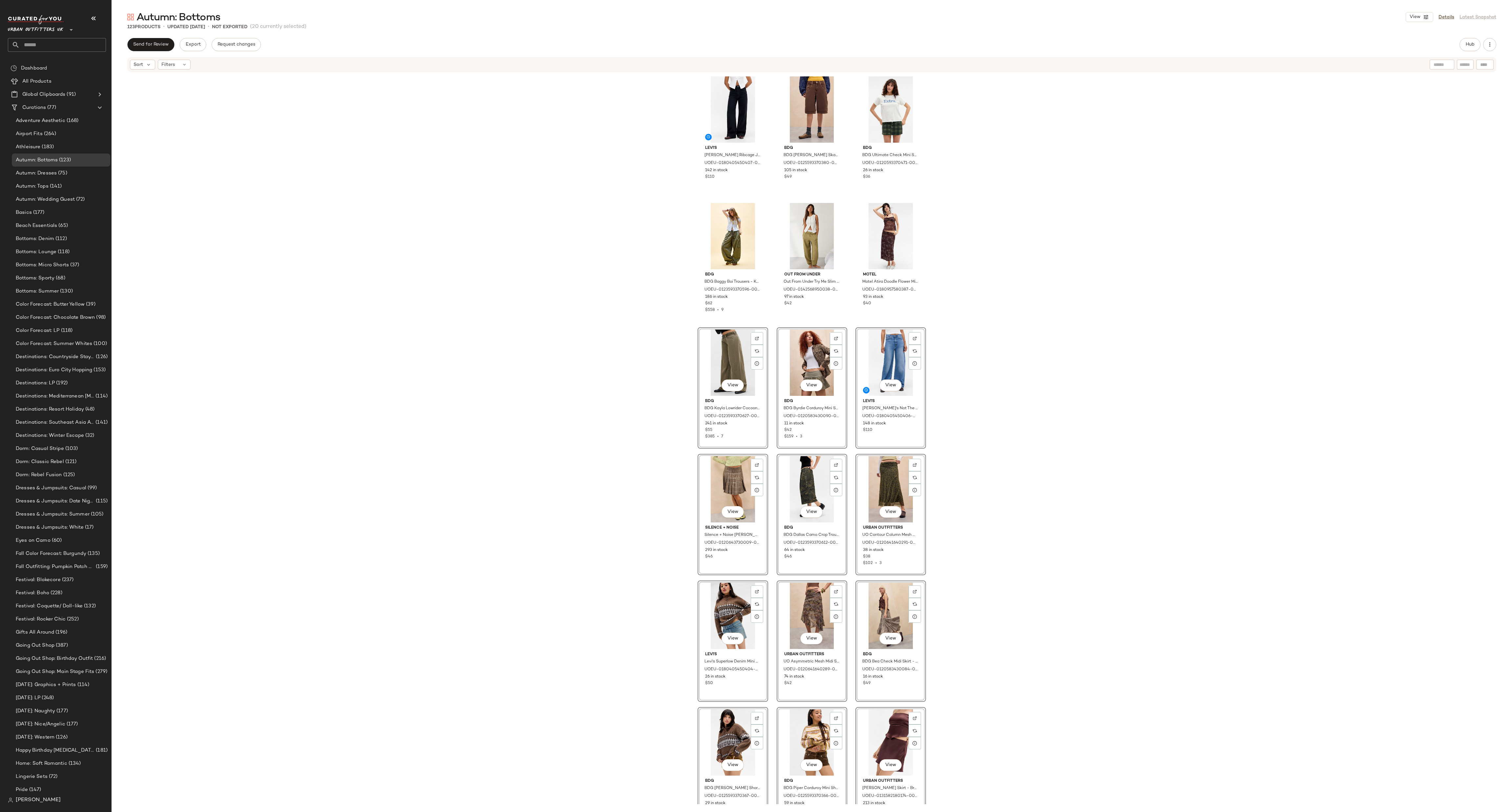
click at [756, 406] on div "Levi's Levi's Rosie Posie Ribcage Jeans - Black 26W 32L at Urban Outfitters UOE…" at bounding box center [812, 439] width 1400 height 732
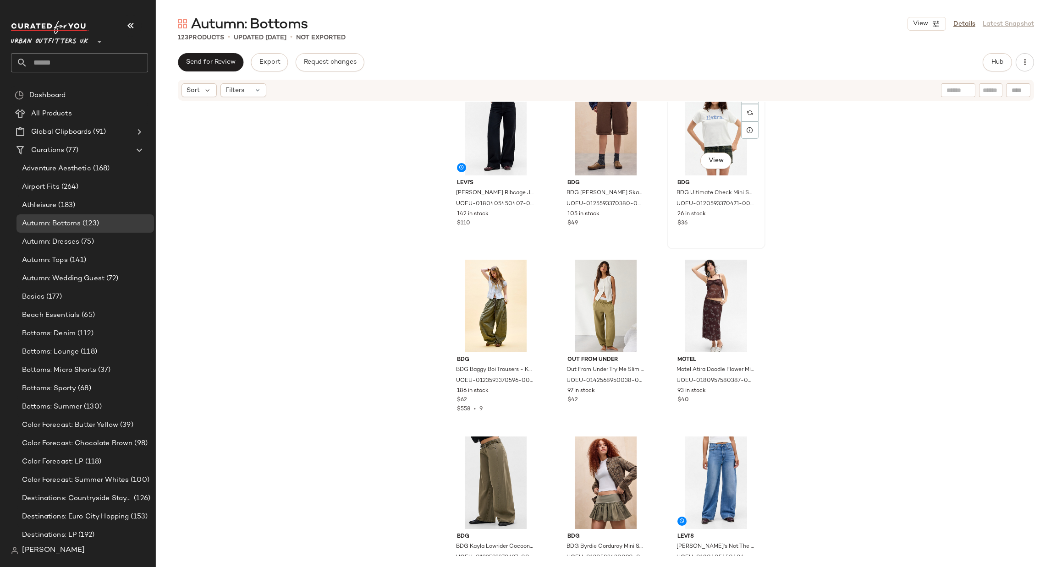
scroll to position [1106, 0]
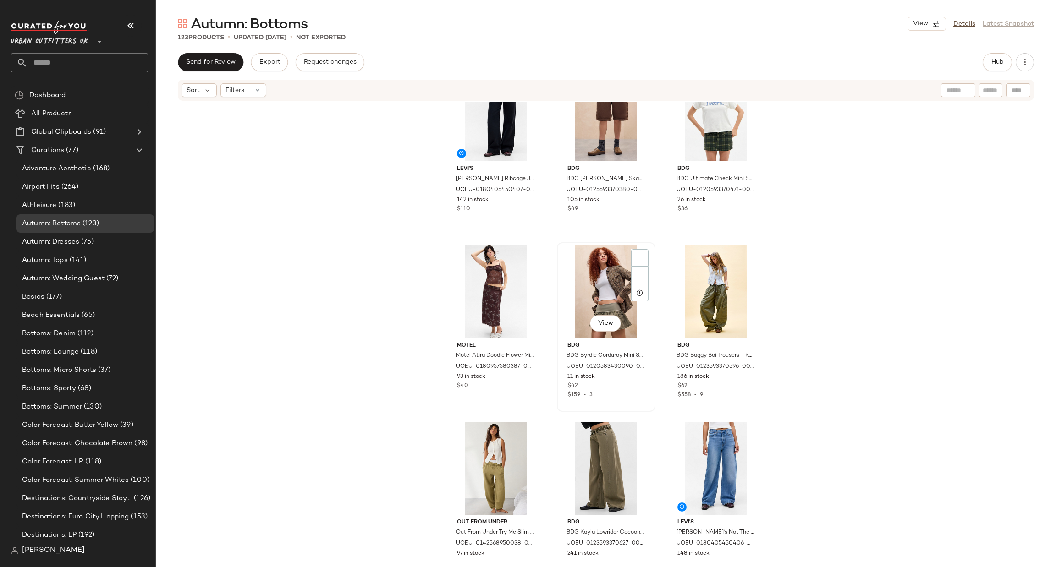
click at [651, 361] on div "View BDG BDG Byrdie Corduroy Mini Skirt - Khaki 2XS at Urban Outfitters UOEU-01…" at bounding box center [606, 327] width 97 height 168
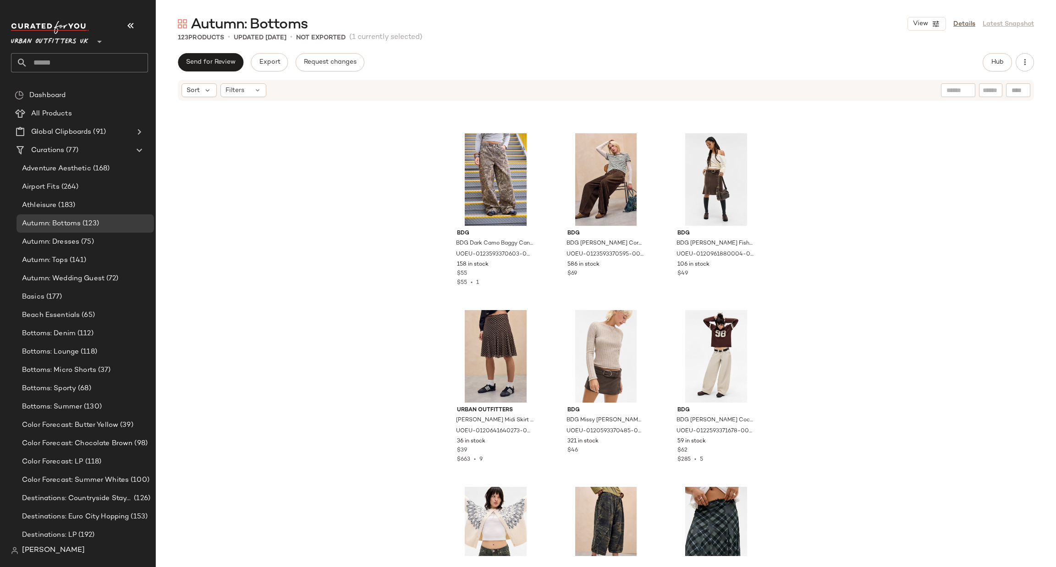
scroll to position [2069, 0]
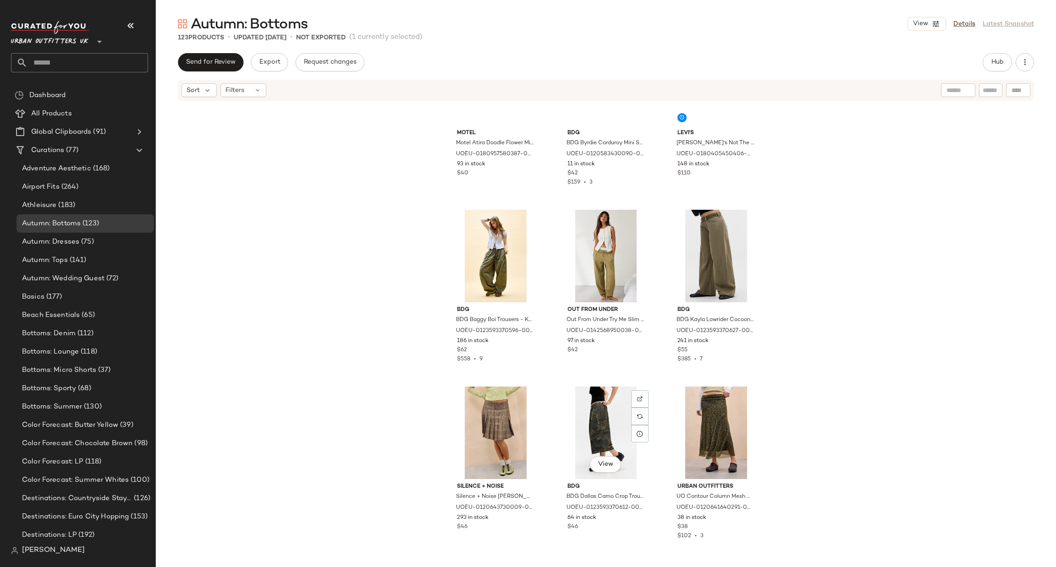
scroll to position [1313, 0]
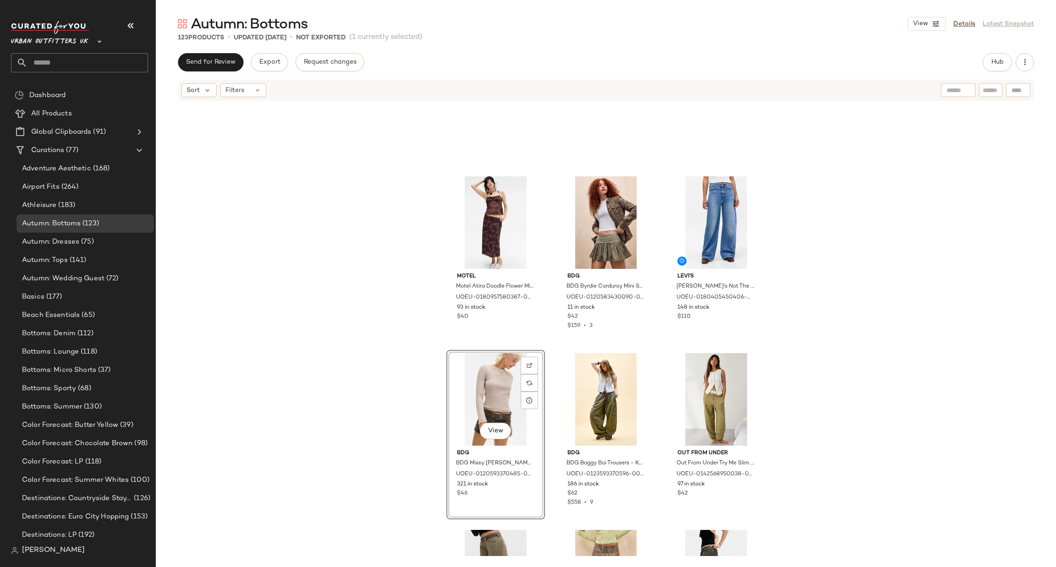
scroll to position [1313, 0]
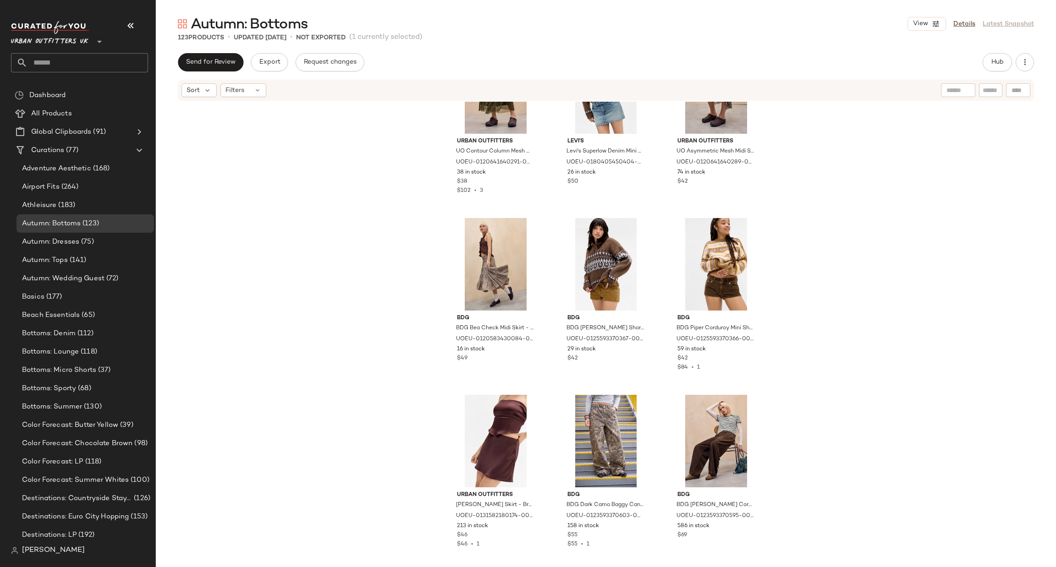
scroll to position [1863, 0]
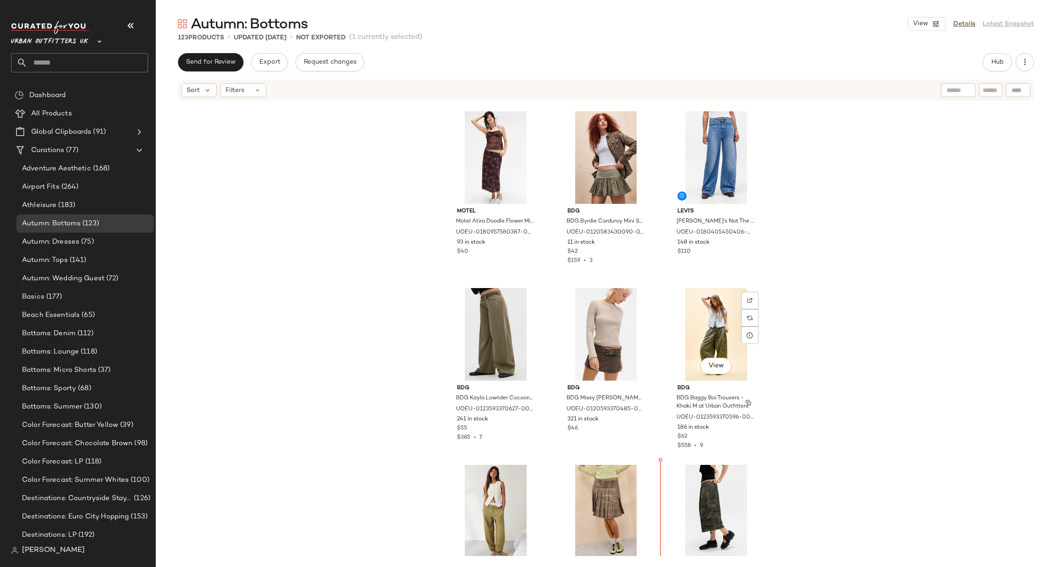
scroll to position [1270, 0]
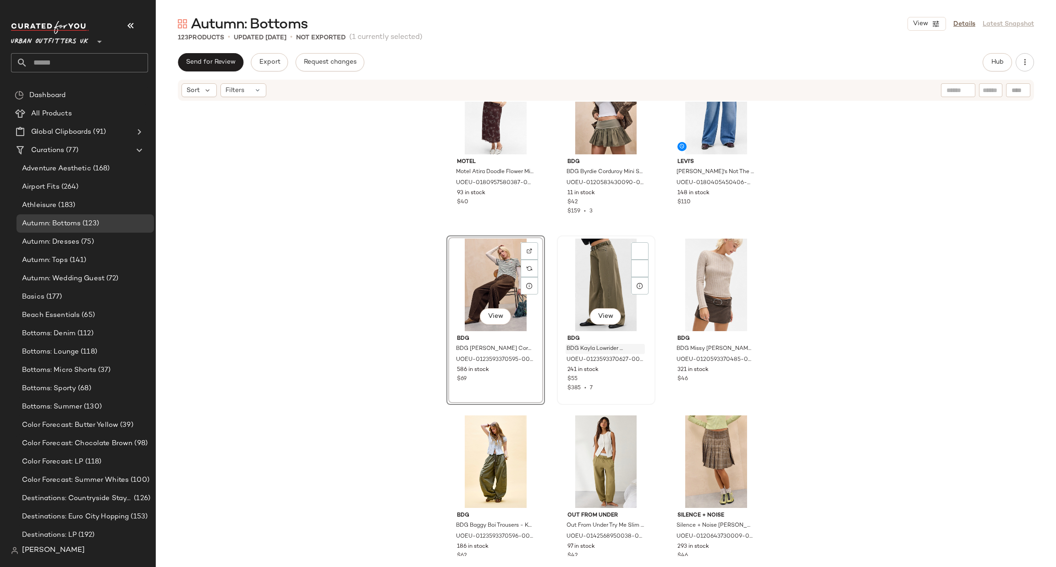
scroll to position [1270, 0]
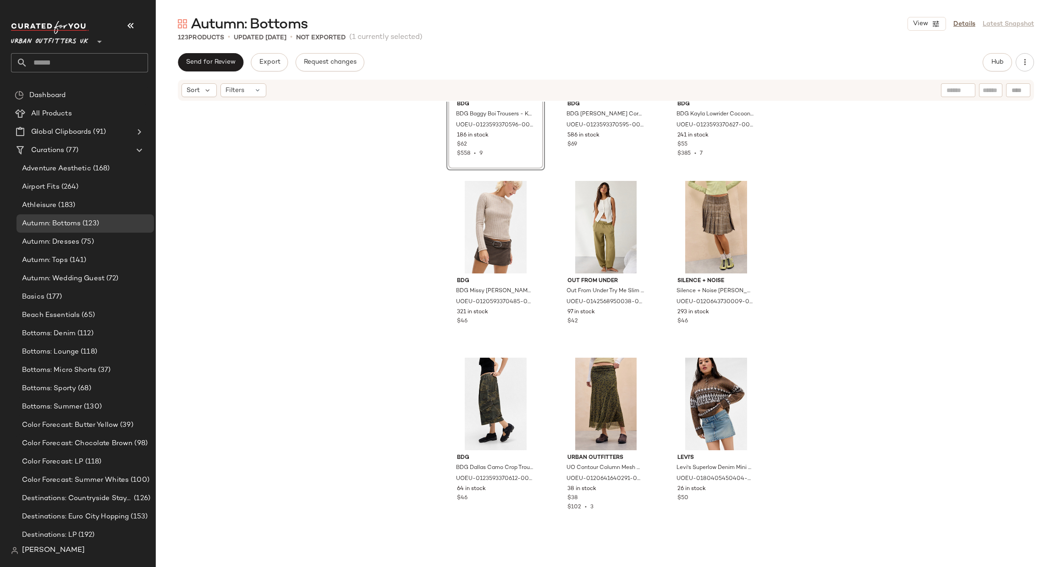
scroll to position [1545, 0]
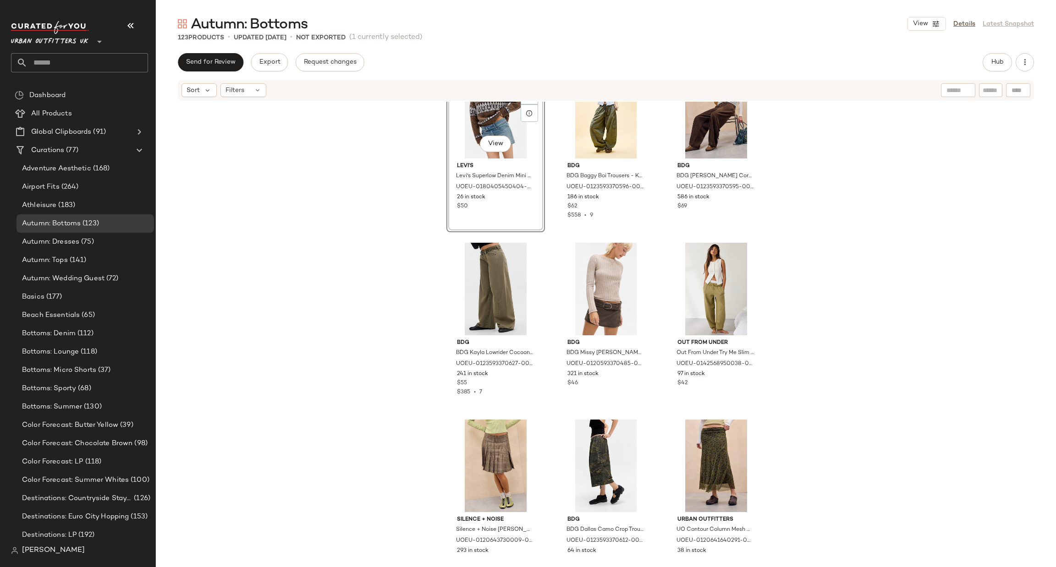
scroll to position [1519, 0]
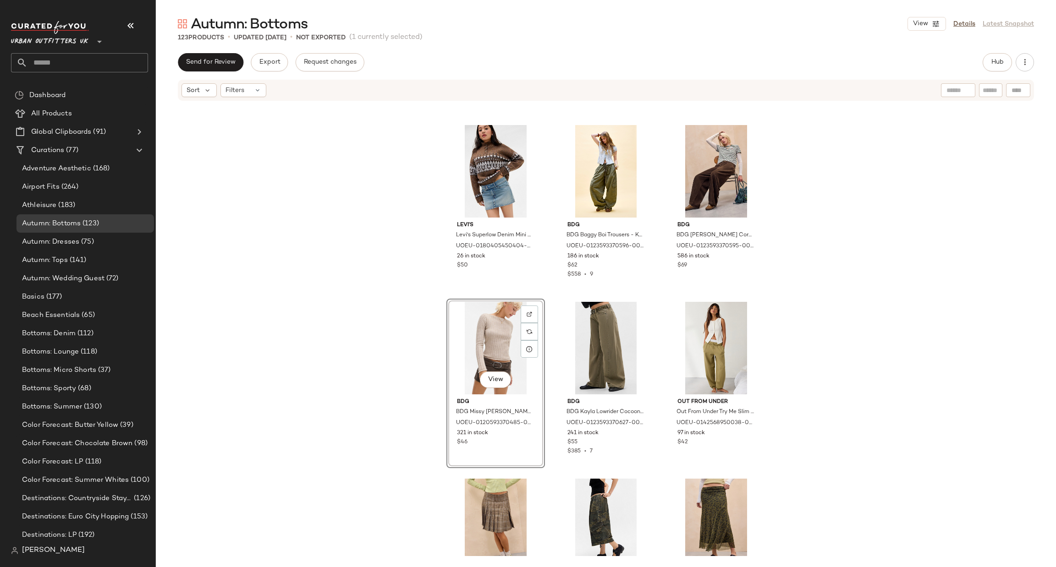
scroll to position [1382, 0]
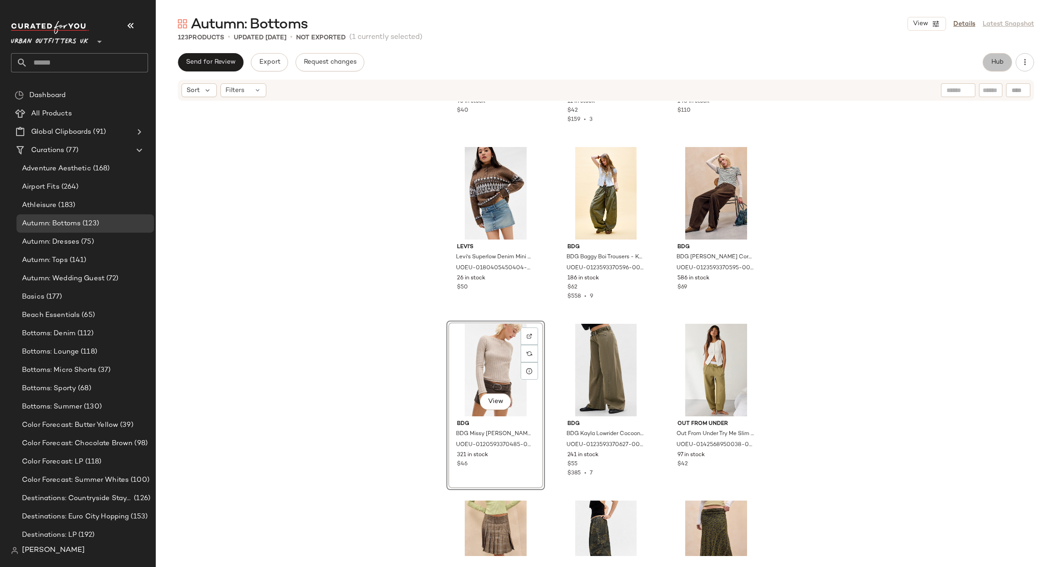
click at [993, 68] on button "Hub" at bounding box center [996, 62] width 29 height 18
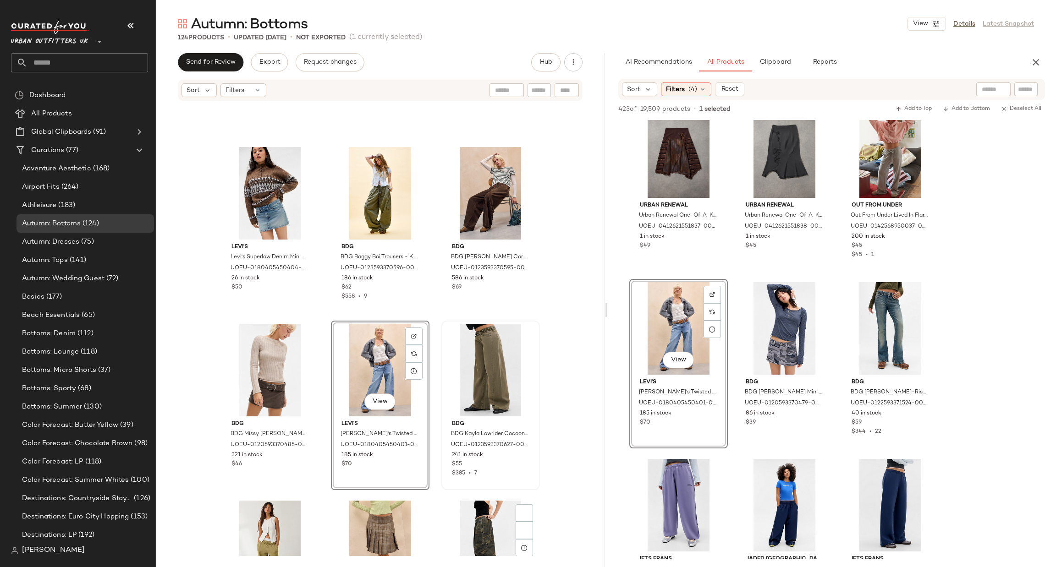
scroll to position [1657, 0]
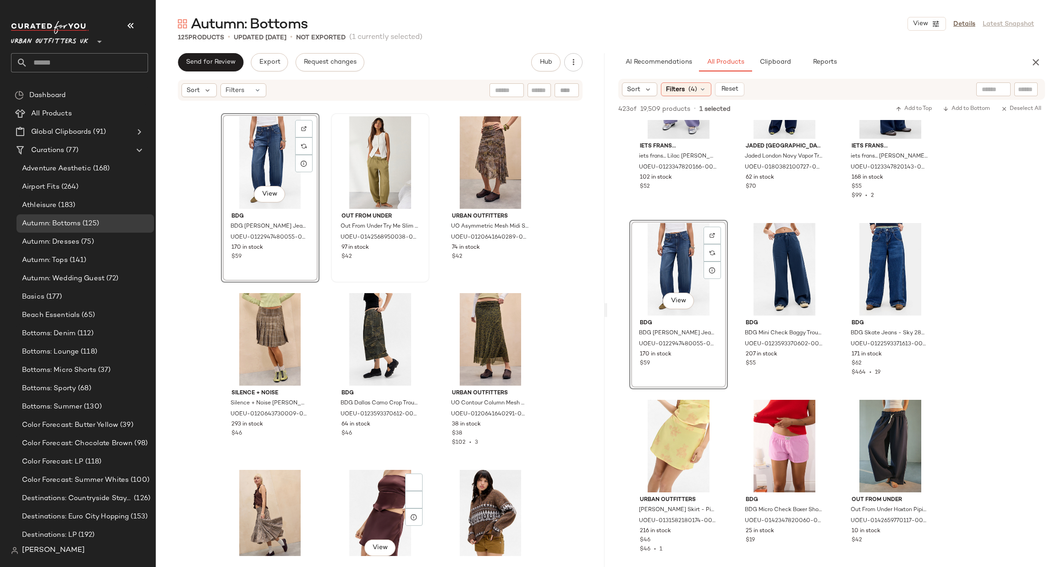
scroll to position [1796, 0]
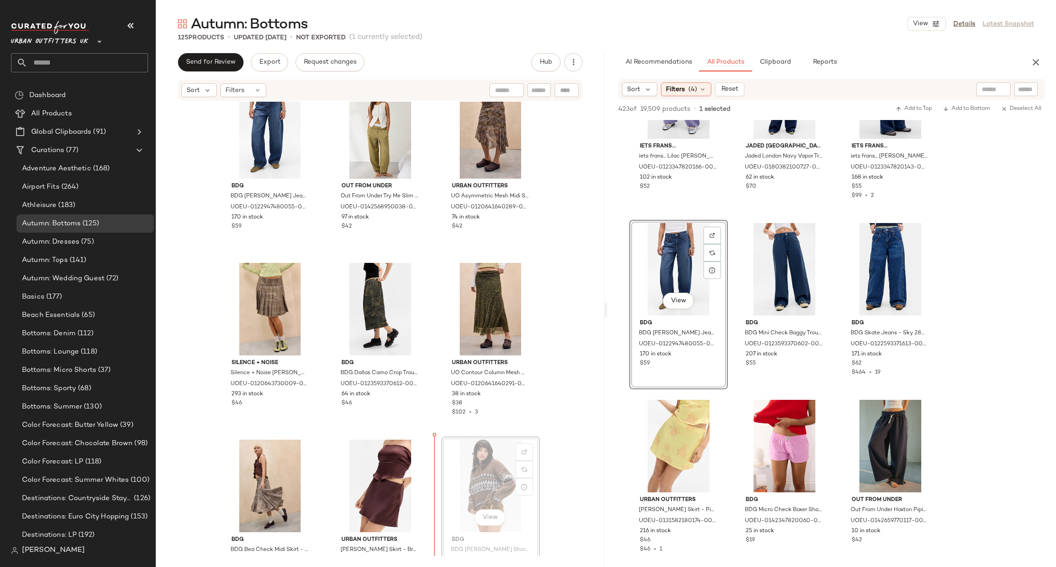
scroll to position [1797, 0]
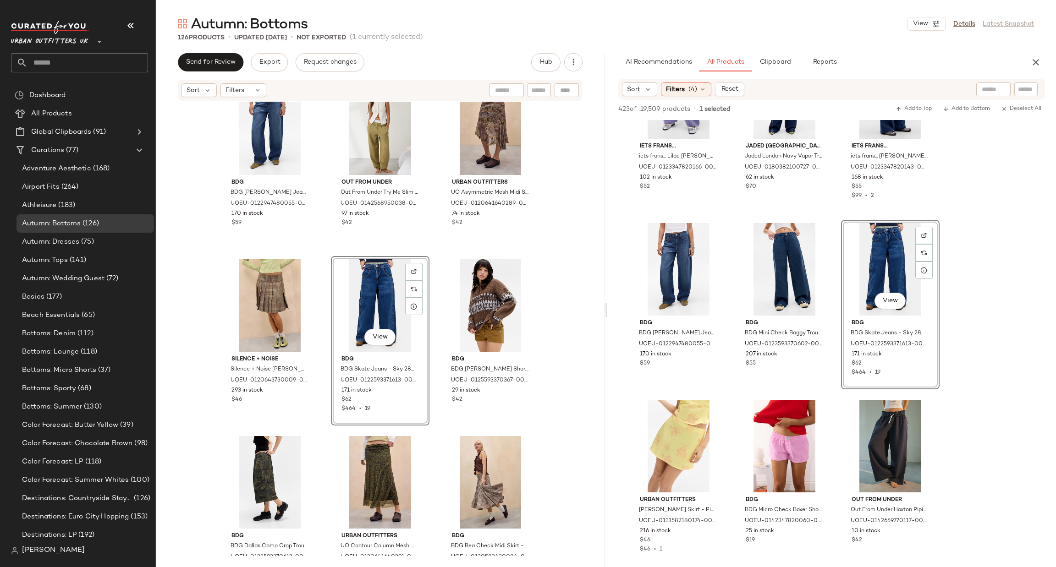
scroll to position [1934, 0]
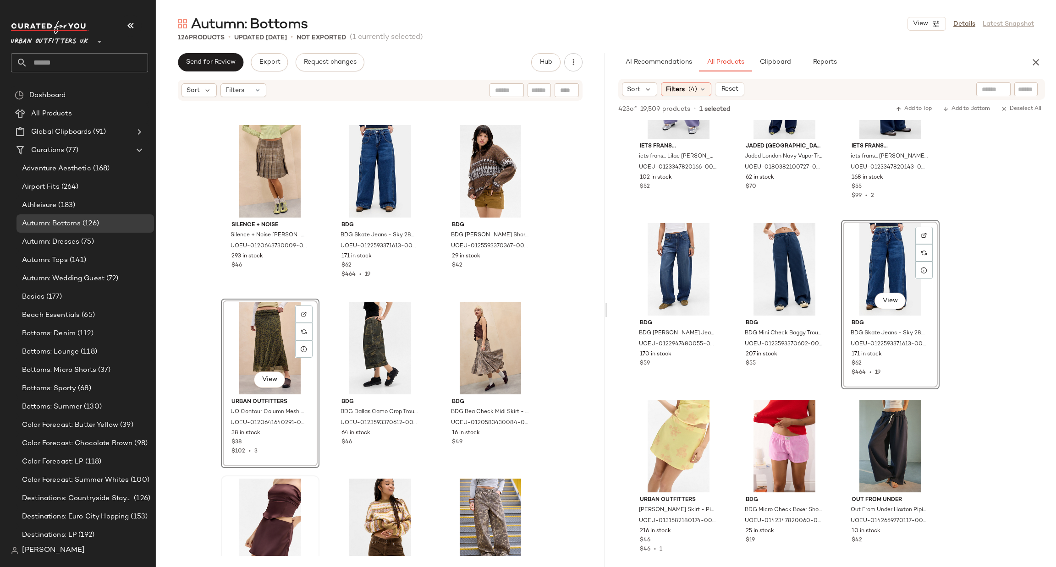
scroll to position [2072, 0]
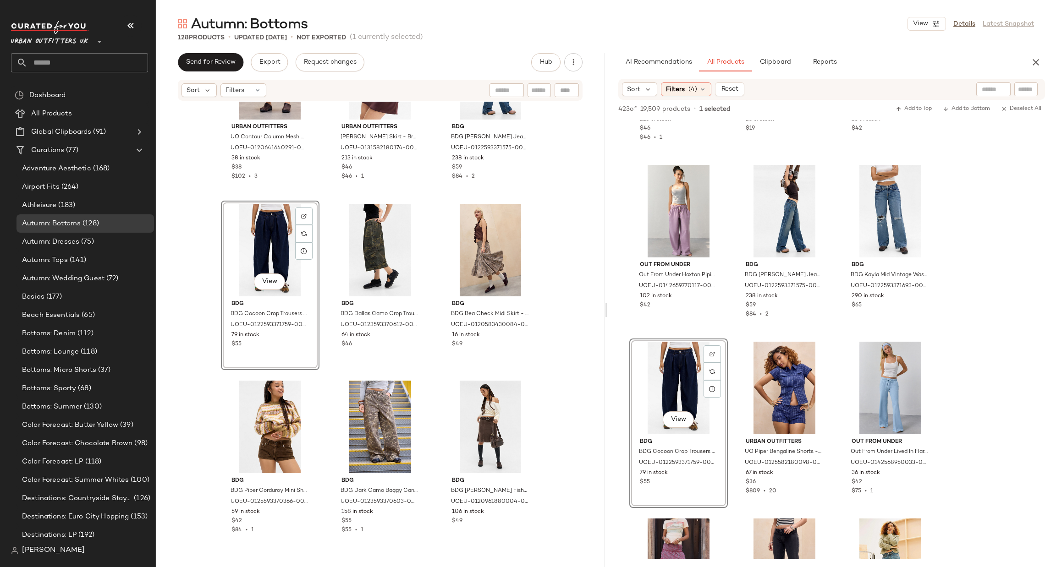
scroll to position [2347, 0]
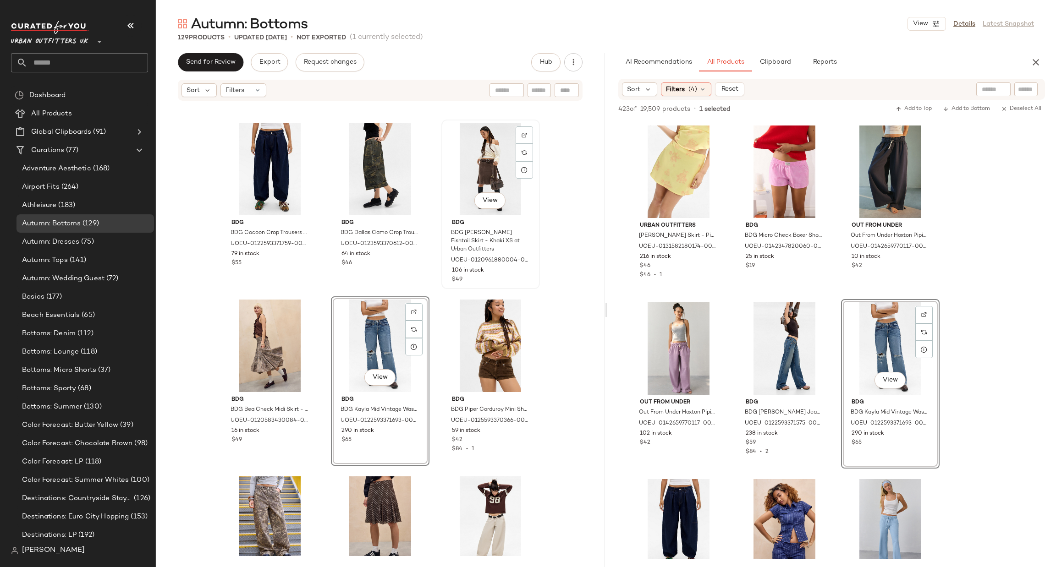
scroll to position [2183, 0]
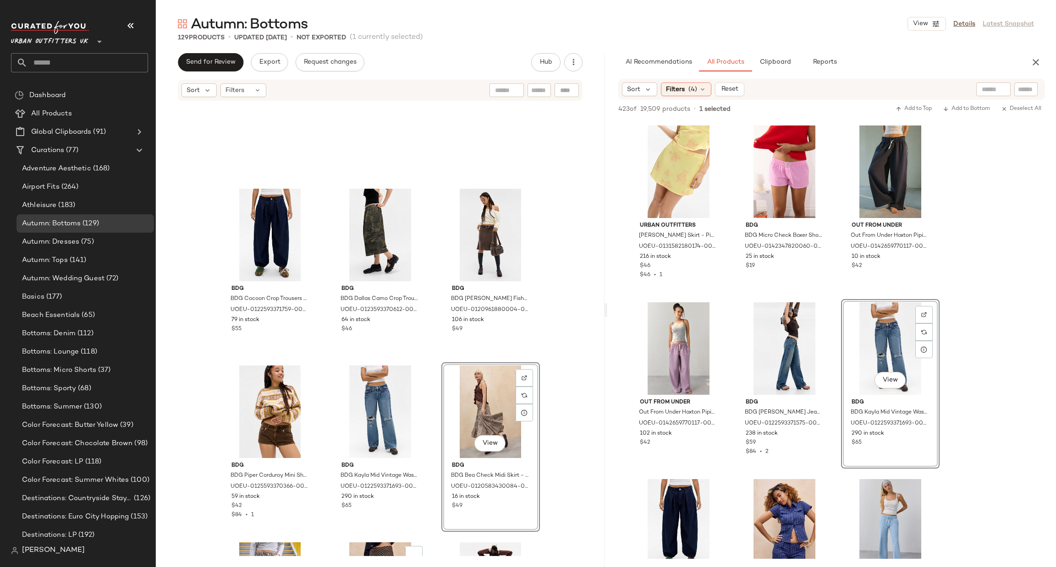
scroll to position [2362, 0]
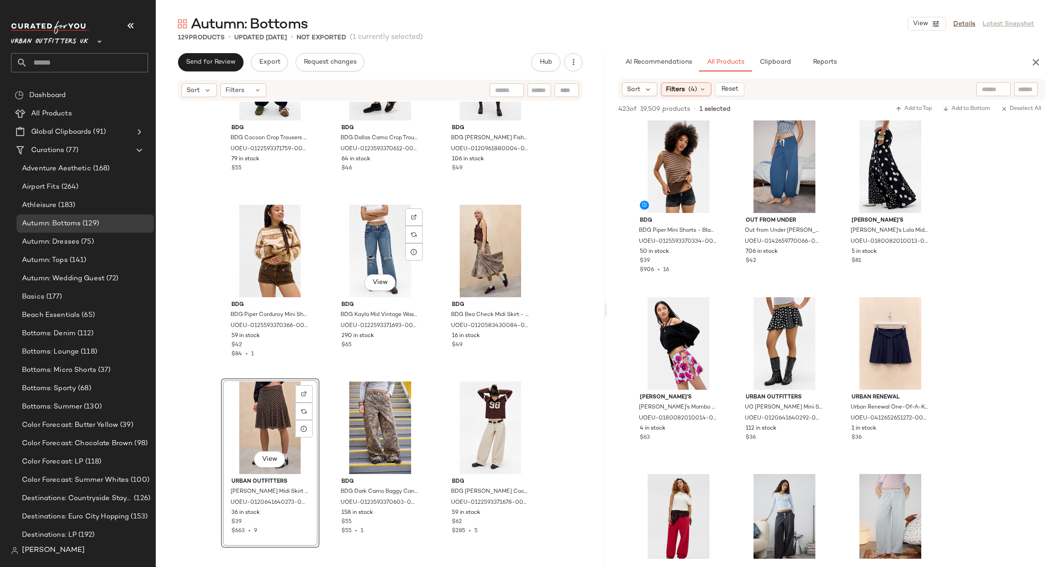
scroll to position [2362, 0]
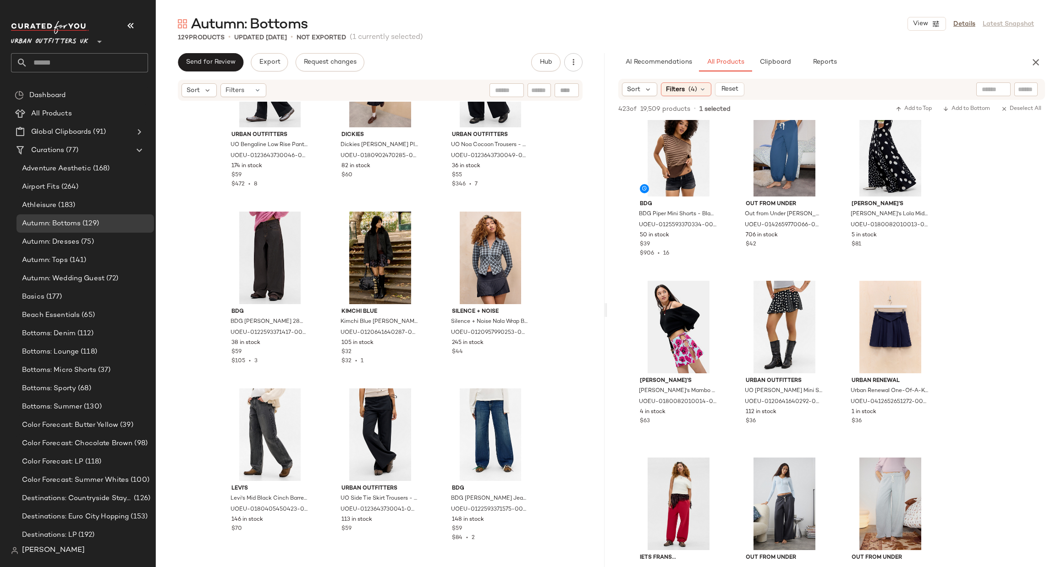
scroll to position [7151, 0]
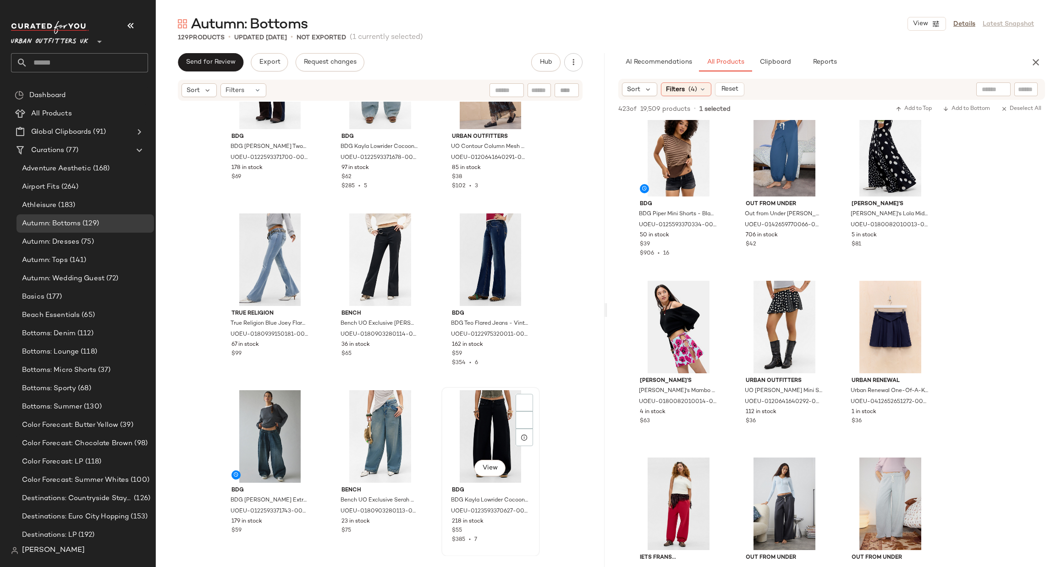
click at [472, 407] on div "View" at bounding box center [490, 436] width 92 height 93
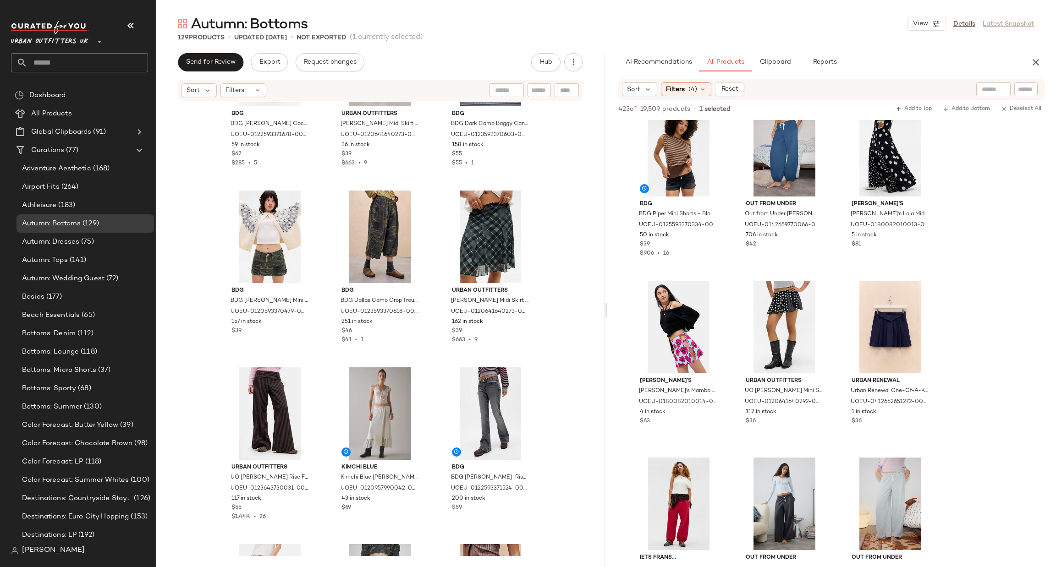
scroll to position [2616, 0]
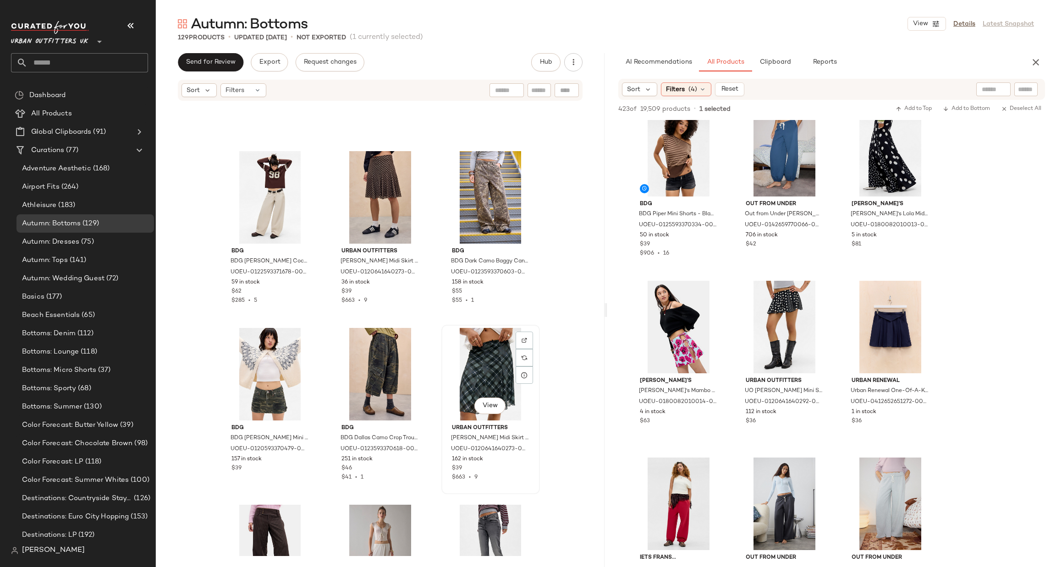
click at [458, 365] on div "View" at bounding box center [490, 374] width 92 height 93
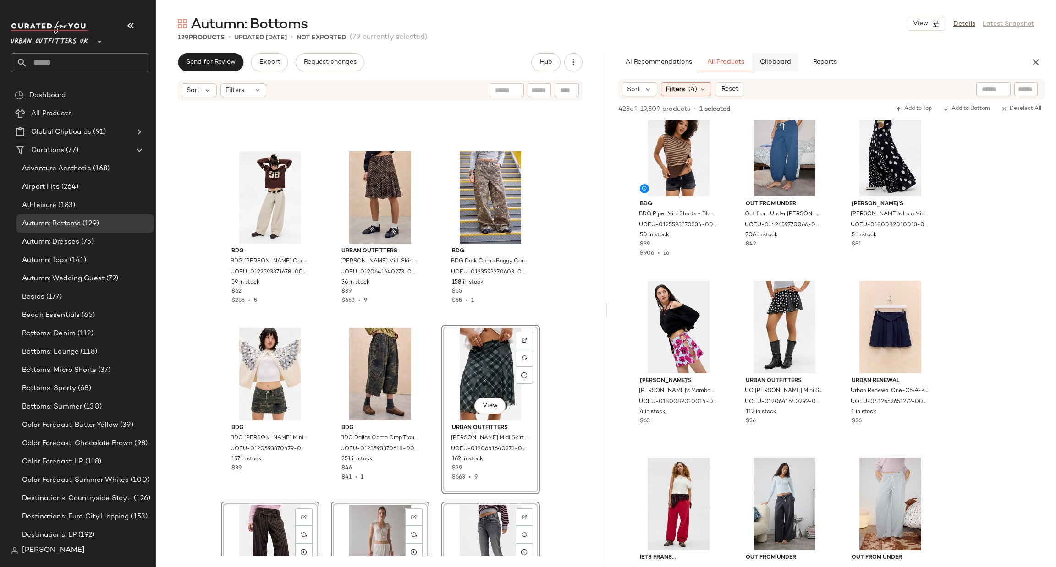
click at [764, 69] on button "Clipboard" at bounding box center [775, 62] width 46 height 18
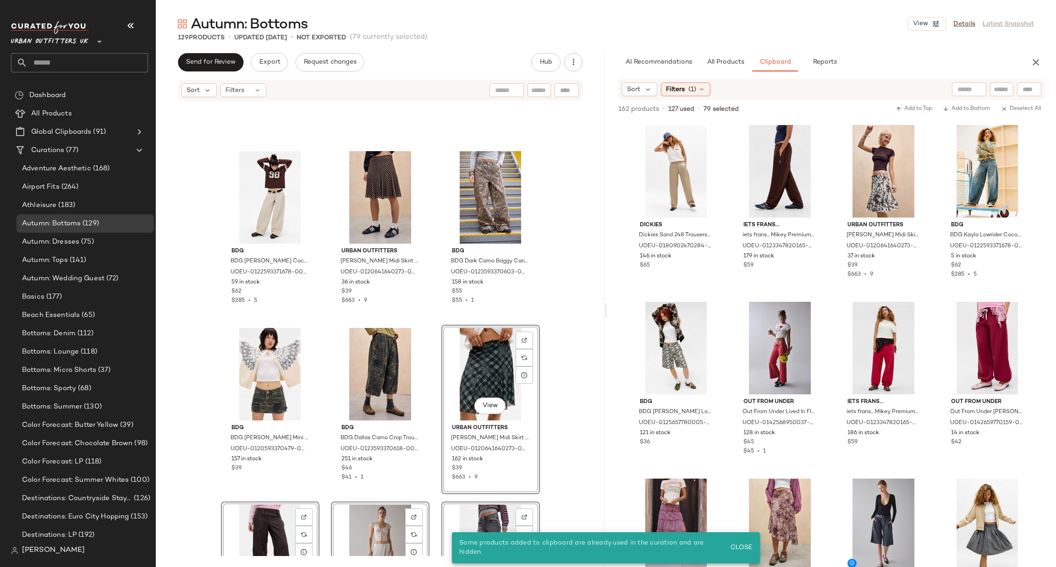
click at [488, 368] on div "View" at bounding box center [490, 374] width 92 height 93
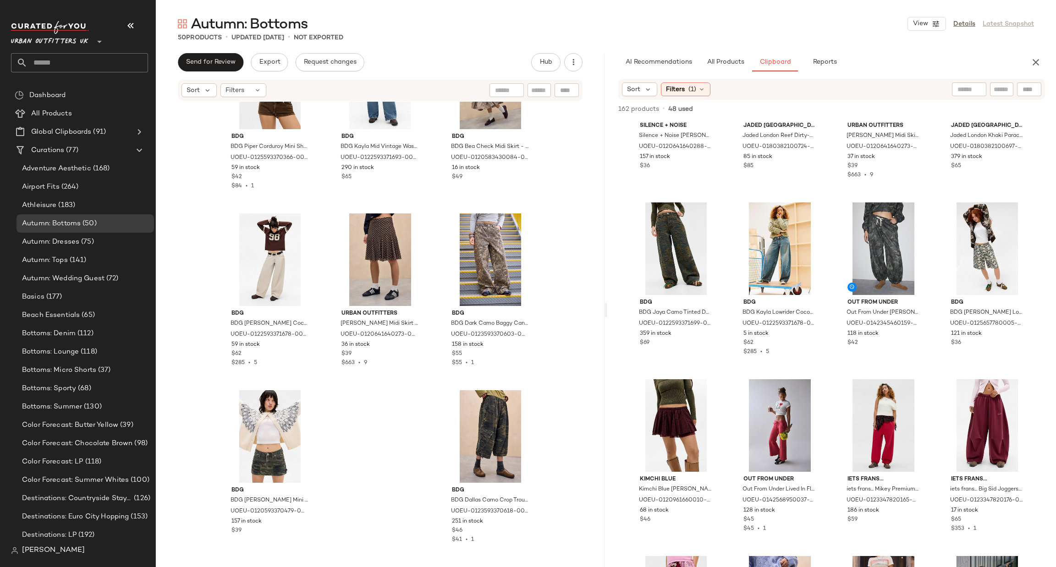
scroll to position [1384, 0]
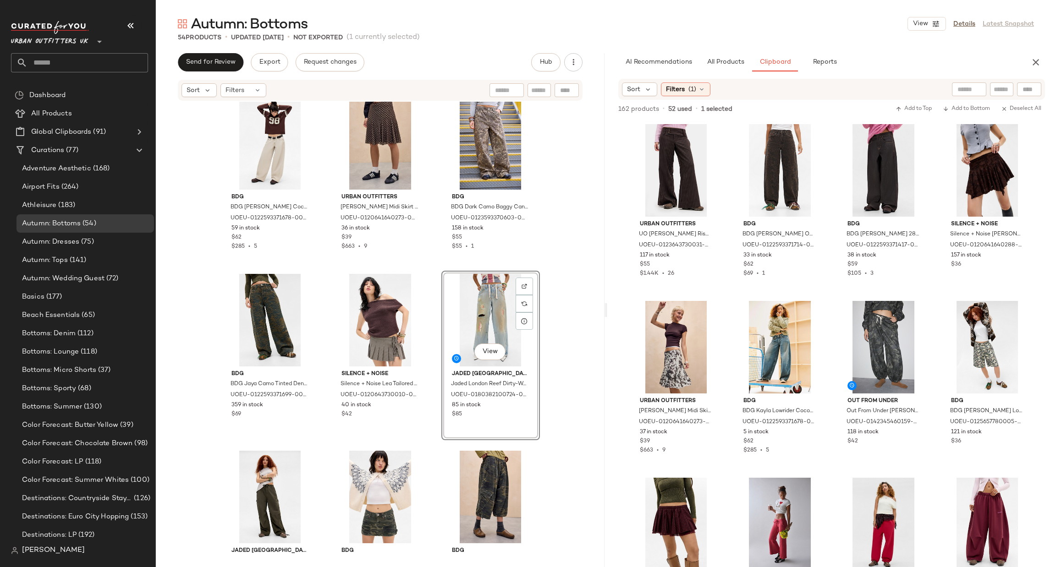
scroll to position [2691, 0]
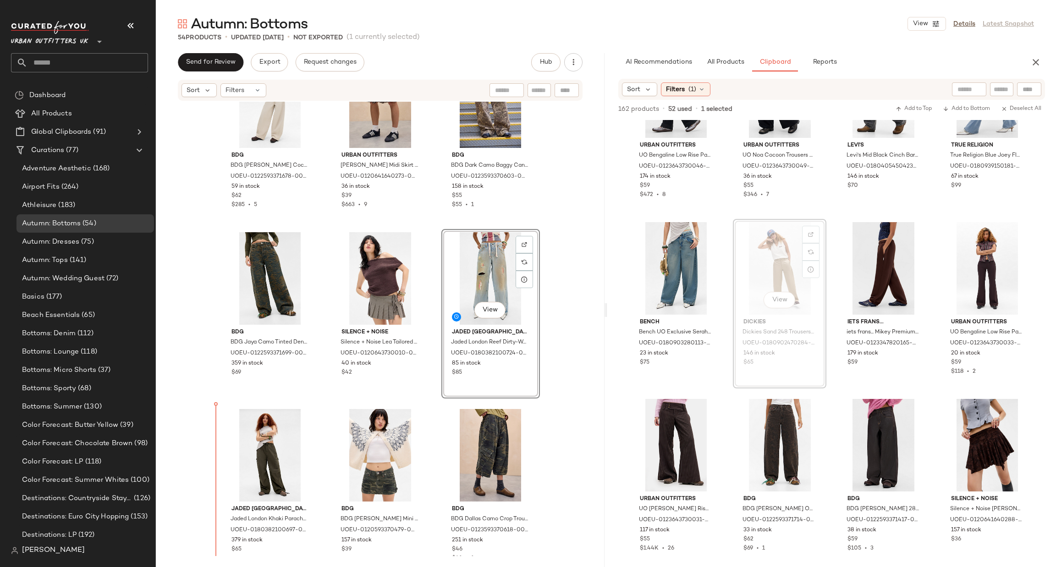
scroll to position [2715, 0]
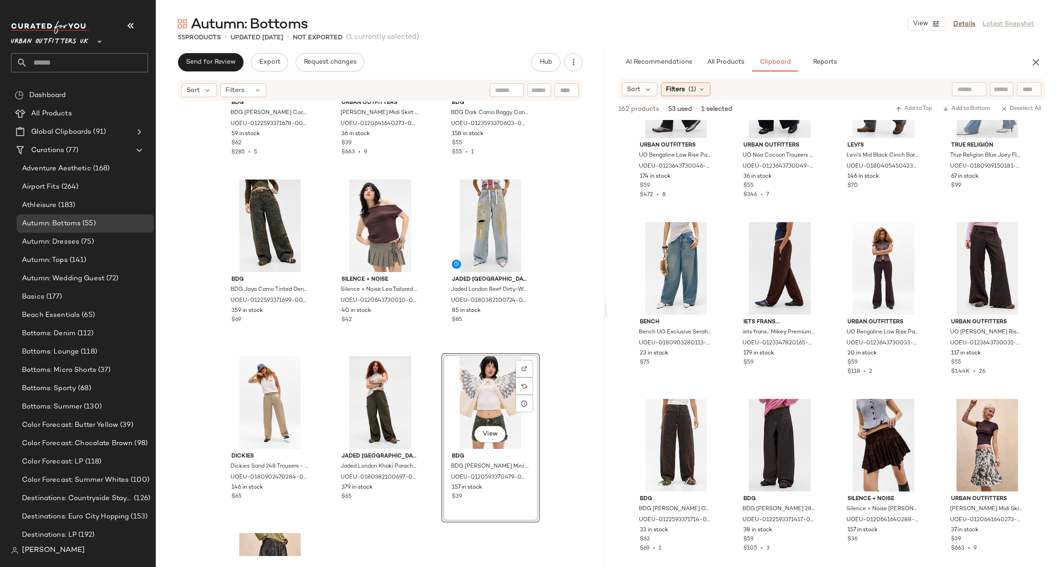
scroll to position [2768, 0]
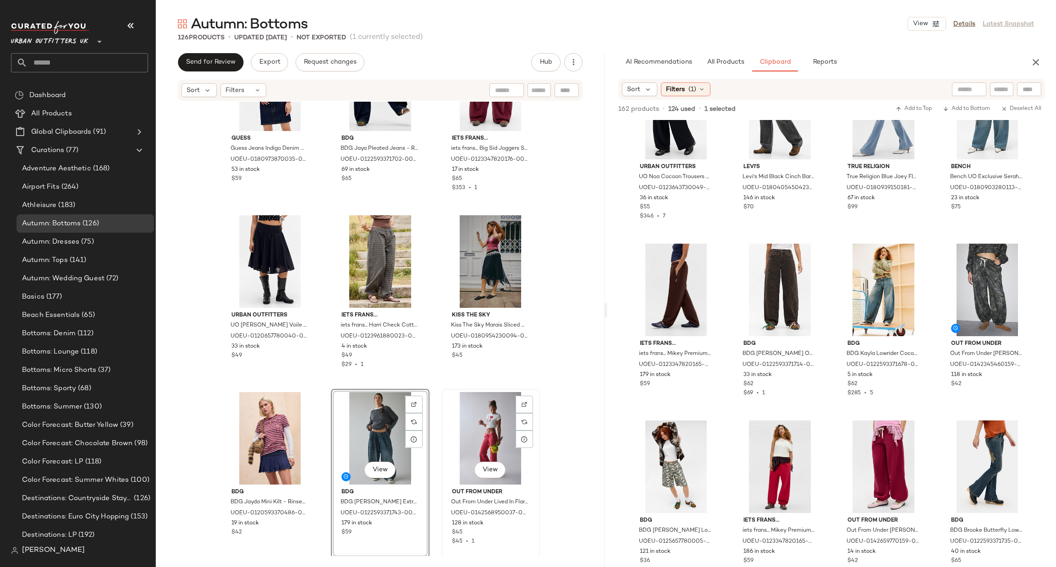
scroll to position [6974, 0]
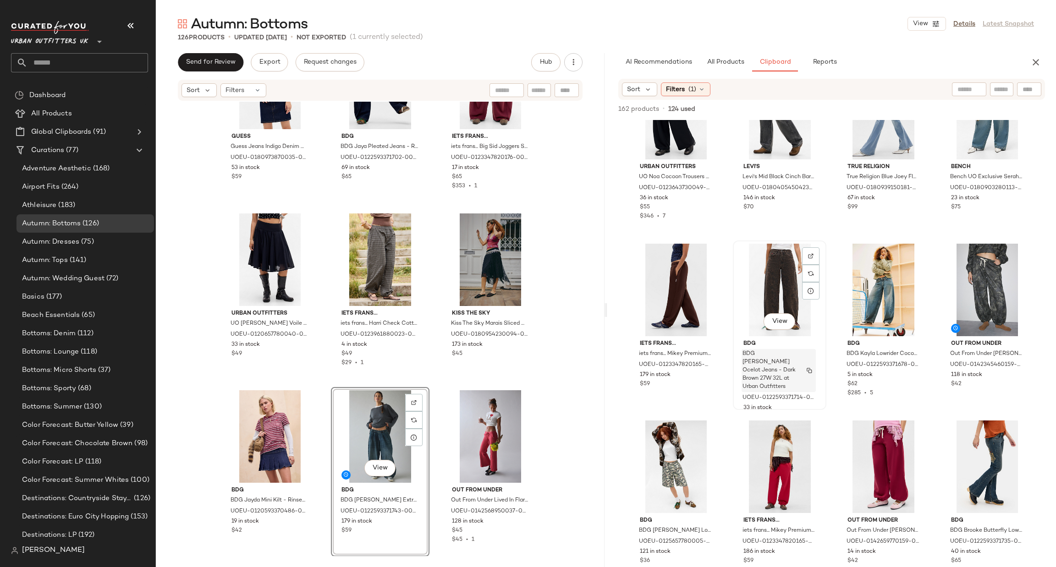
click at [785, 354] on span "BDG [PERSON_NAME] Ocelot Jeans - Dark Brown 27W 32L at Urban Outfitters" at bounding box center [769, 370] width 55 height 41
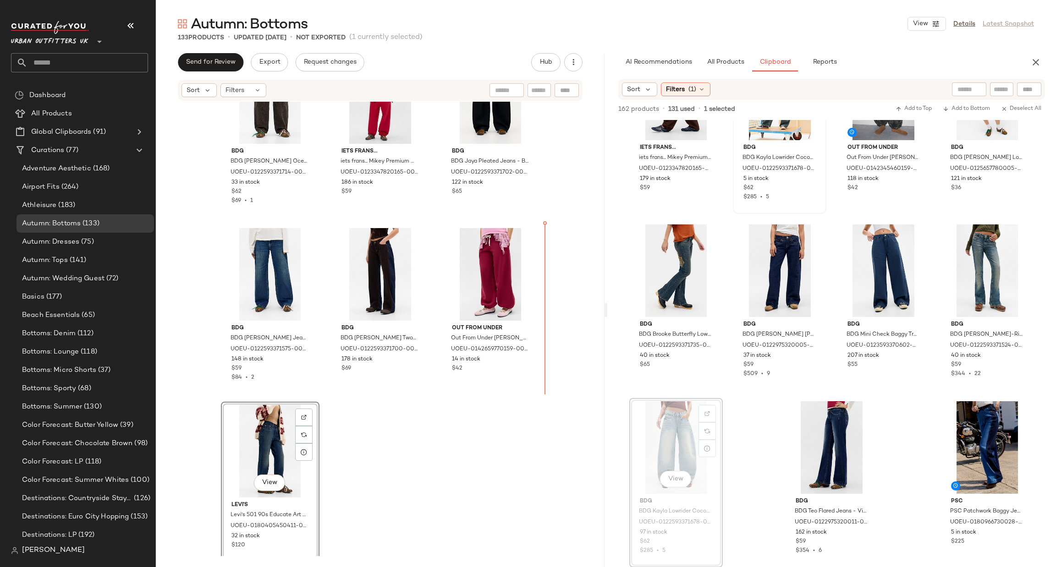
scroll to position [7505, 0]
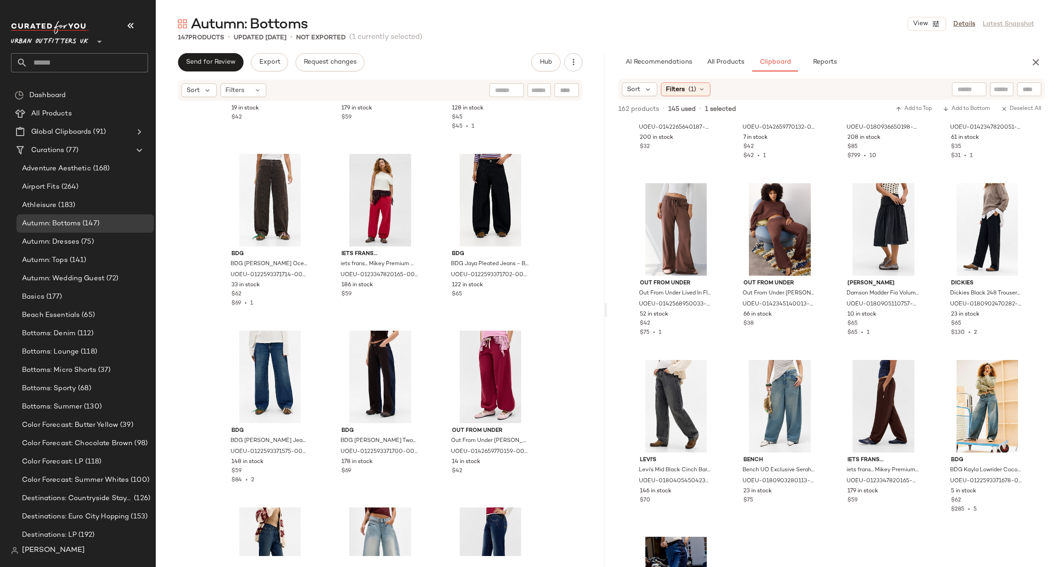
scroll to position [7113, 0]
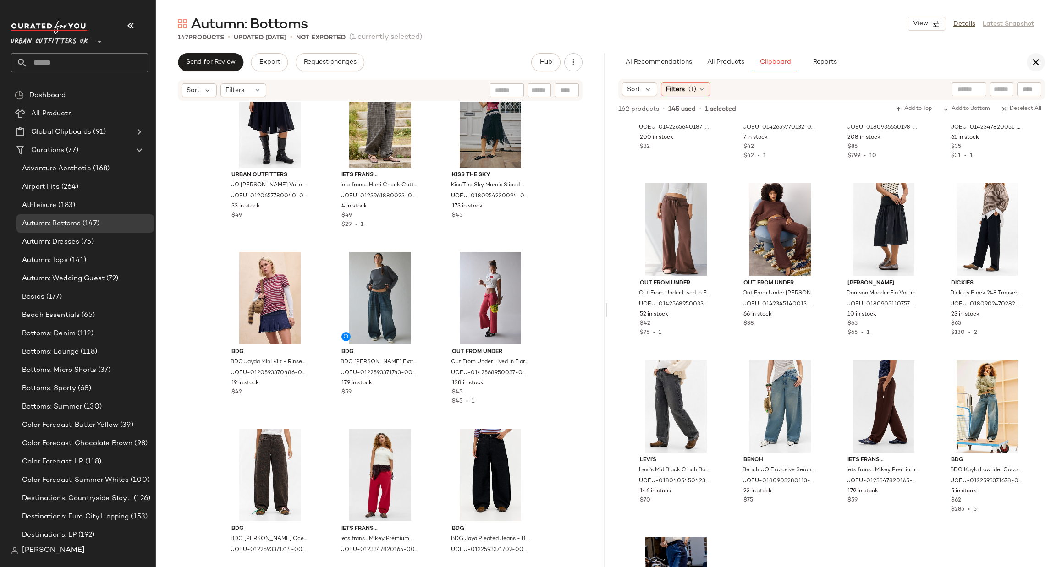
click at [1030, 64] on icon "button" at bounding box center [1035, 62] width 11 height 11
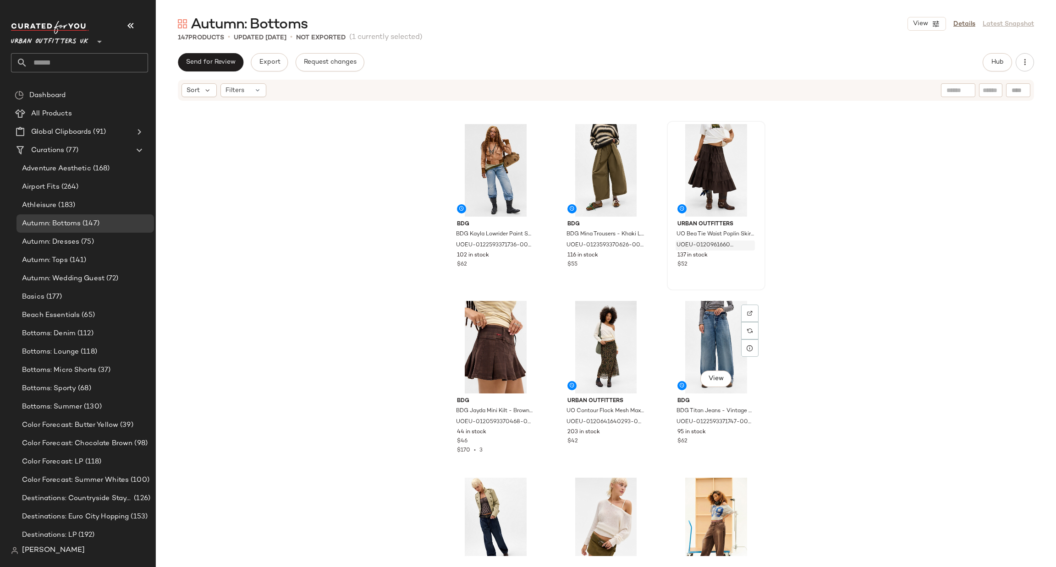
scroll to position [0, 0]
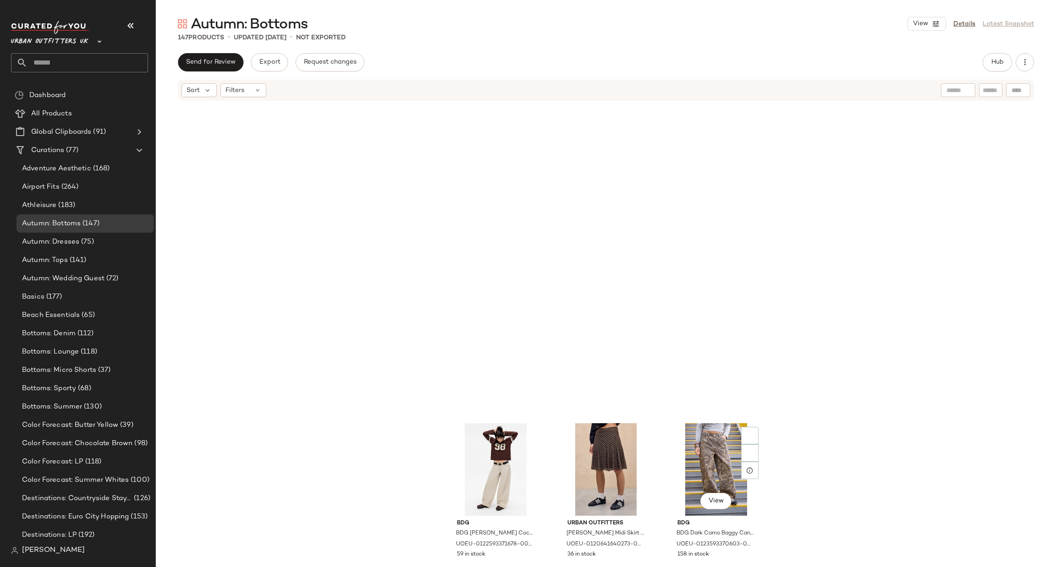
scroll to position [2756, 0]
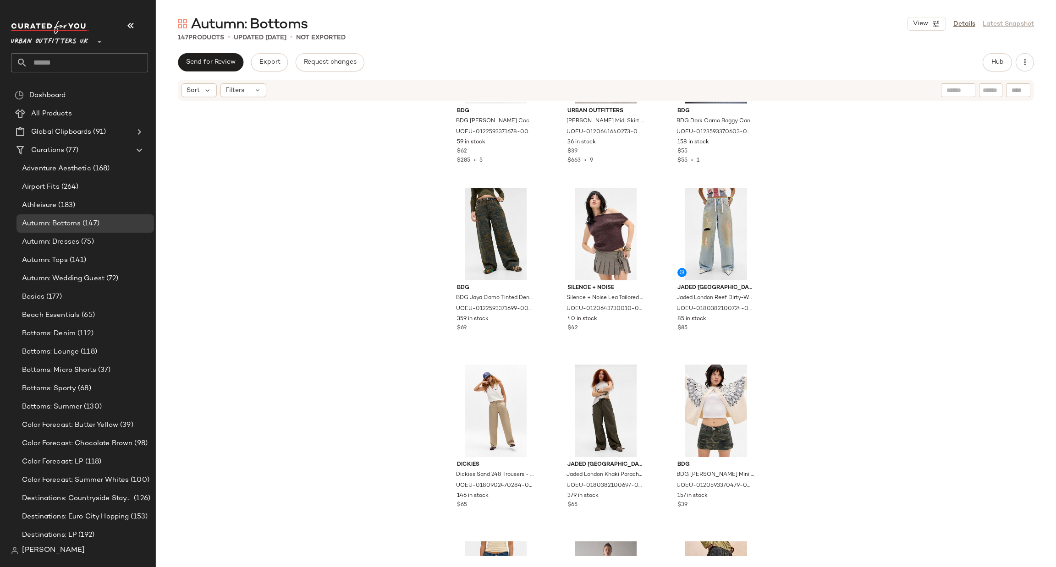
click at [108, 63] on input "text" at bounding box center [87, 62] width 120 height 19
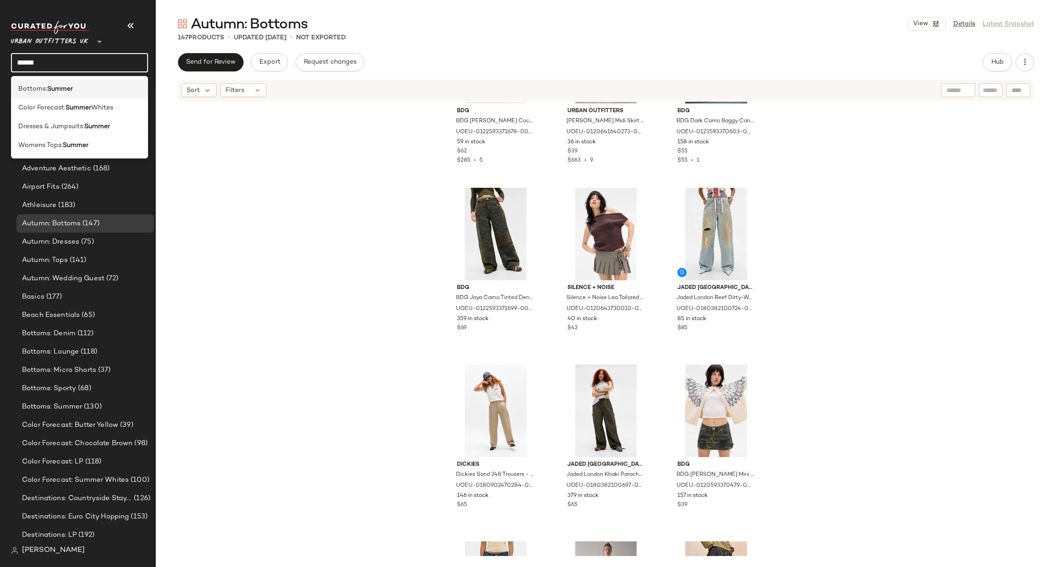
type input "******"
click at [103, 83] on div "Bottoms: Summer" at bounding box center [79, 89] width 137 height 19
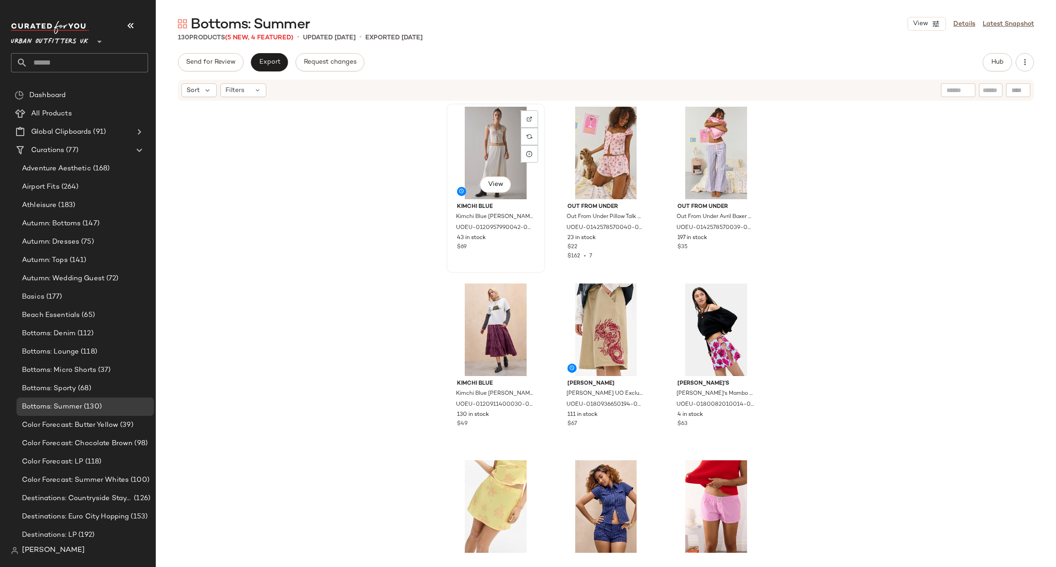
click at [476, 142] on div "View" at bounding box center [495, 153] width 92 height 93
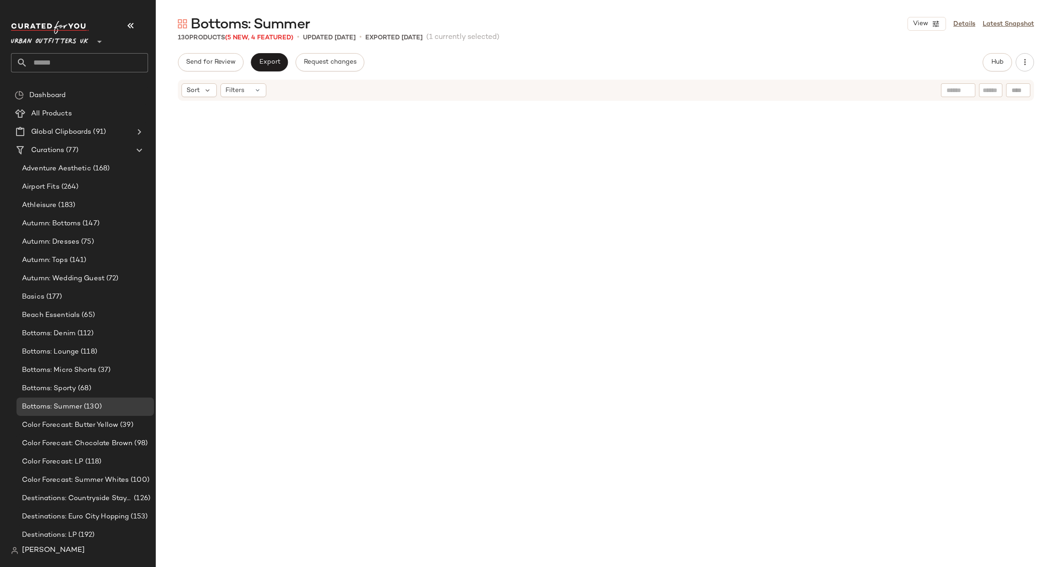
scroll to position [7328, 0]
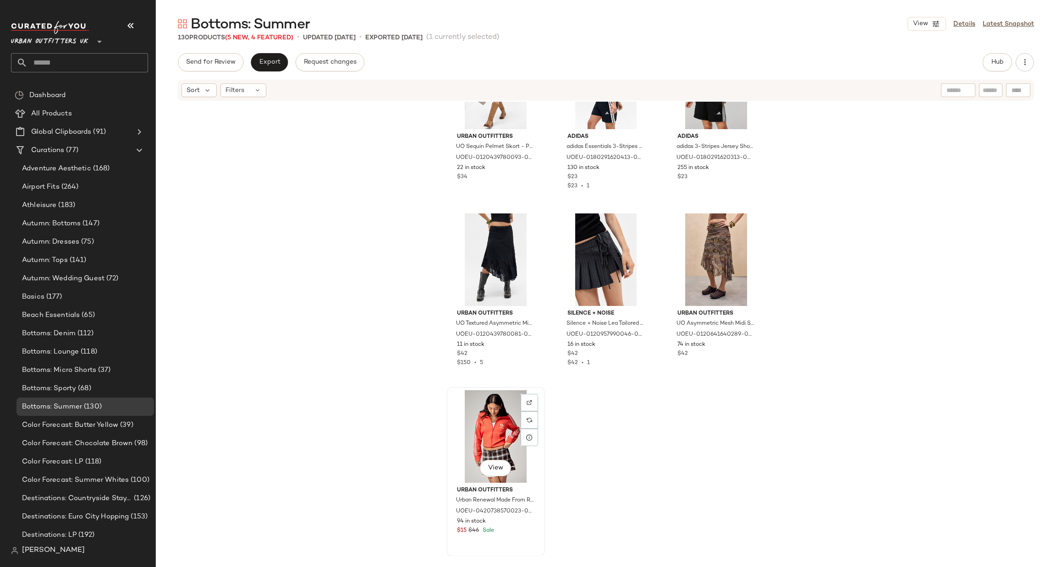
click at [486, 430] on div "View" at bounding box center [495, 436] width 92 height 93
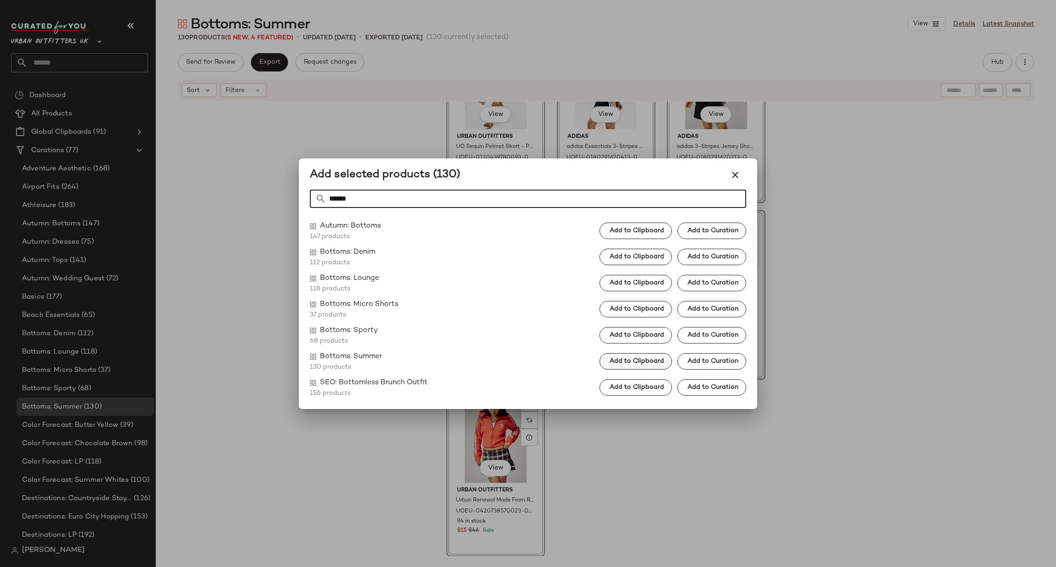
type input "******"
click at [638, 361] on span "Add to Clipboard" at bounding box center [636, 361] width 55 height 7
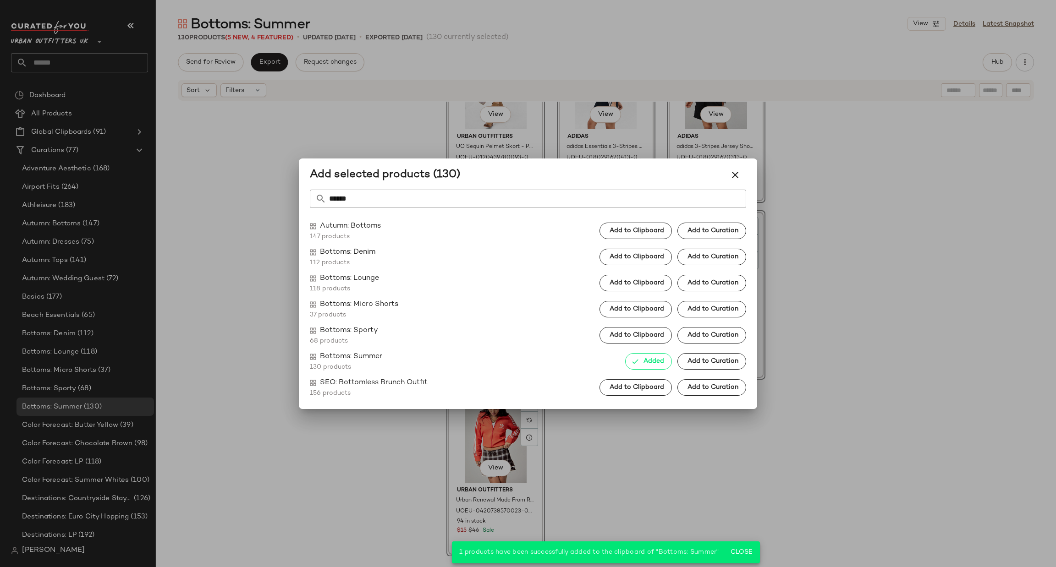
click at [498, 440] on div at bounding box center [528, 283] width 1056 height 567
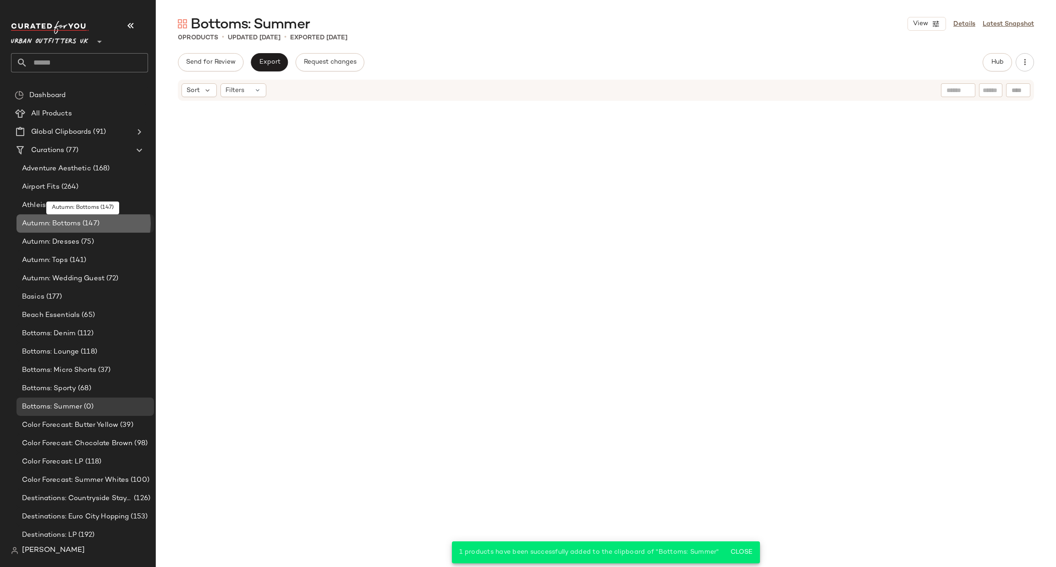
click at [109, 224] on div "Autumn: Bottoms (147)" at bounding box center [84, 224] width 131 height 11
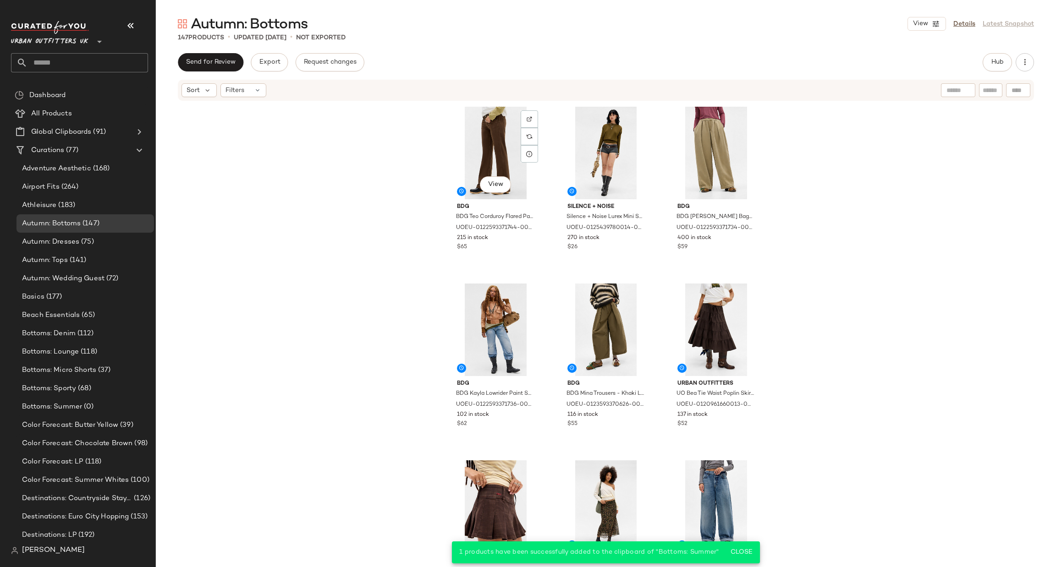
click at [461, 154] on div "View" at bounding box center [495, 153] width 92 height 93
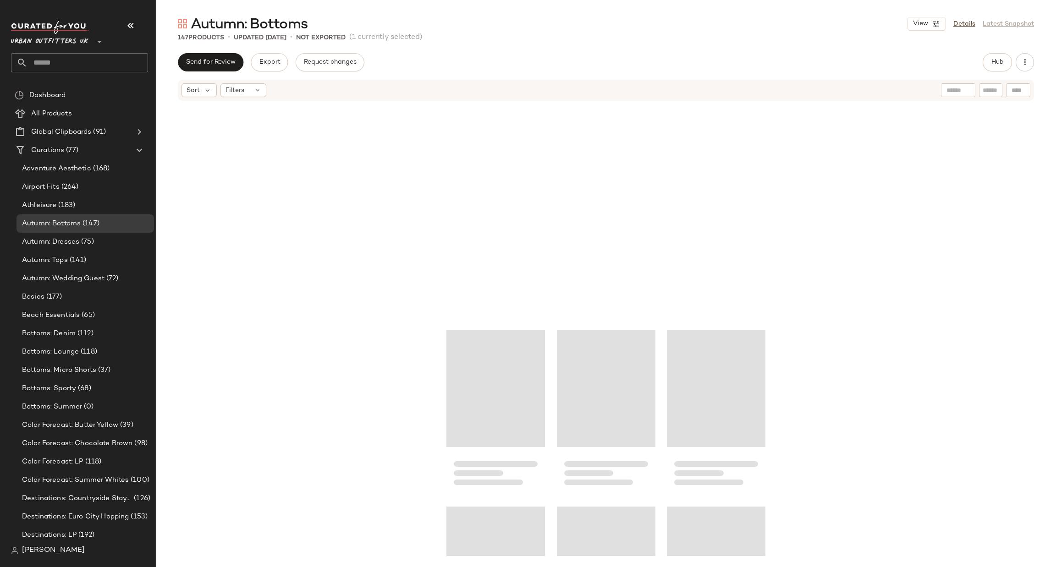
scroll to position [8212, 0]
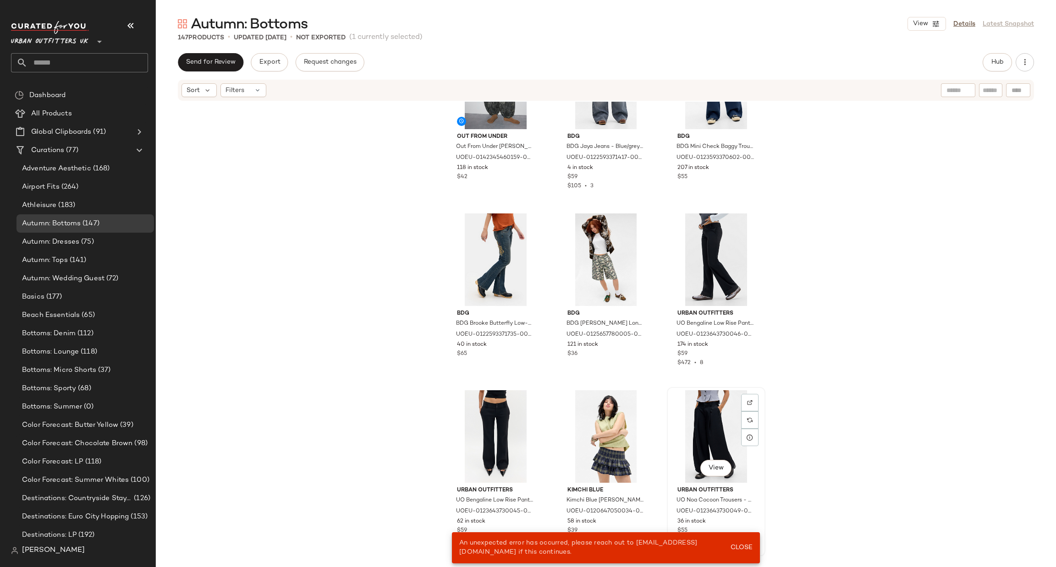
click at [714, 448] on div "View" at bounding box center [716, 436] width 92 height 93
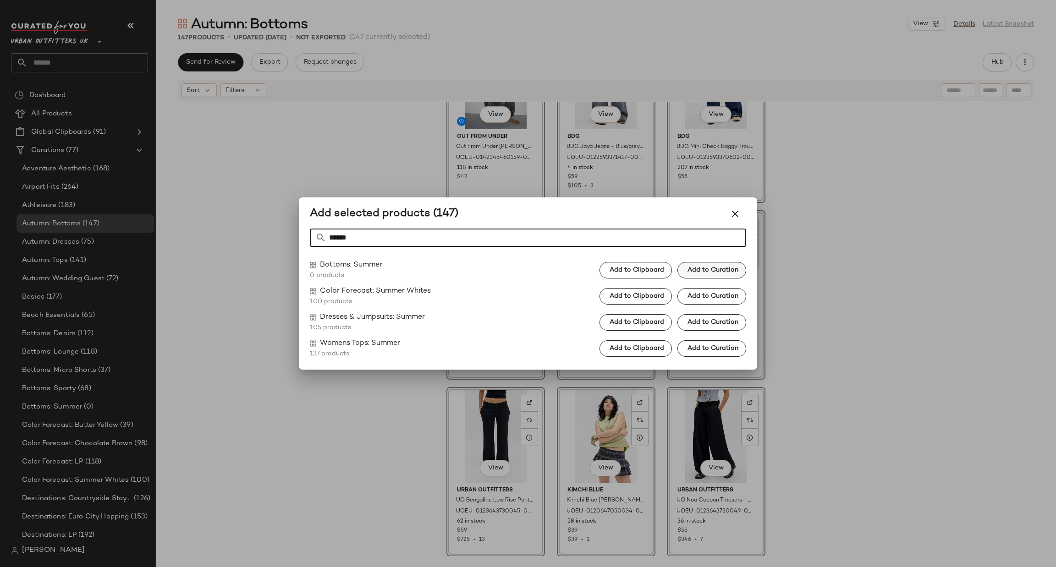
type input "******"
click at [690, 268] on span "Add to Curation" at bounding box center [712, 270] width 51 height 7
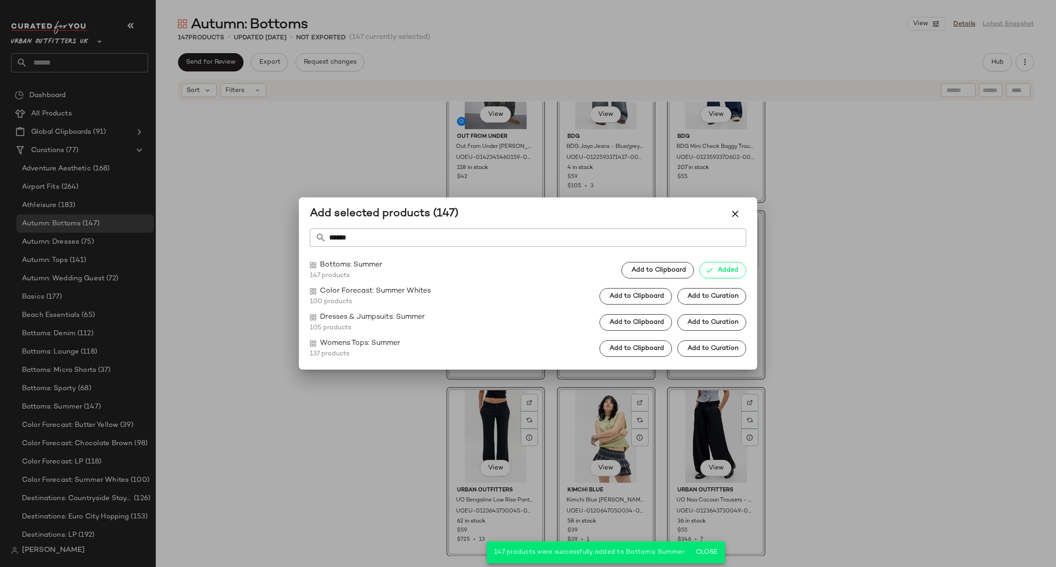
click at [240, 253] on div at bounding box center [528, 283] width 1056 height 567
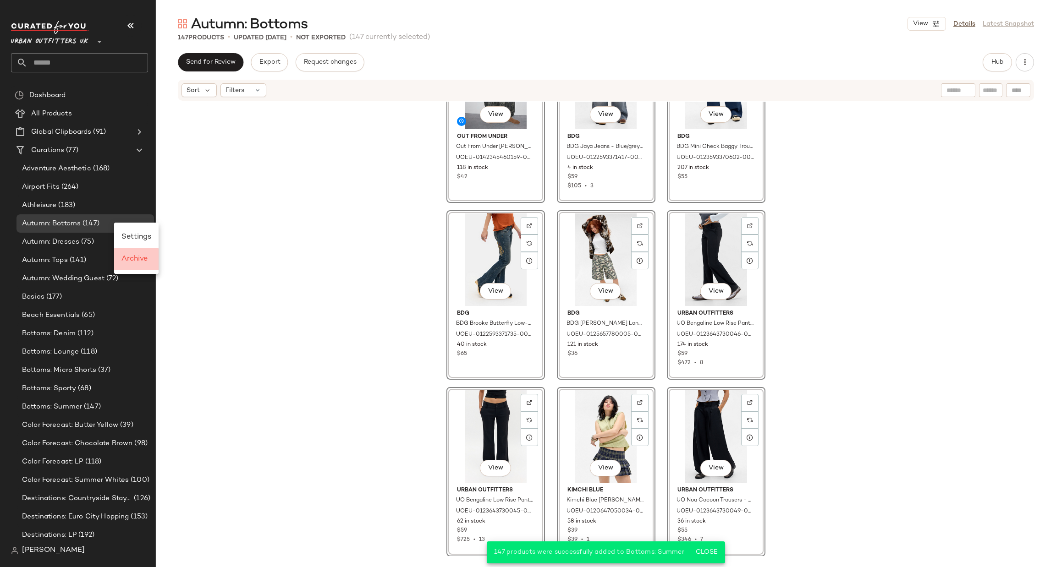
click at [133, 262] on span "Archive" at bounding box center [134, 259] width 26 height 8
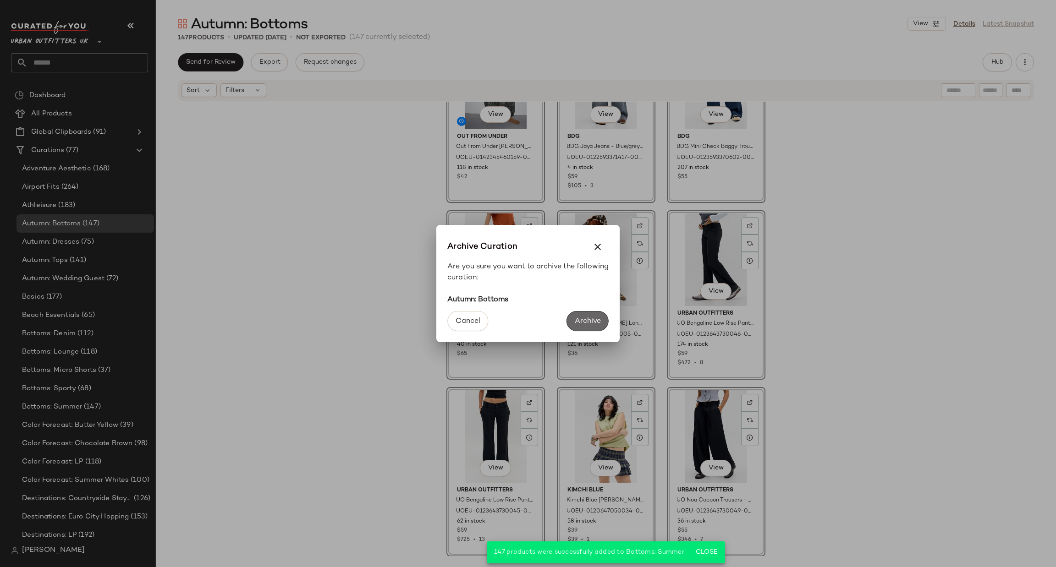
click at [586, 317] on span "Archive" at bounding box center [587, 321] width 27 height 9
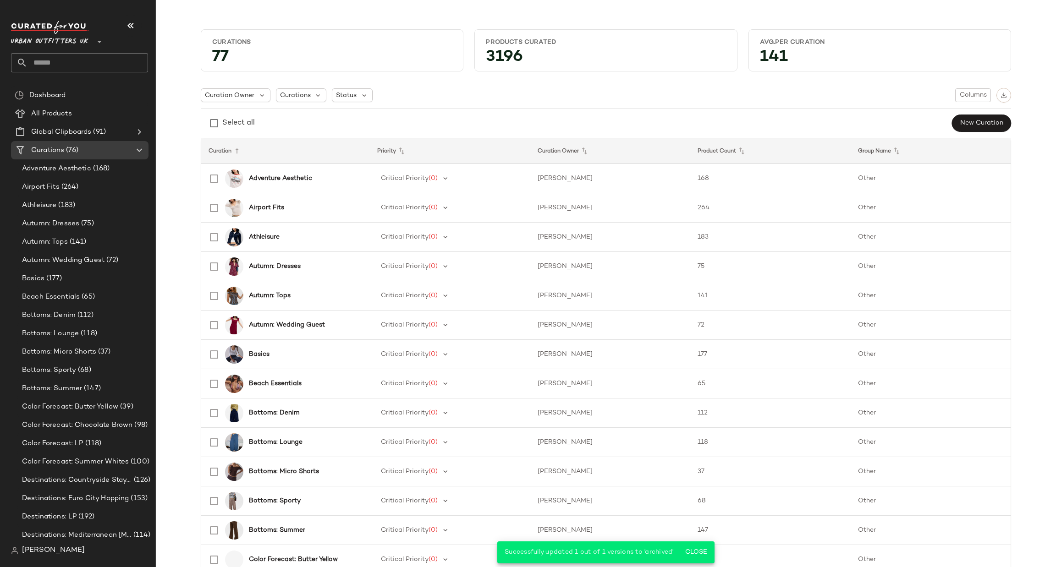
click at [115, 61] on input "text" at bounding box center [87, 62] width 120 height 19
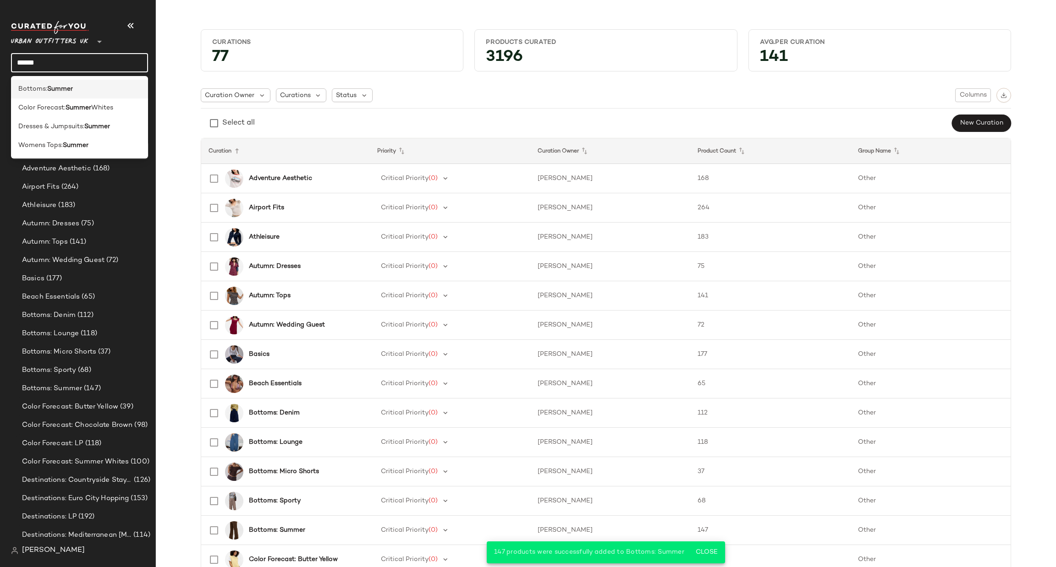
type input "******"
click at [112, 89] on div "Bottoms: Summer" at bounding box center [79, 89] width 122 height 10
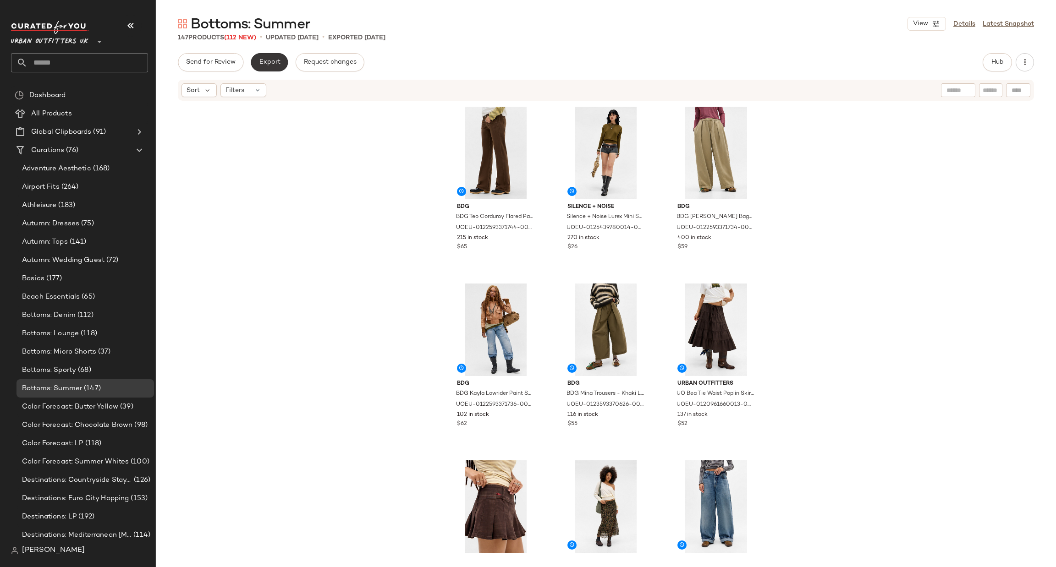
click at [267, 64] on span "Export" at bounding box center [269, 62] width 22 height 7
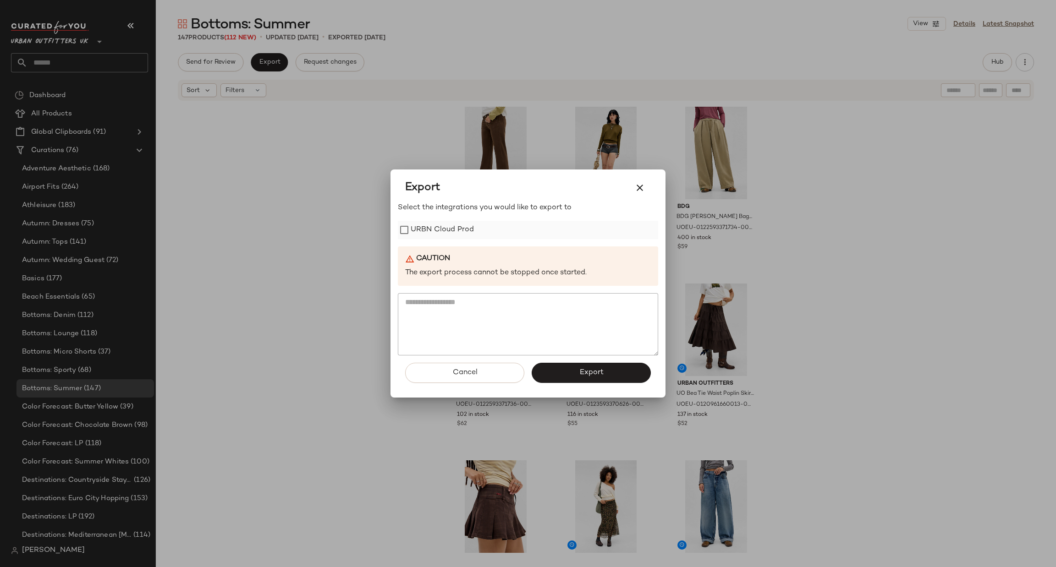
click at [421, 231] on label "URBN Cloud Prod" at bounding box center [442, 230] width 63 height 18
click at [618, 375] on button "Export" at bounding box center [590, 373] width 119 height 20
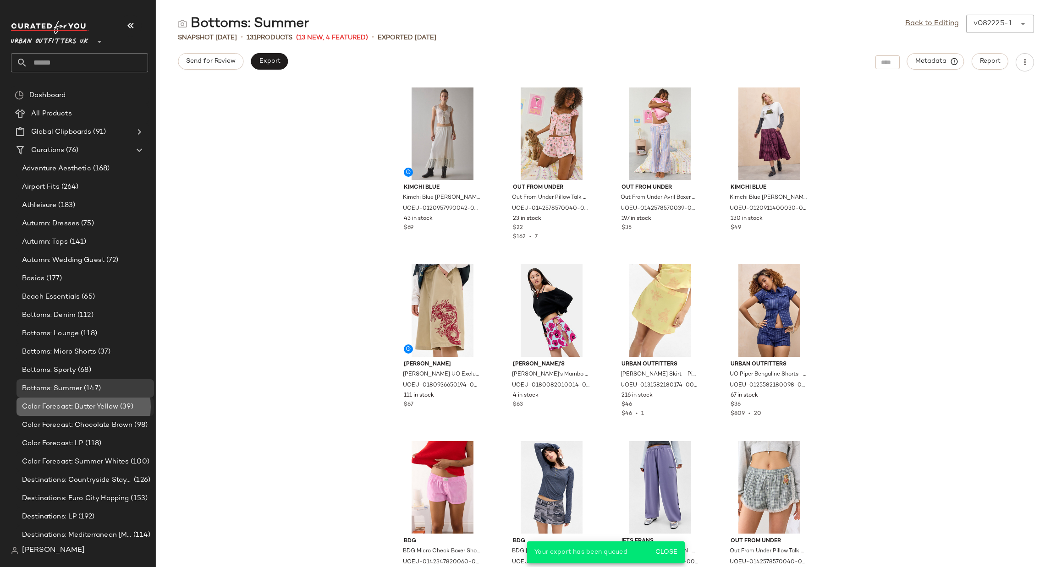
click at [116, 407] on span "Color Forecast: Butter Yellow" at bounding box center [70, 407] width 96 height 11
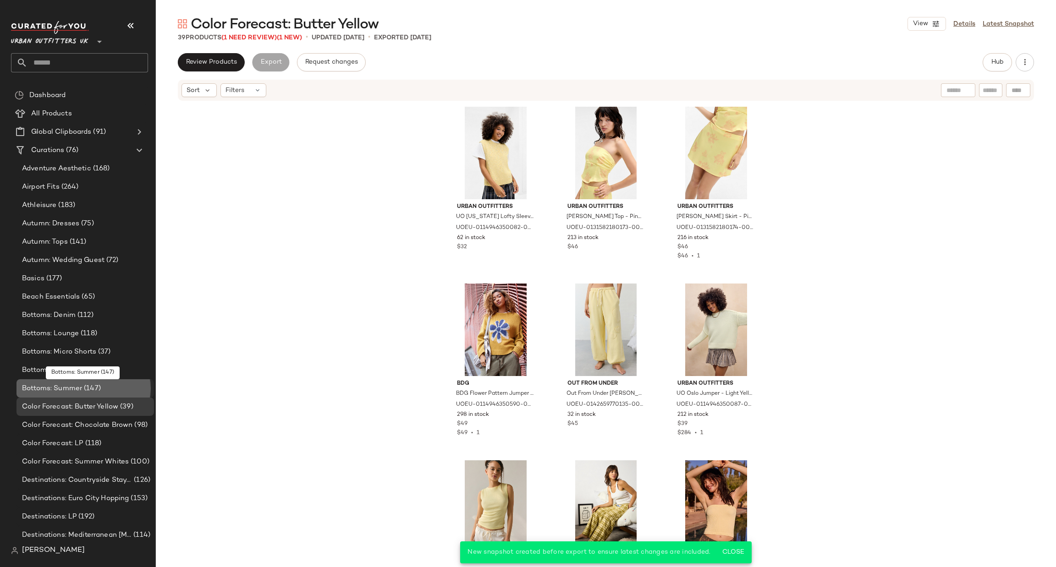
click at [121, 383] on div "Bottoms: Summer (147)" at bounding box center [84, 388] width 131 height 11
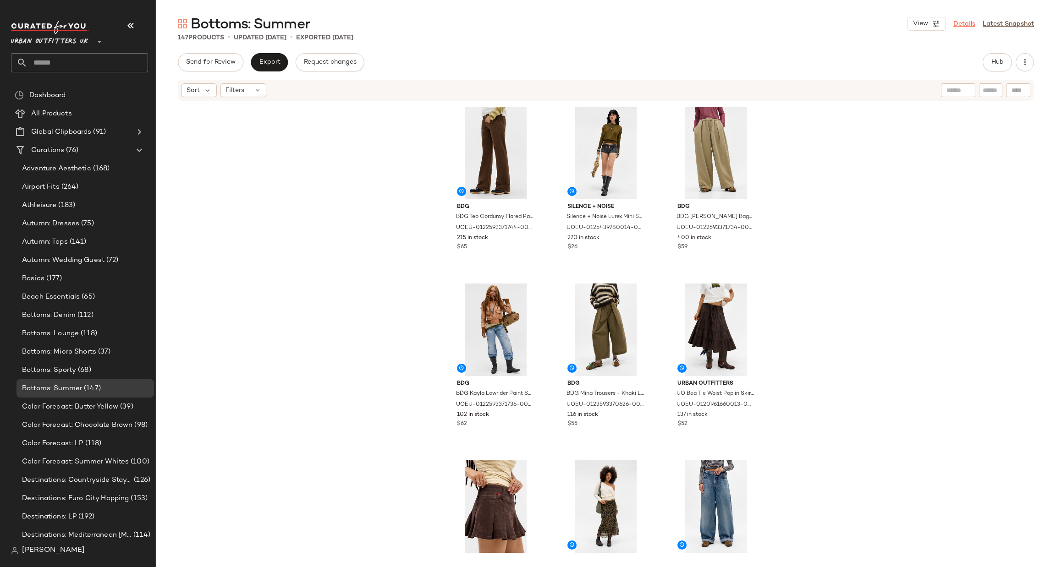
click at [966, 27] on link "Details" at bounding box center [964, 24] width 22 height 10
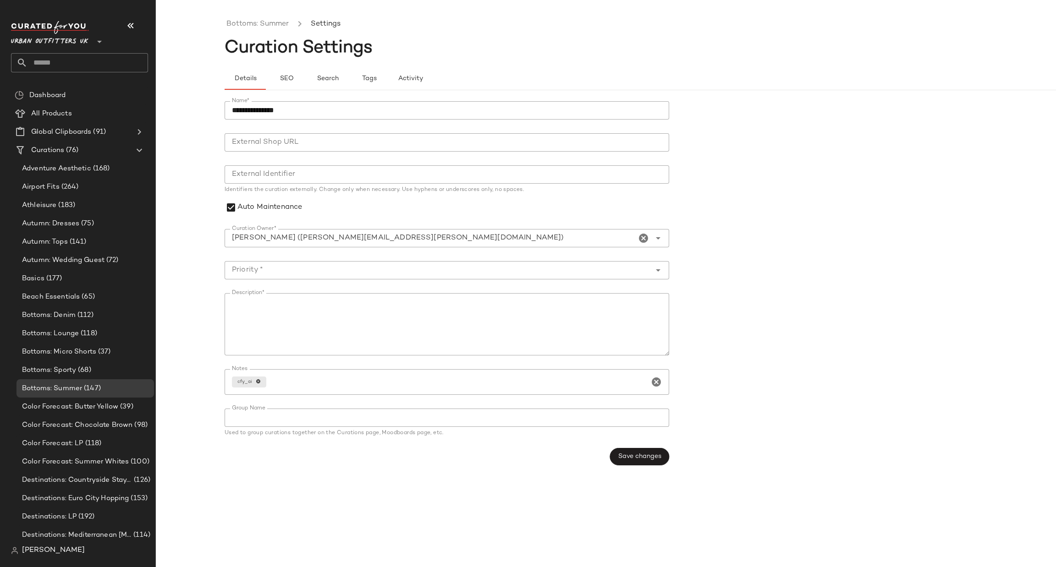
click at [296, 109] on input "**********" at bounding box center [446, 110] width 444 height 18
type input "**********"
click at [655, 456] on span "Save changes" at bounding box center [640, 456] width 44 height 7
click at [427, 278] on div at bounding box center [437, 270] width 426 height 18
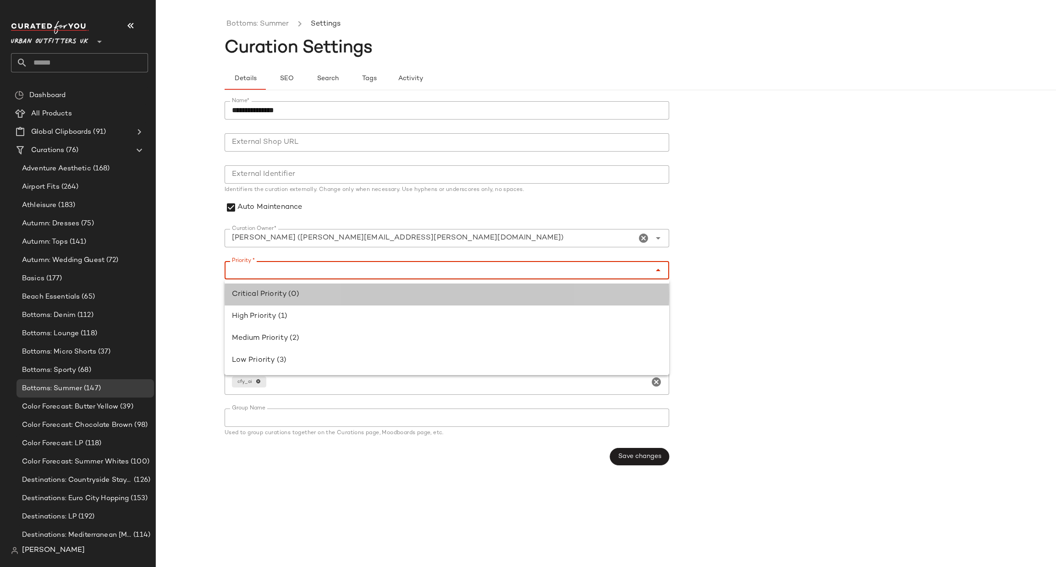
drag, startPoint x: 413, startPoint y: 291, endPoint x: 521, endPoint y: 394, distance: 149.4
click at [413, 292] on div "Critical Priority (0)" at bounding box center [447, 294] width 430 height 11
type input "**********"
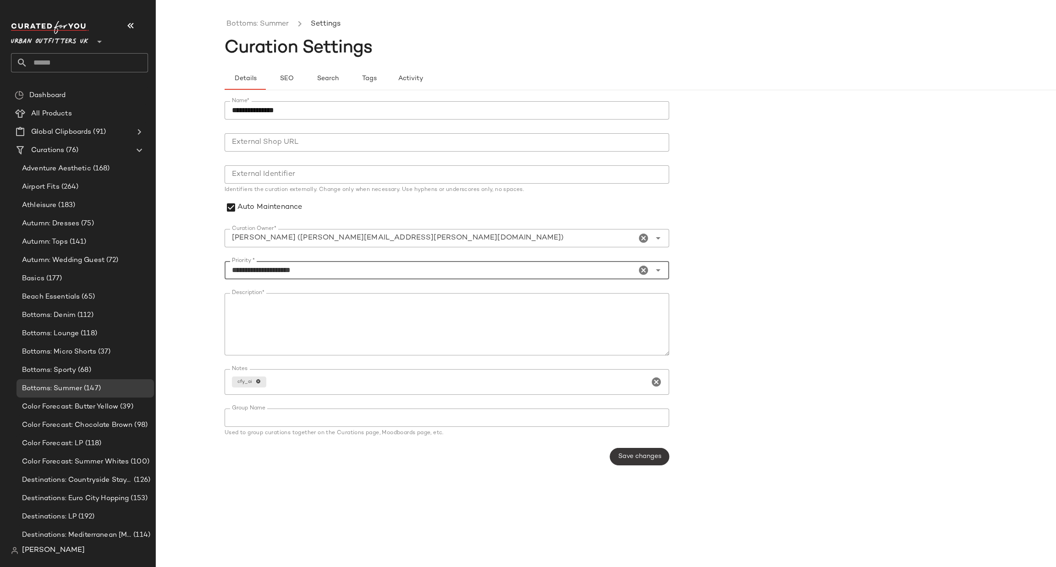
click at [631, 458] on span "Save changes" at bounding box center [640, 456] width 44 height 7
drag, startPoint x: 324, startPoint y: 113, endPoint x: 197, endPoint y: 104, distance: 126.7
click at [197, 104] on div "**********" at bounding box center [528, 291] width 1056 height 553
type input "**********"
click at [620, 449] on button "Save changes" at bounding box center [639, 456] width 59 height 17
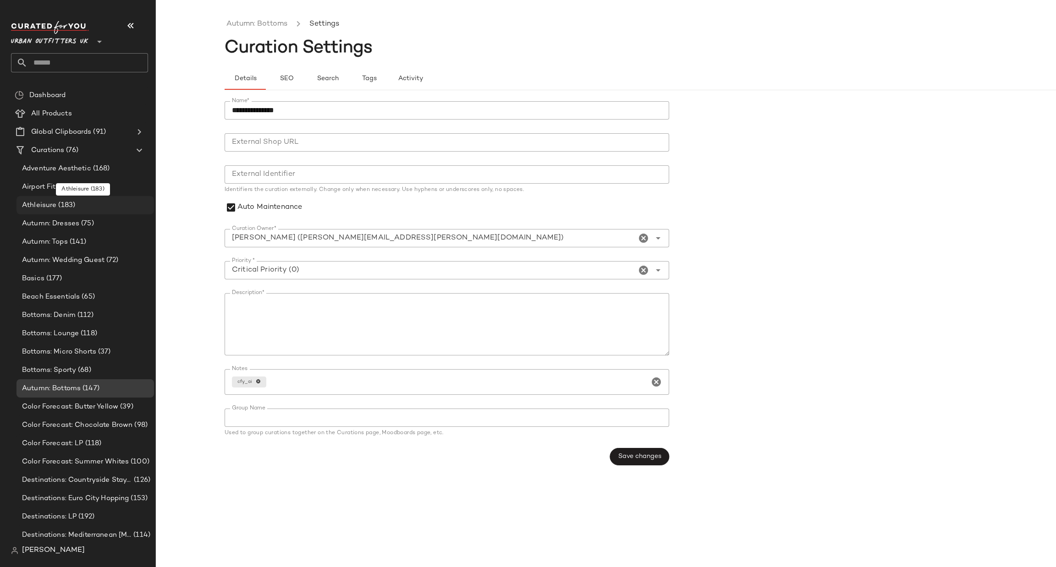
click at [116, 213] on div "Athleisure (183)" at bounding box center [84, 205] width 137 height 18
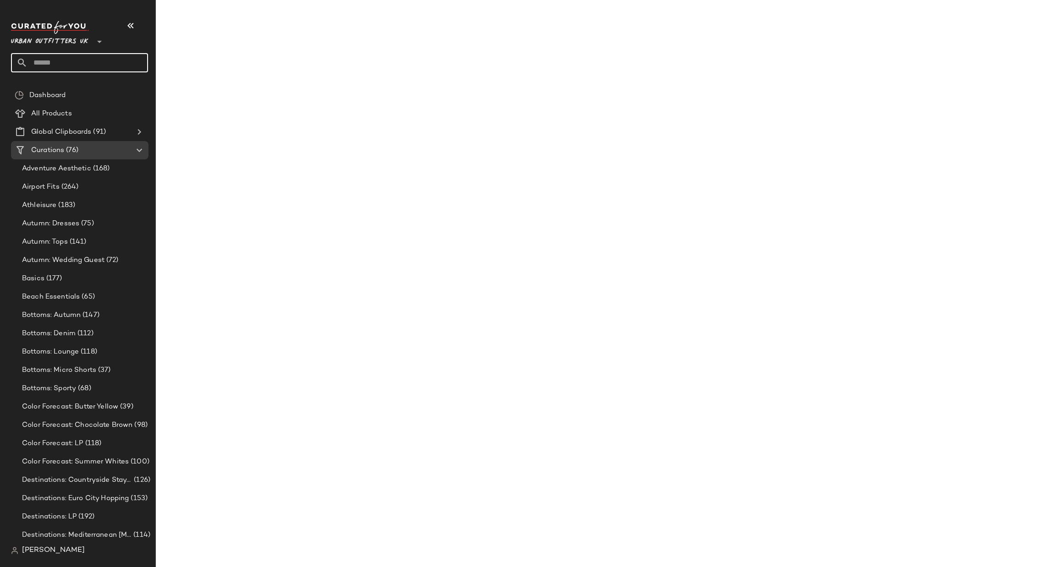
click at [120, 59] on input "text" at bounding box center [87, 62] width 120 height 19
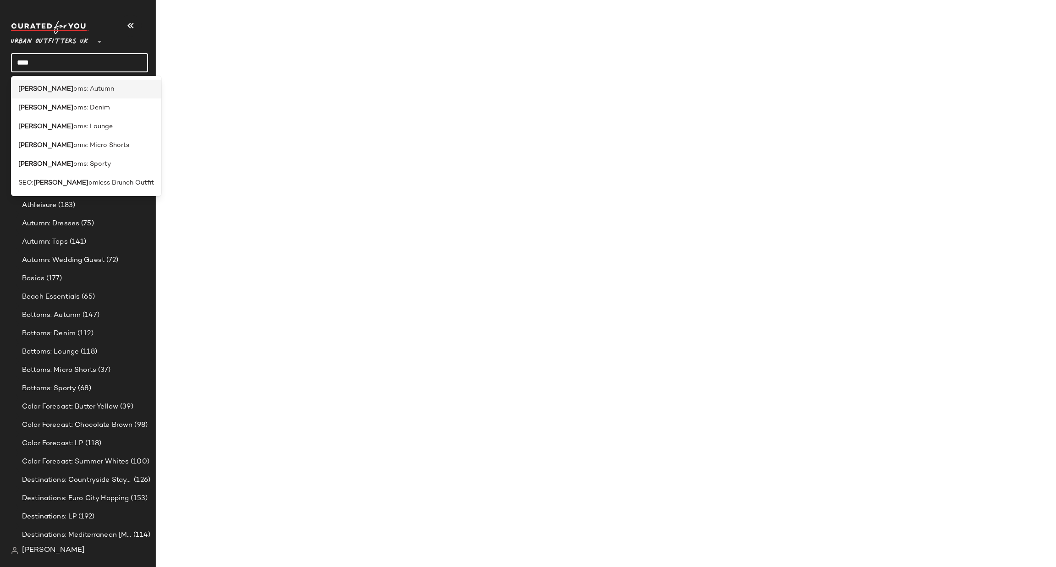
type input "****"
click at [104, 90] on div "[PERSON_NAME] oms: Autumn" at bounding box center [86, 89] width 136 height 10
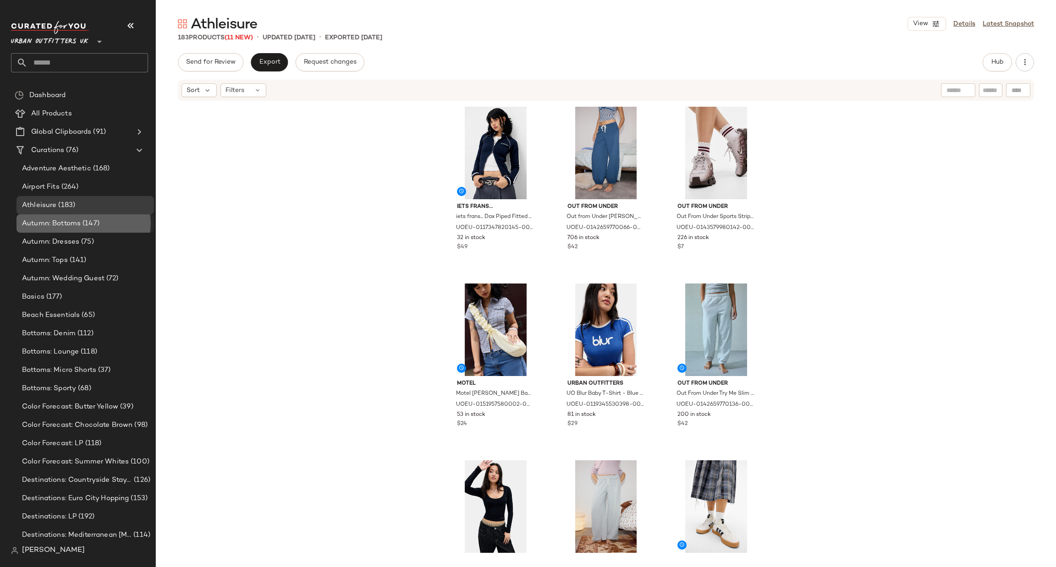
click at [124, 217] on div "Autumn: Bottoms (147)" at bounding box center [84, 223] width 137 height 18
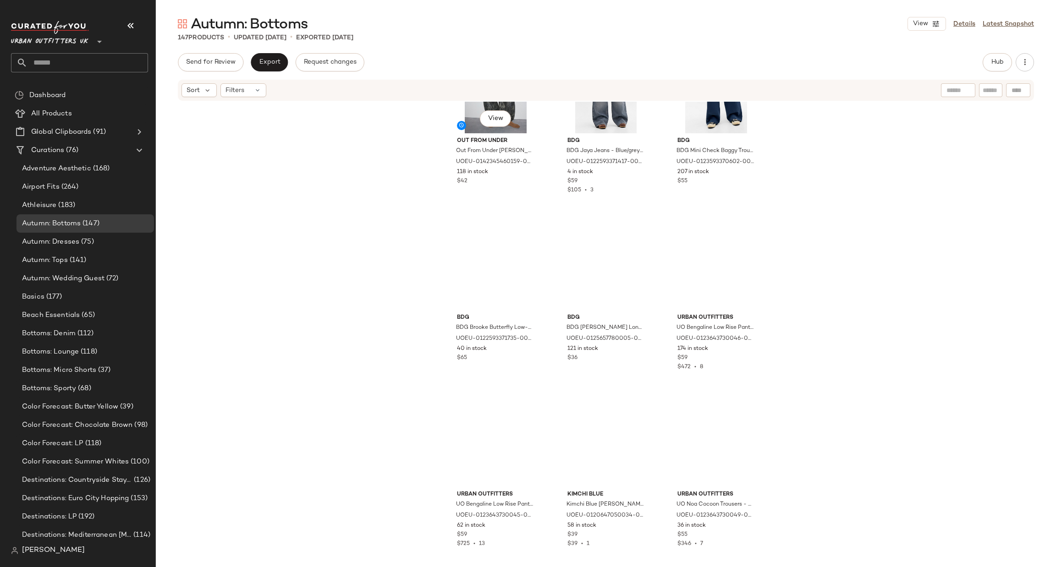
scroll to position [8212, 0]
